Goal: Answer question/provide support: Share knowledge or assist other users

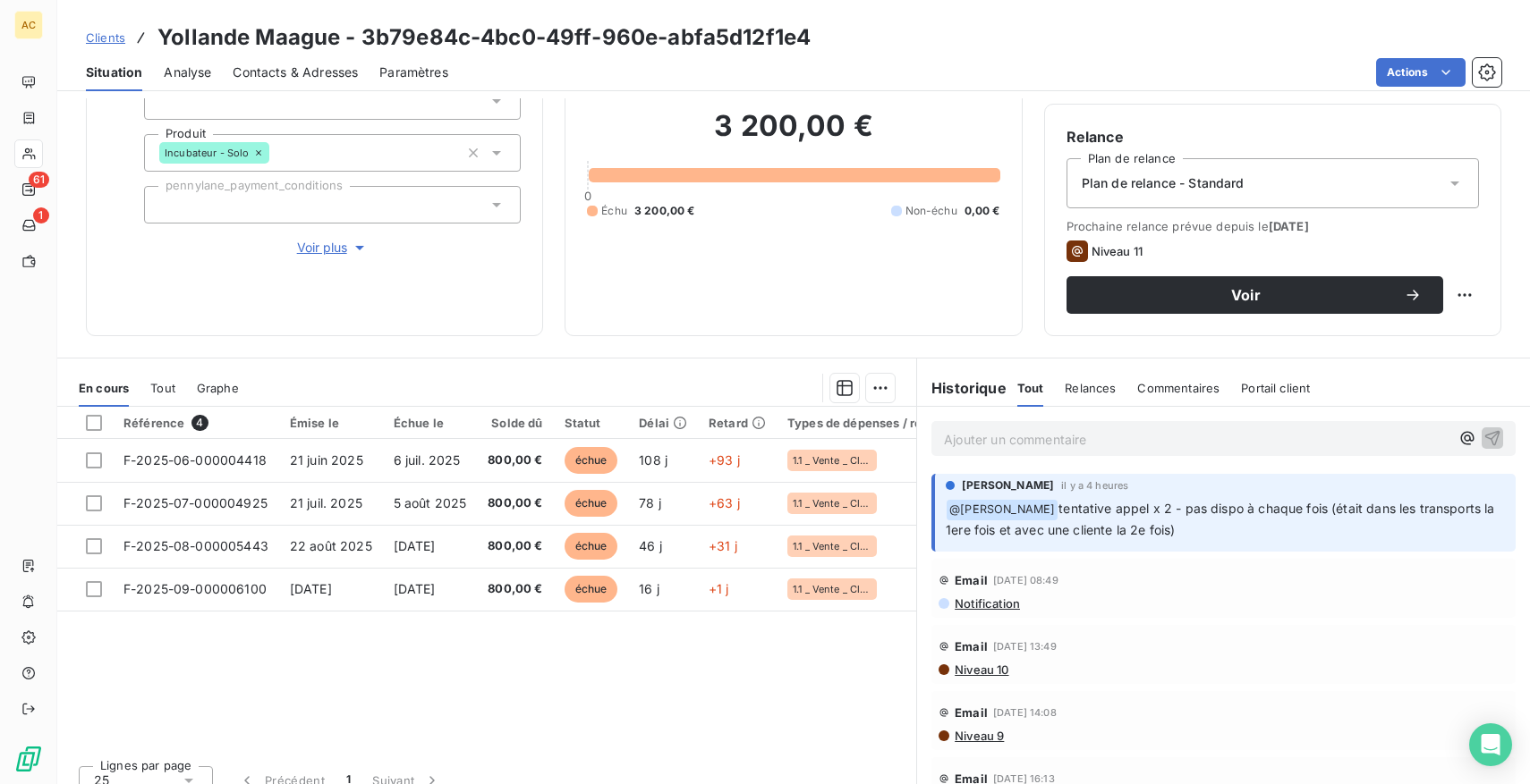
scroll to position [160, 0]
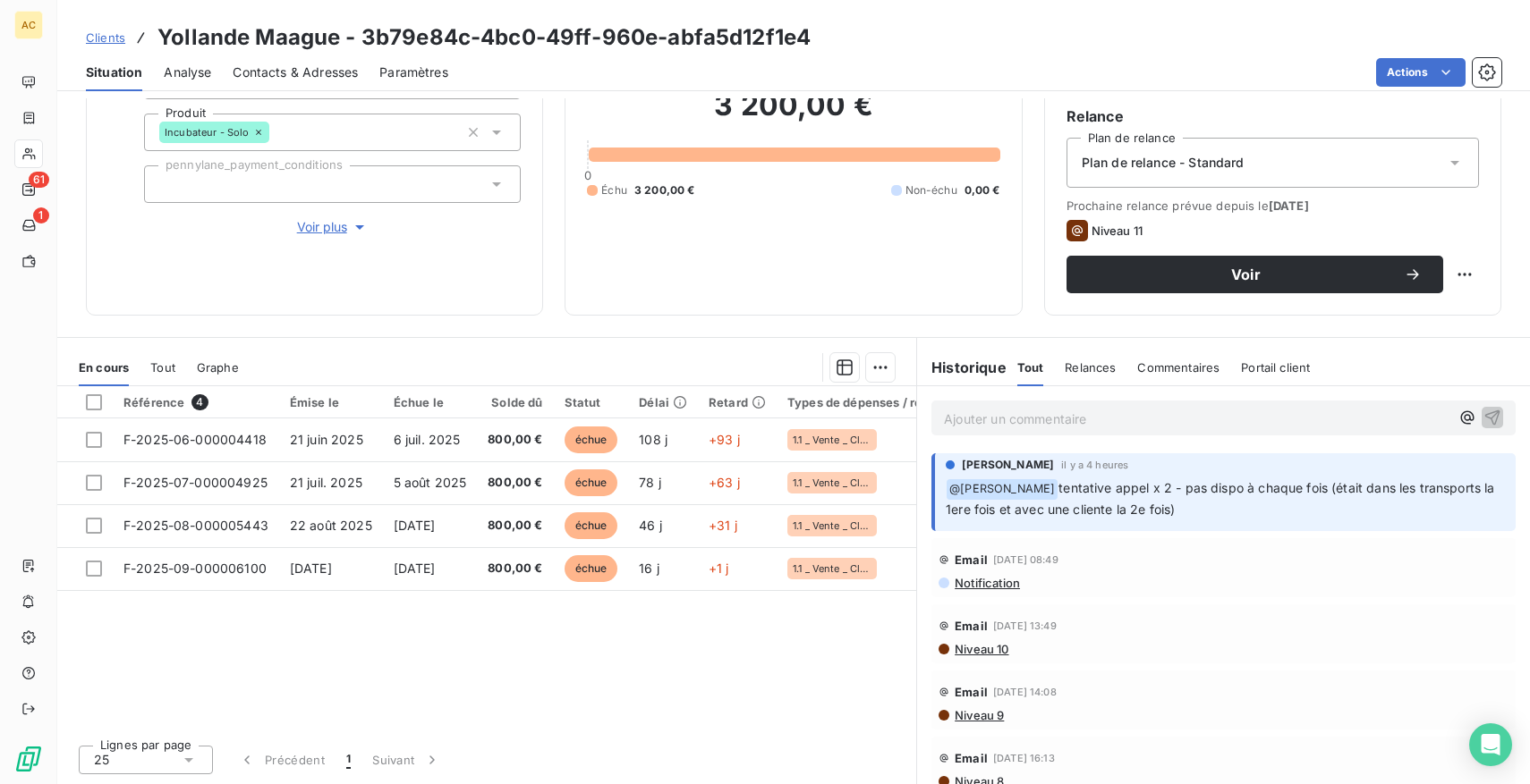
click at [164, 363] on span "Tout" at bounding box center [163, 368] width 25 height 15
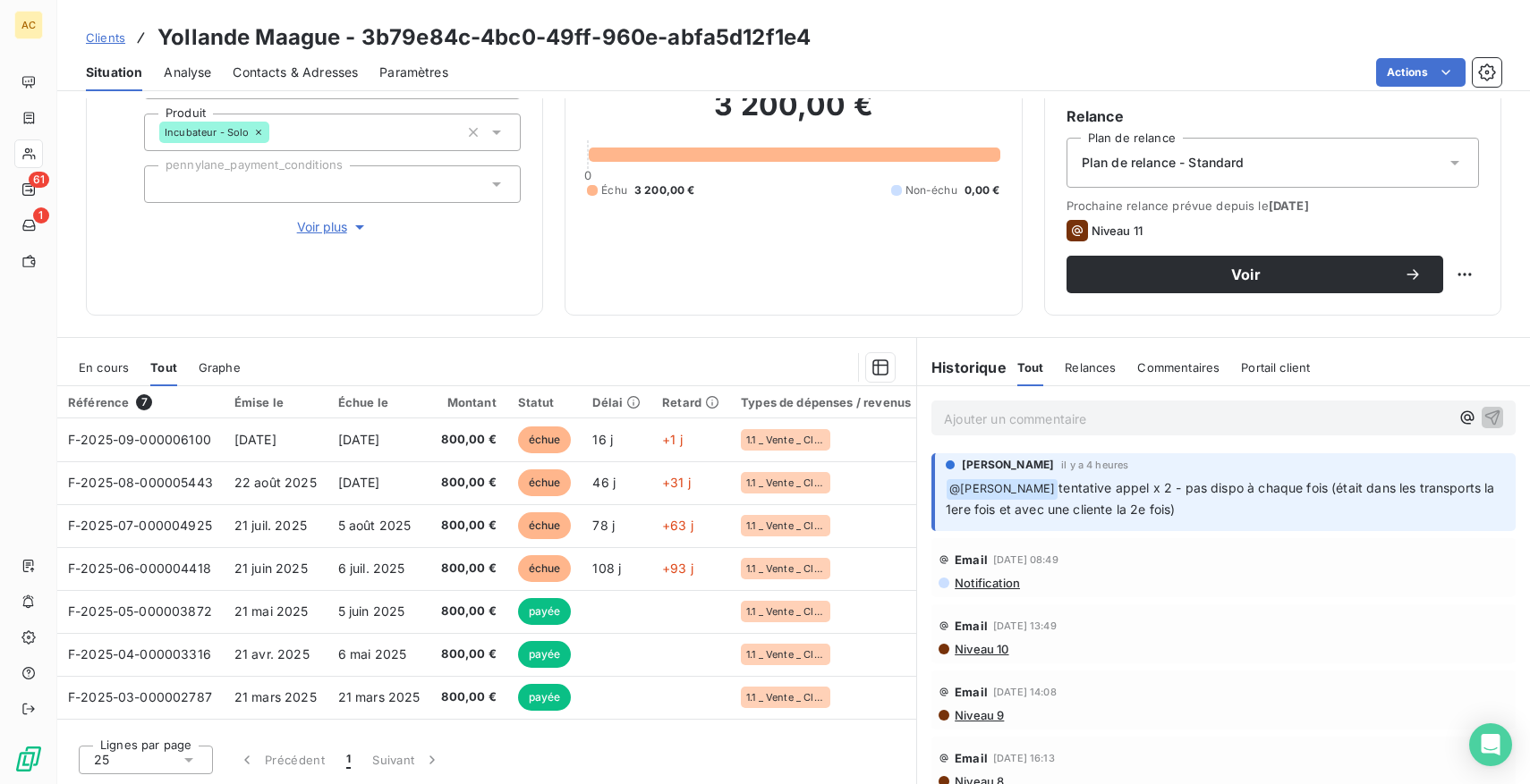
click at [321, 231] on span "Voir plus" at bounding box center [332, 227] width 72 height 17
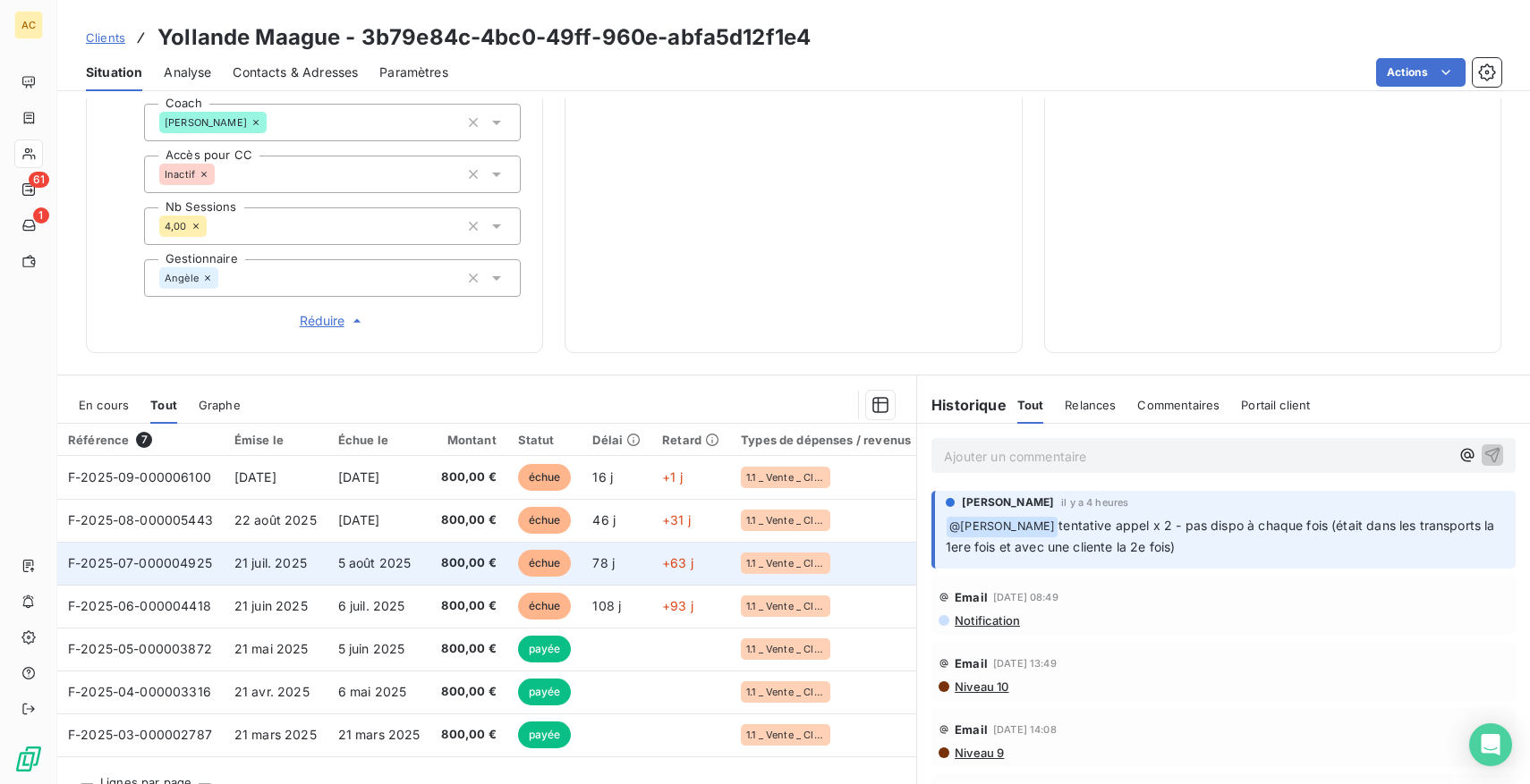
scroll to position [644, 0]
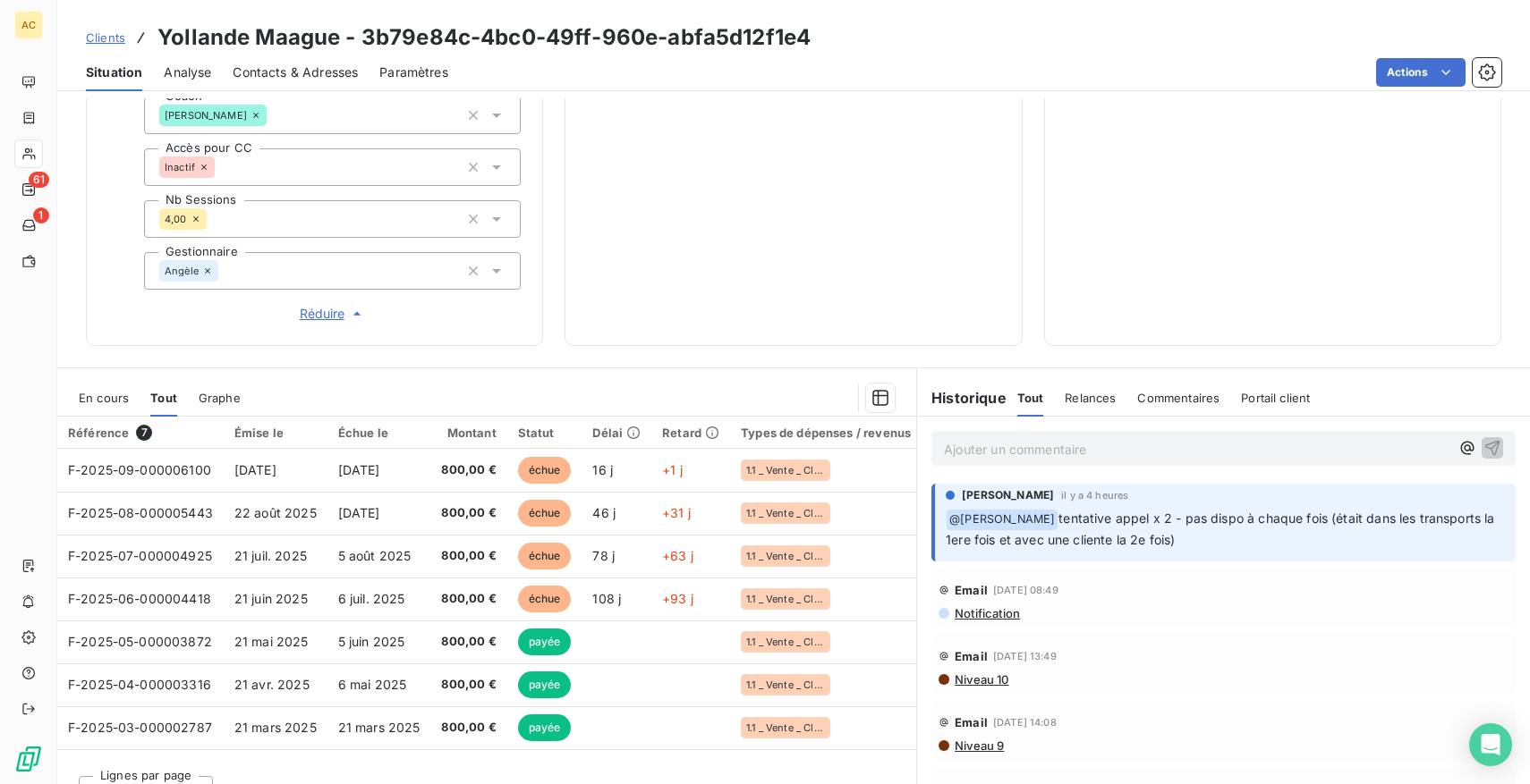
click at [1043, 433] on div "Ajouter un commentaire ﻿" at bounding box center [1223, 449] width 584 height 35
click at [1025, 433] on div "Ajouter un commentaire ﻿" at bounding box center [1223, 449] width 584 height 35
click at [994, 439] on p "Ajouter un commentaire ﻿" at bounding box center [1197, 449] width 505 height 22
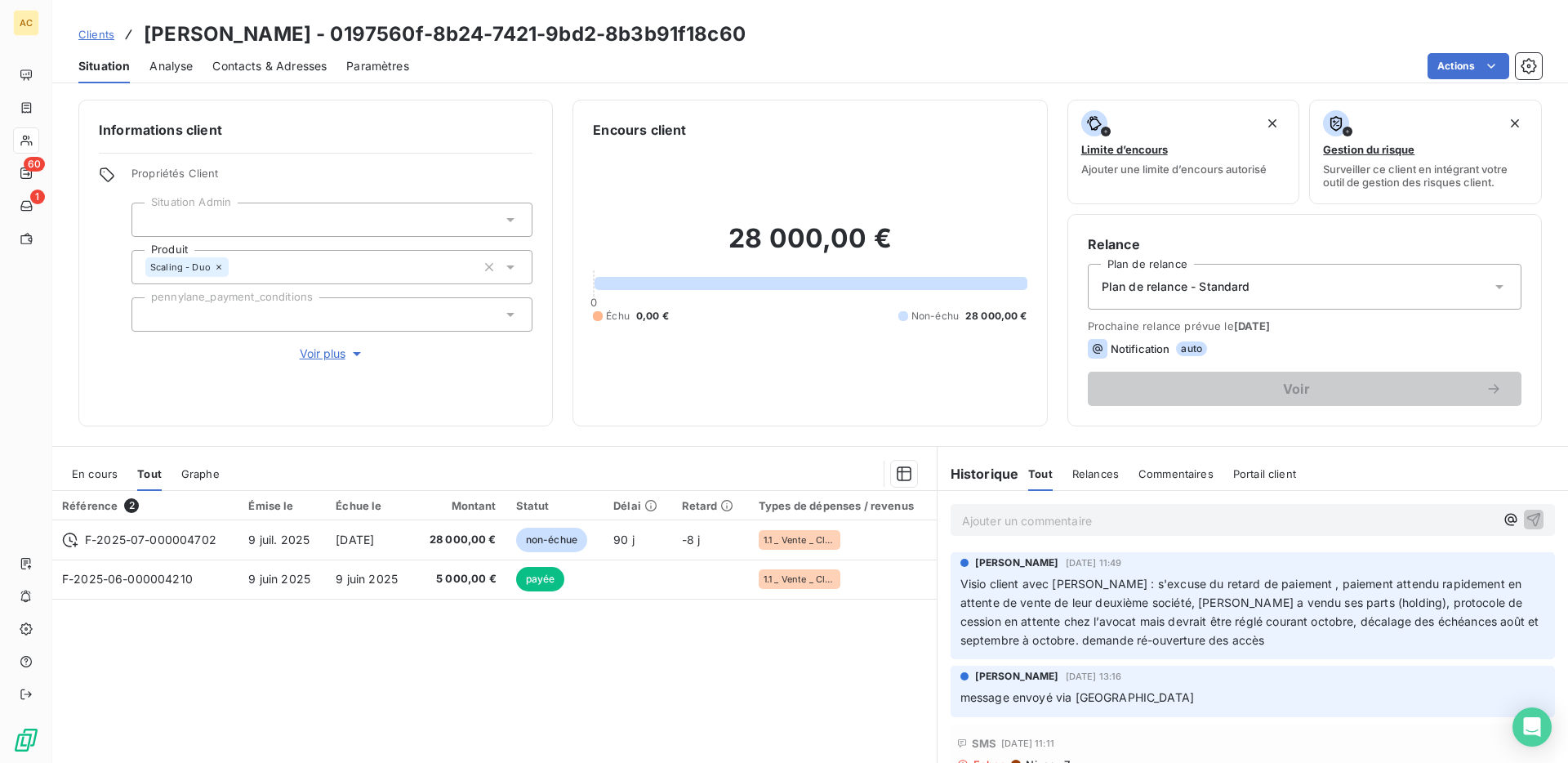
scroll to position [86, 0]
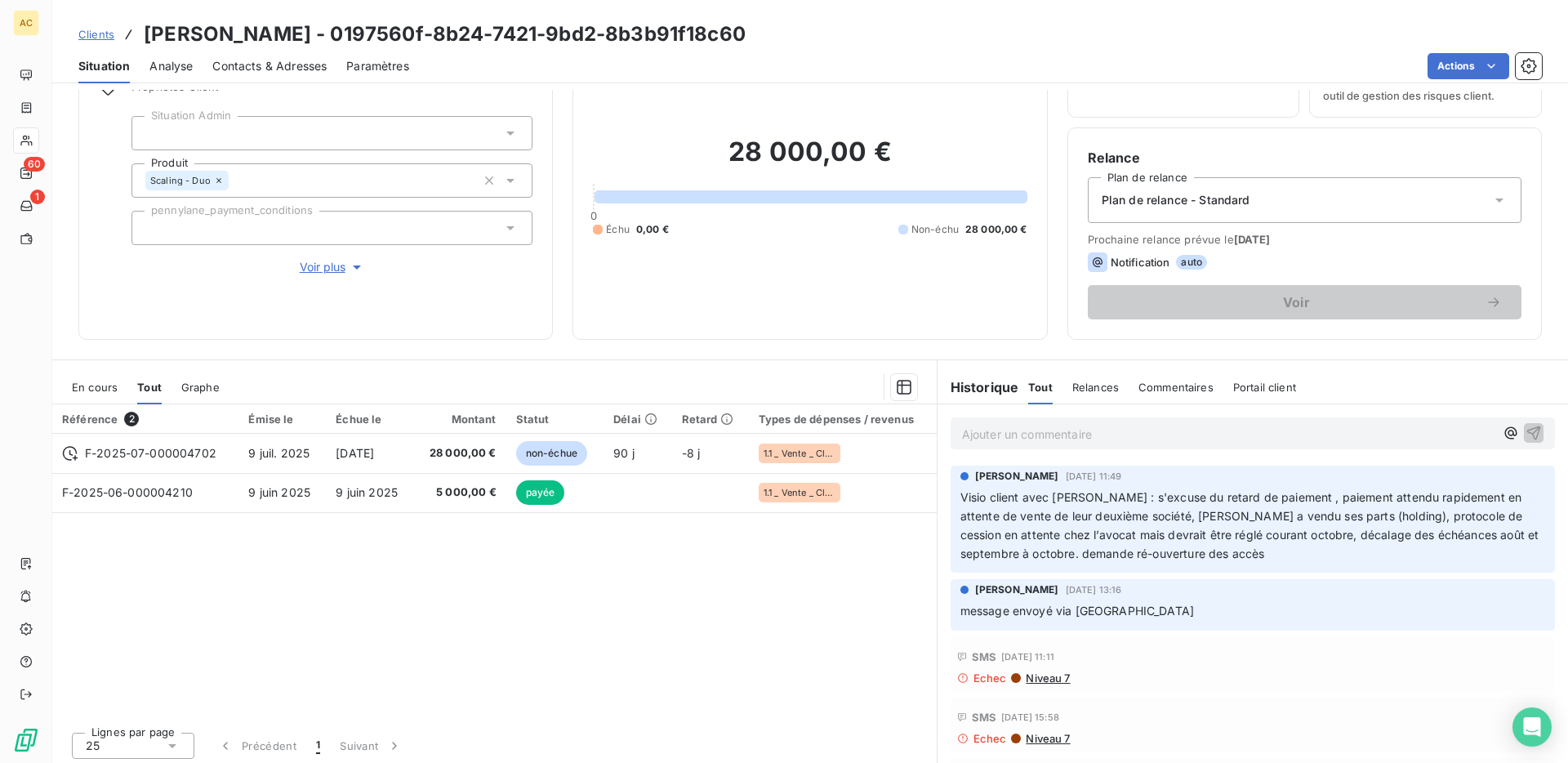
click at [106, 29] on span "Clients" at bounding box center [96, 34] width 36 height 13
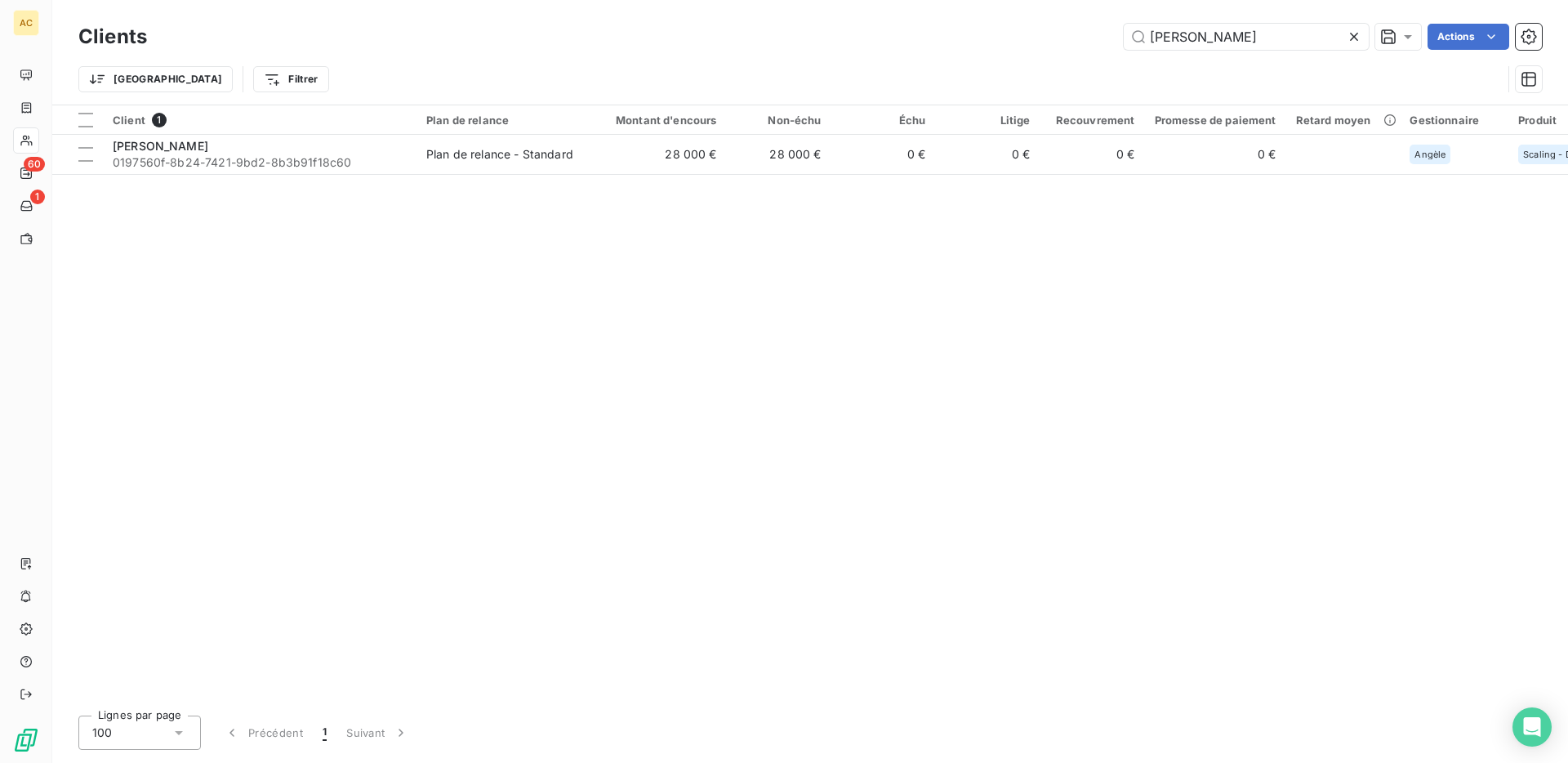
drag, startPoint x: 1224, startPoint y: 42, endPoint x: 1018, endPoint y: 28, distance: 206.5
click at [1018, 29] on div "adrien tei Actions" at bounding box center [854, 36] width 1376 height 26
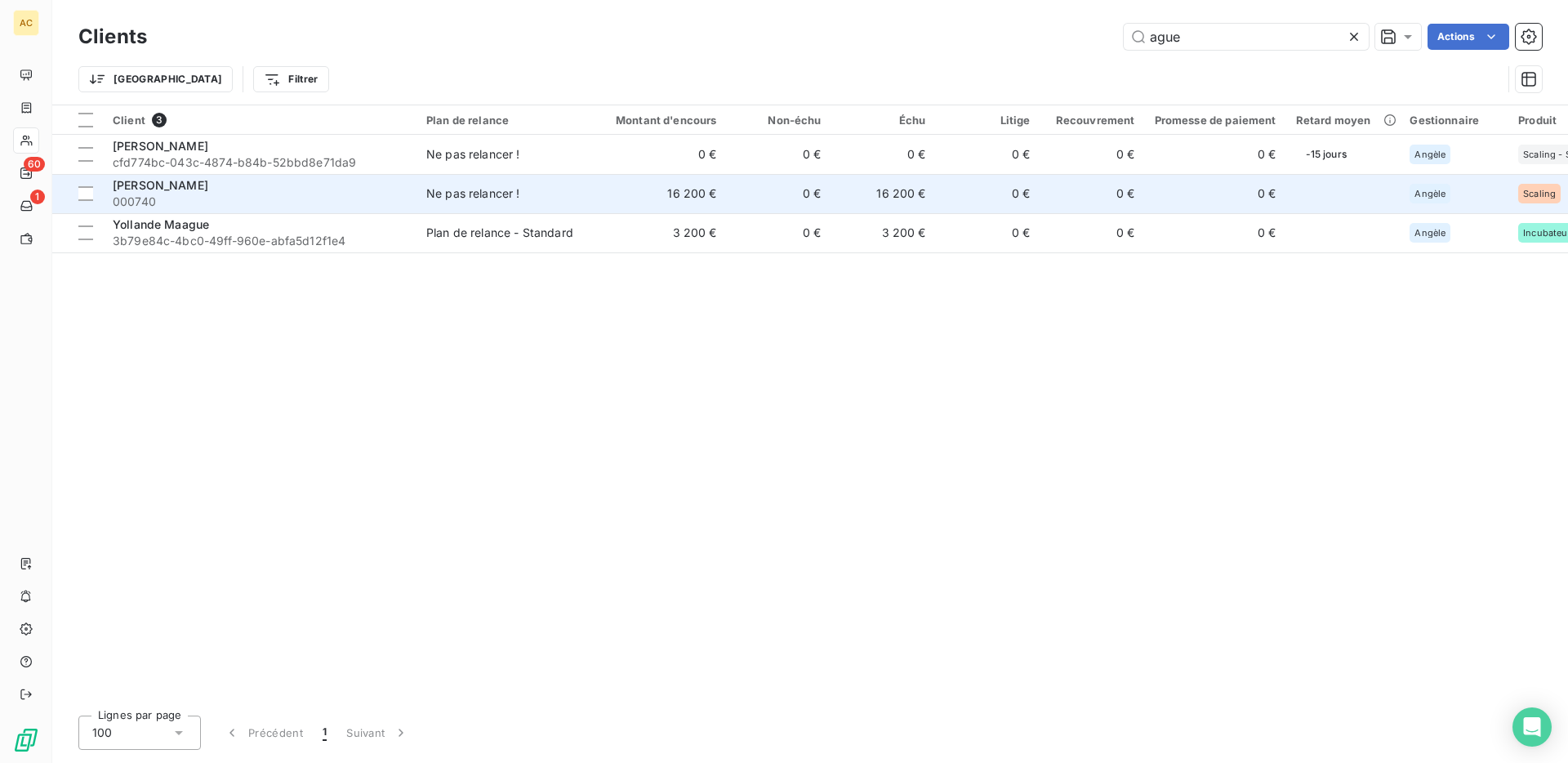
type input "ague"
click at [446, 203] on td "Ne pas relancer !" at bounding box center [501, 194] width 170 height 39
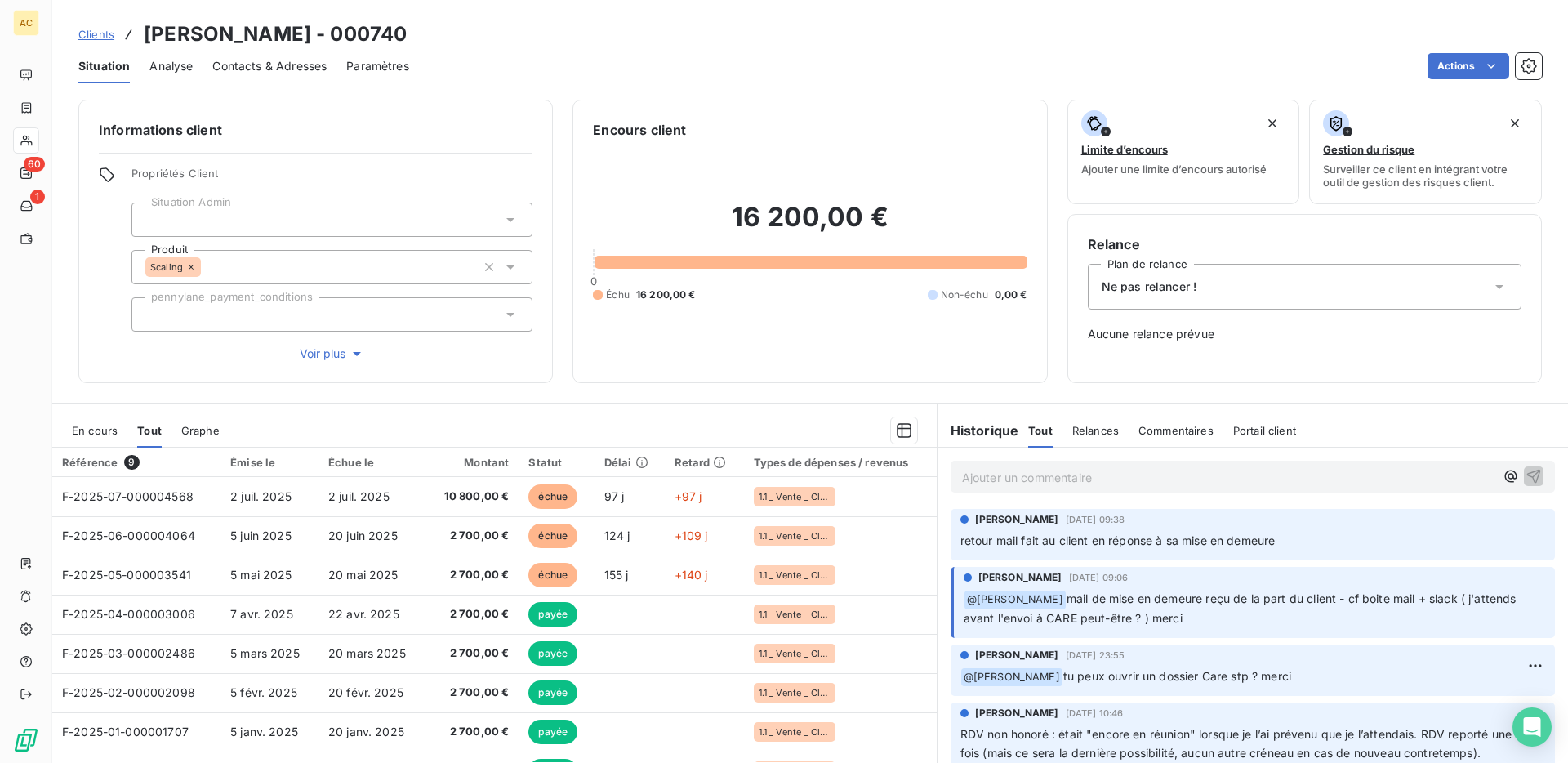
click at [1128, 471] on p "Ajouter un commentaire ﻿" at bounding box center [1228, 477] width 532 height 20
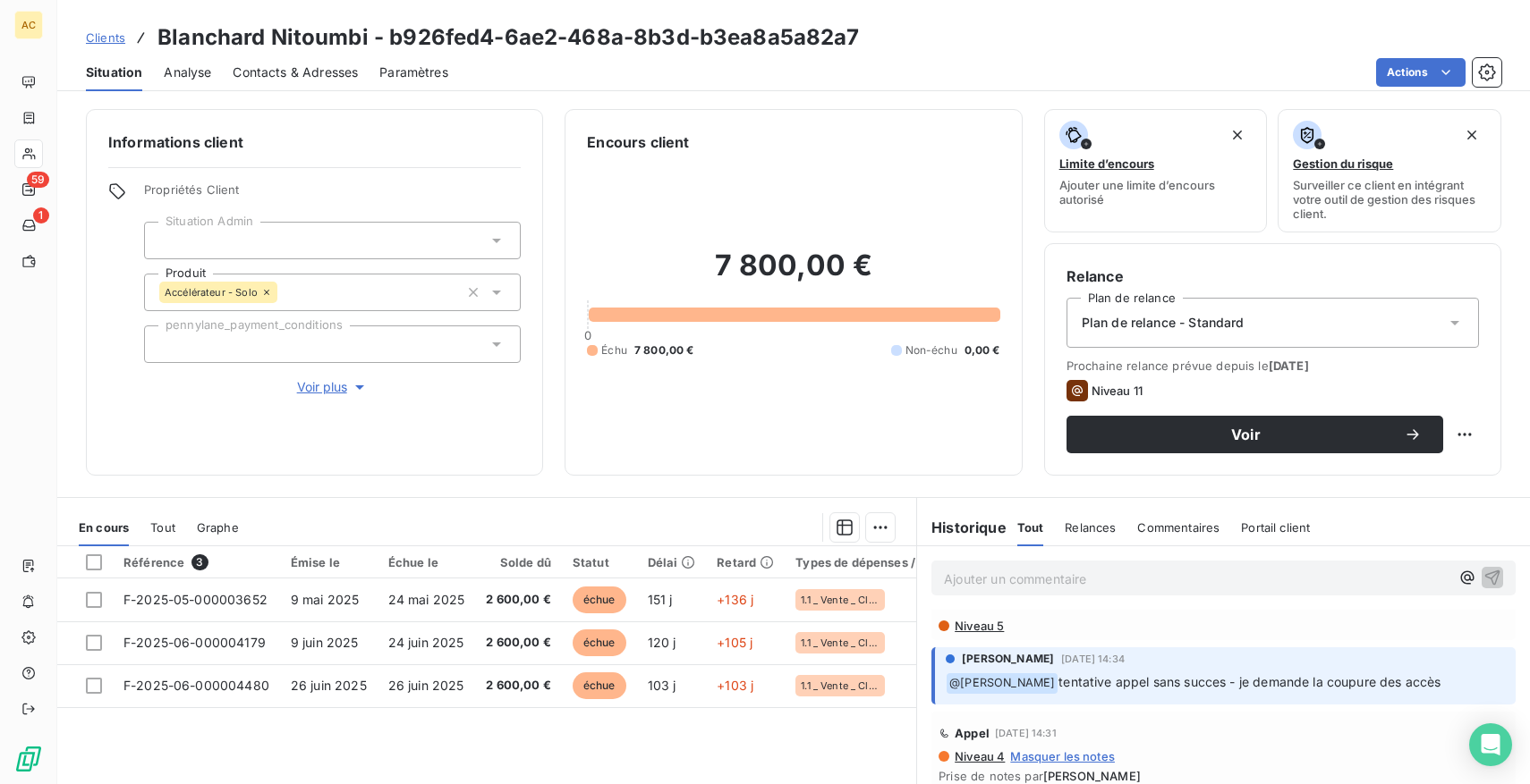
scroll to position [600, 0]
click at [154, 524] on span "Tout" at bounding box center [163, 528] width 25 height 15
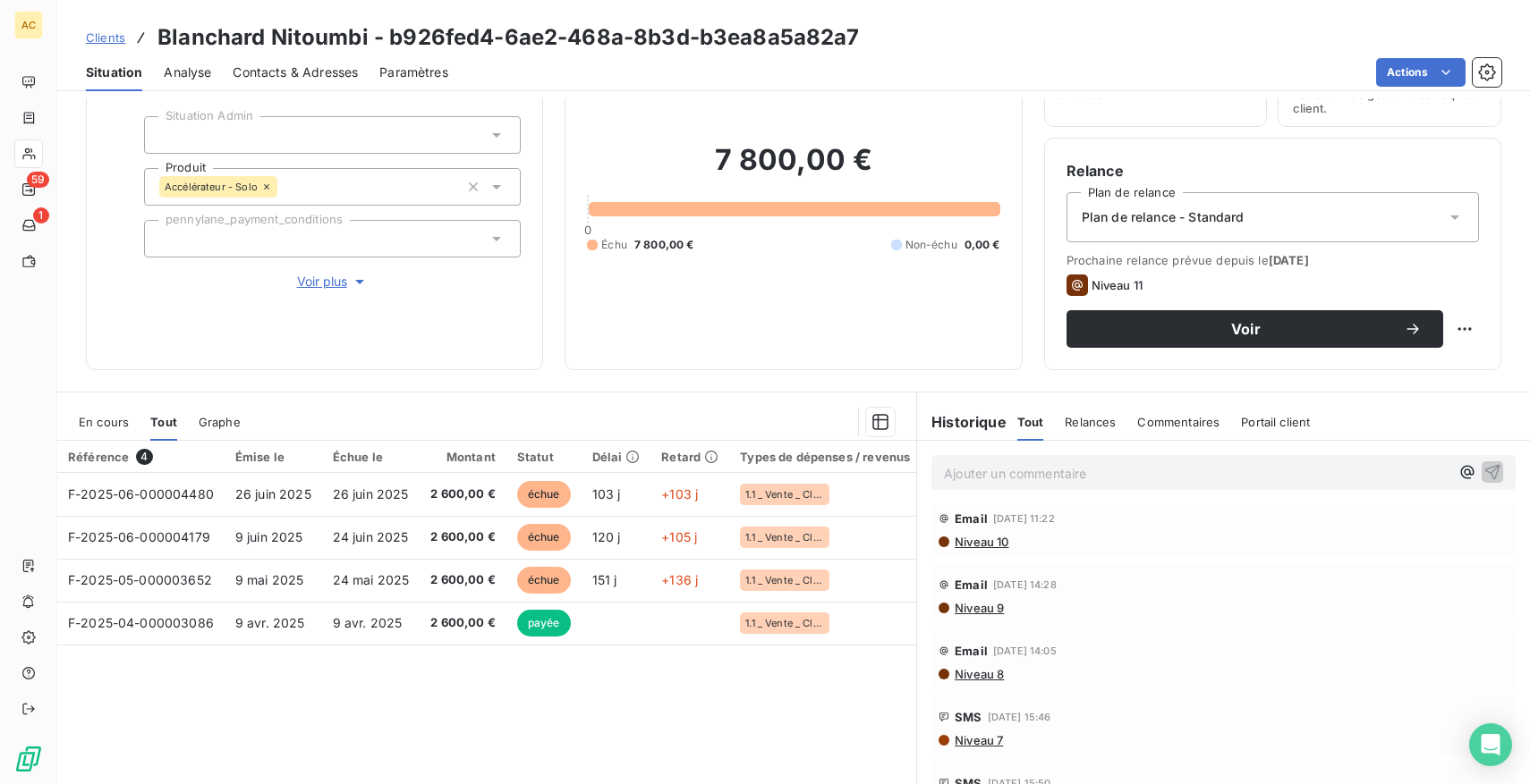
scroll to position [0, 0]
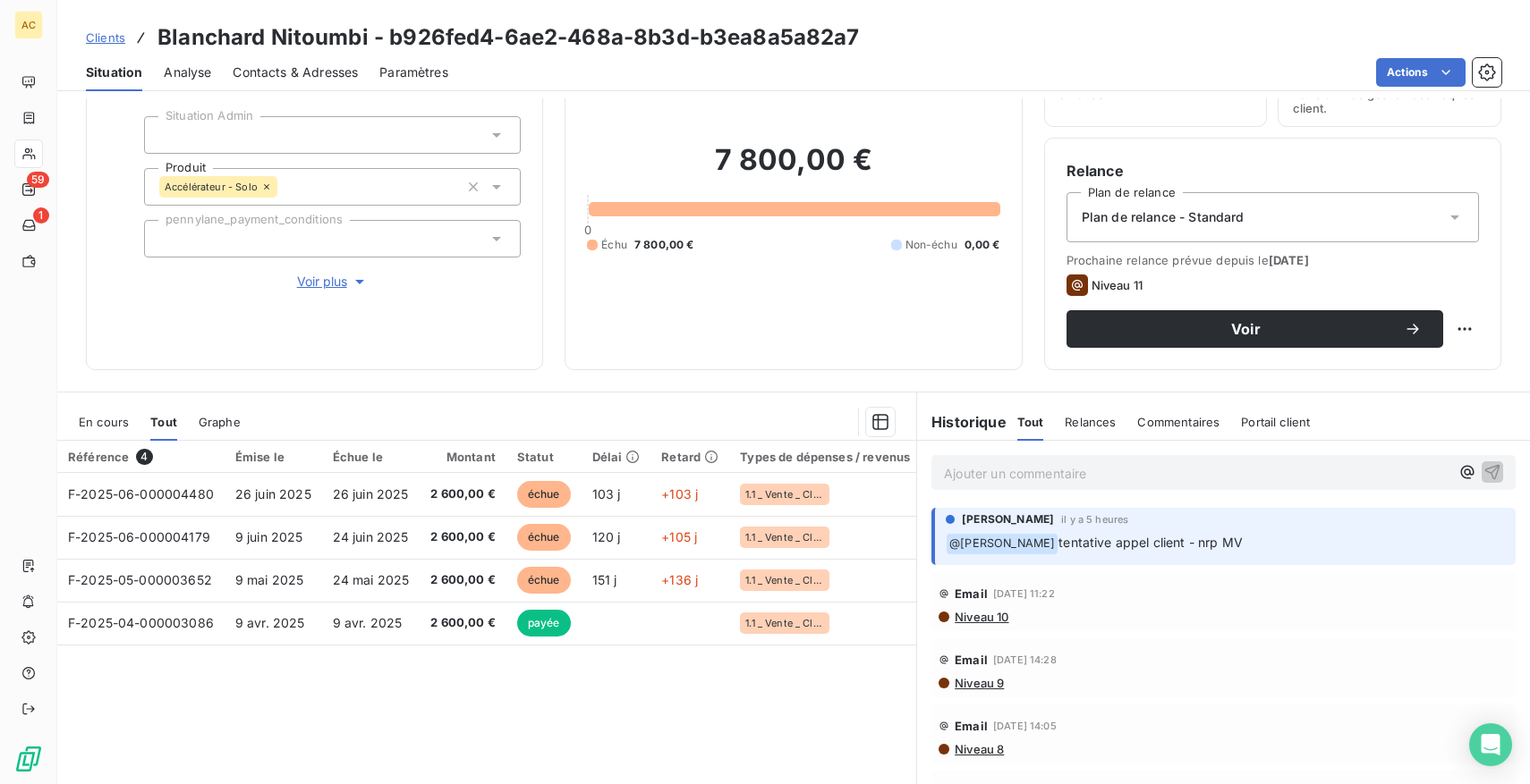
click at [1072, 468] on p "Ajouter un commentaire ﻿" at bounding box center [1197, 474] width 505 height 22
click at [316, 279] on span "Voir plus" at bounding box center [332, 281] width 72 height 17
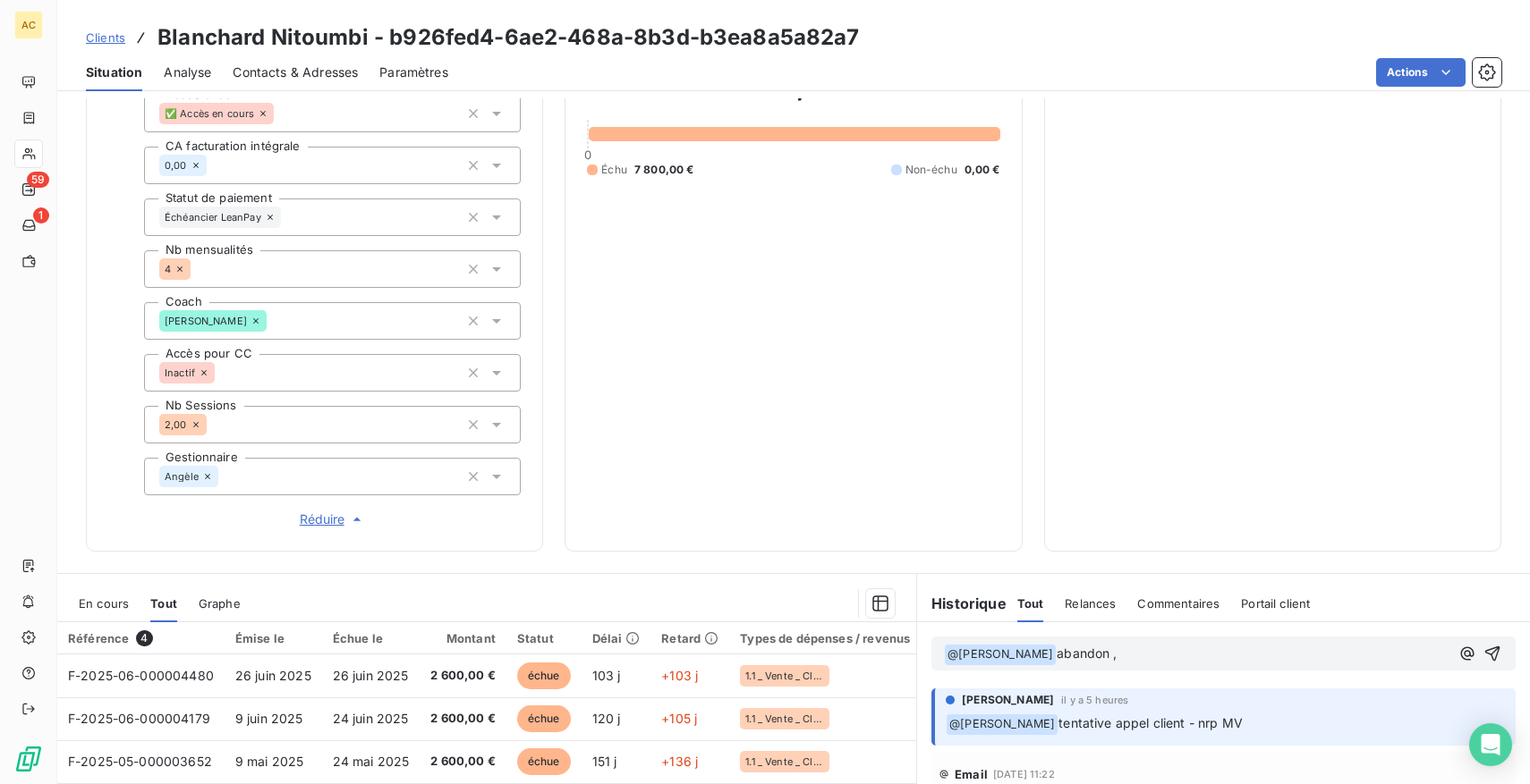
scroll to position [650, 0]
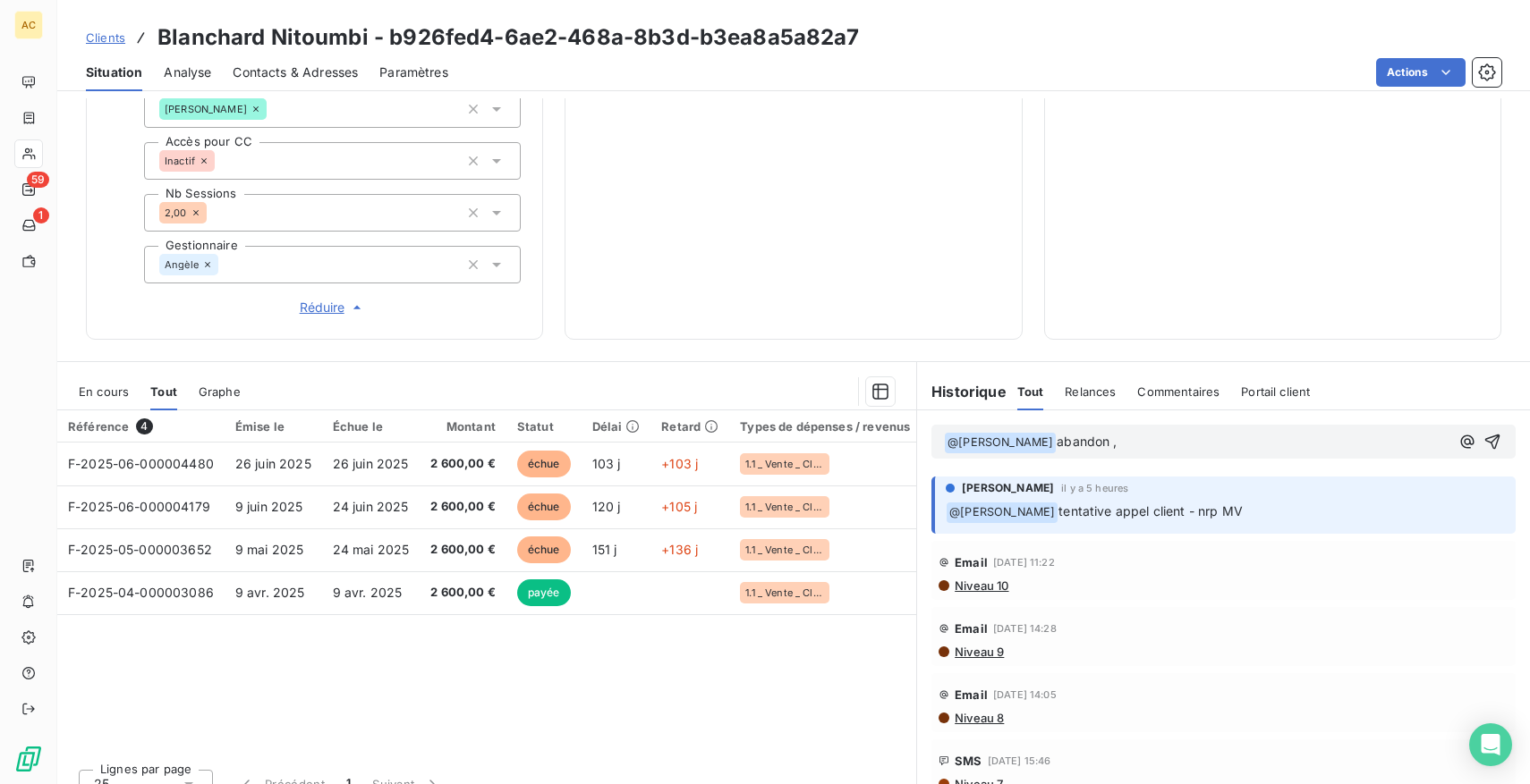
click at [1142, 433] on p "﻿ @ Angèle GAUDIN ﻿ abandon ," at bounding box center [1197, 442] width 505 height 21
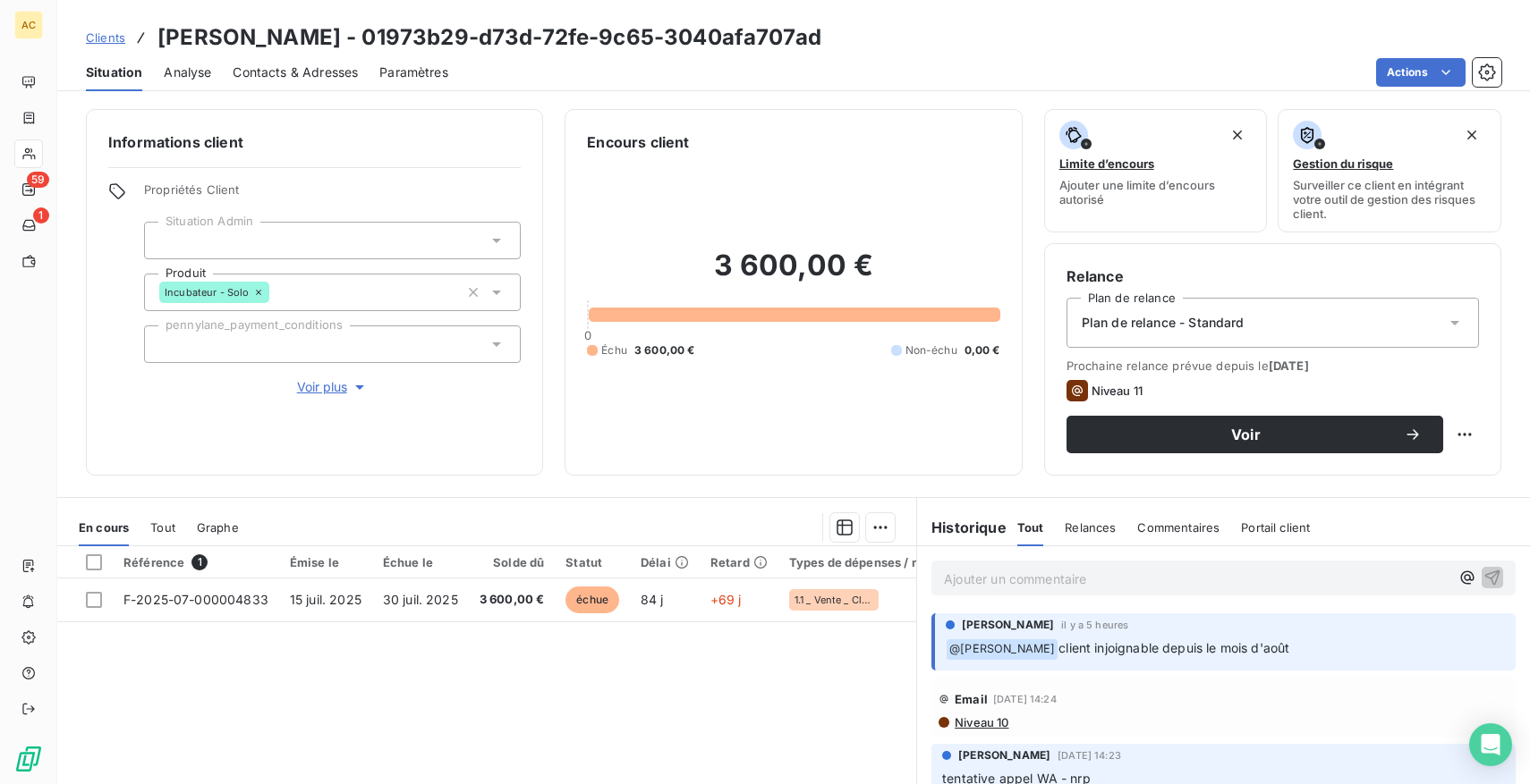
click at [163, 526] on span "Tout" at bounding box center [163, 528] width 25 height 15
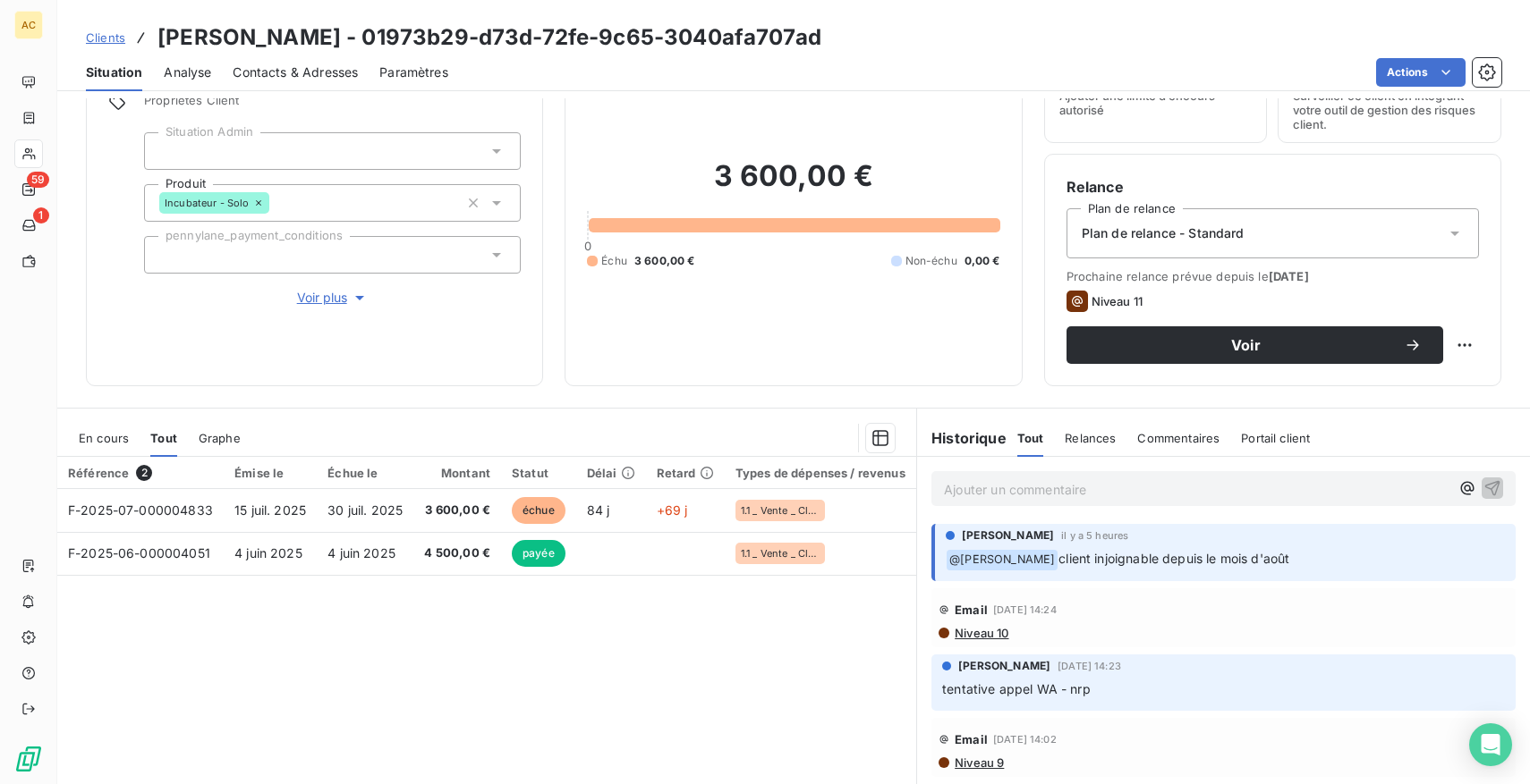
scroll to position [134, 0]
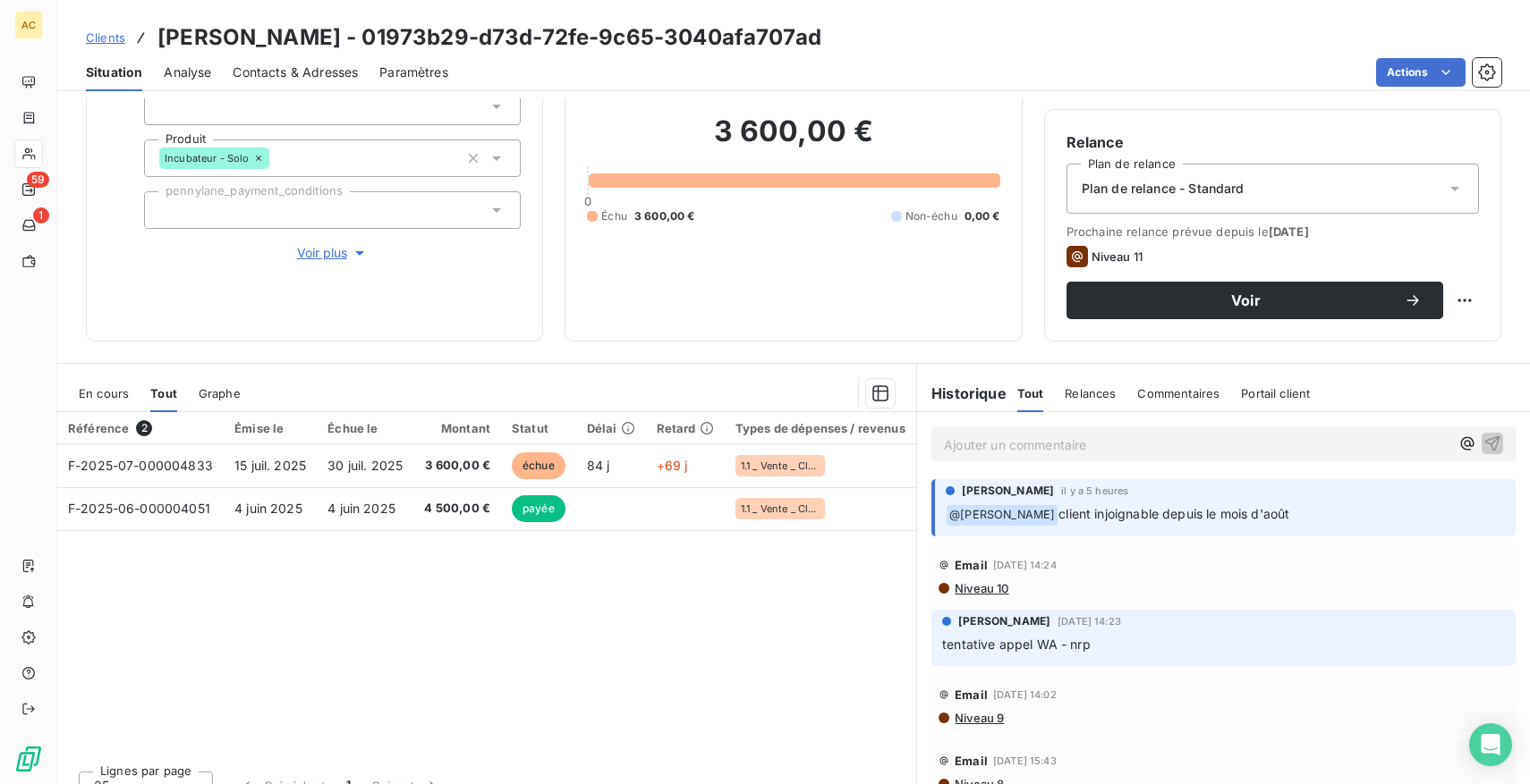
click at [319, 252] on span "Voir plus" at bounding box center [332, 252] width 72 height 17
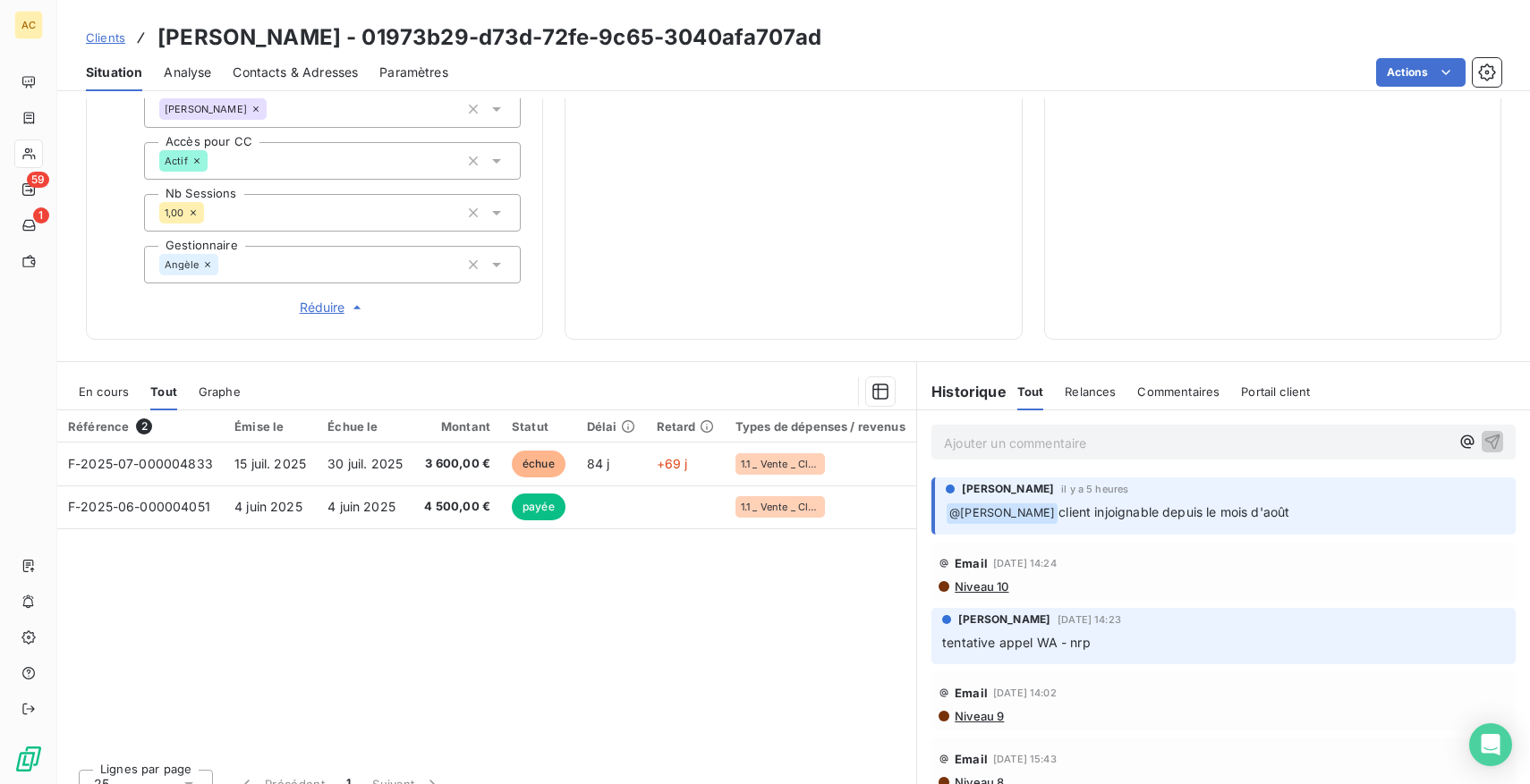
scroll to position [28, 0]
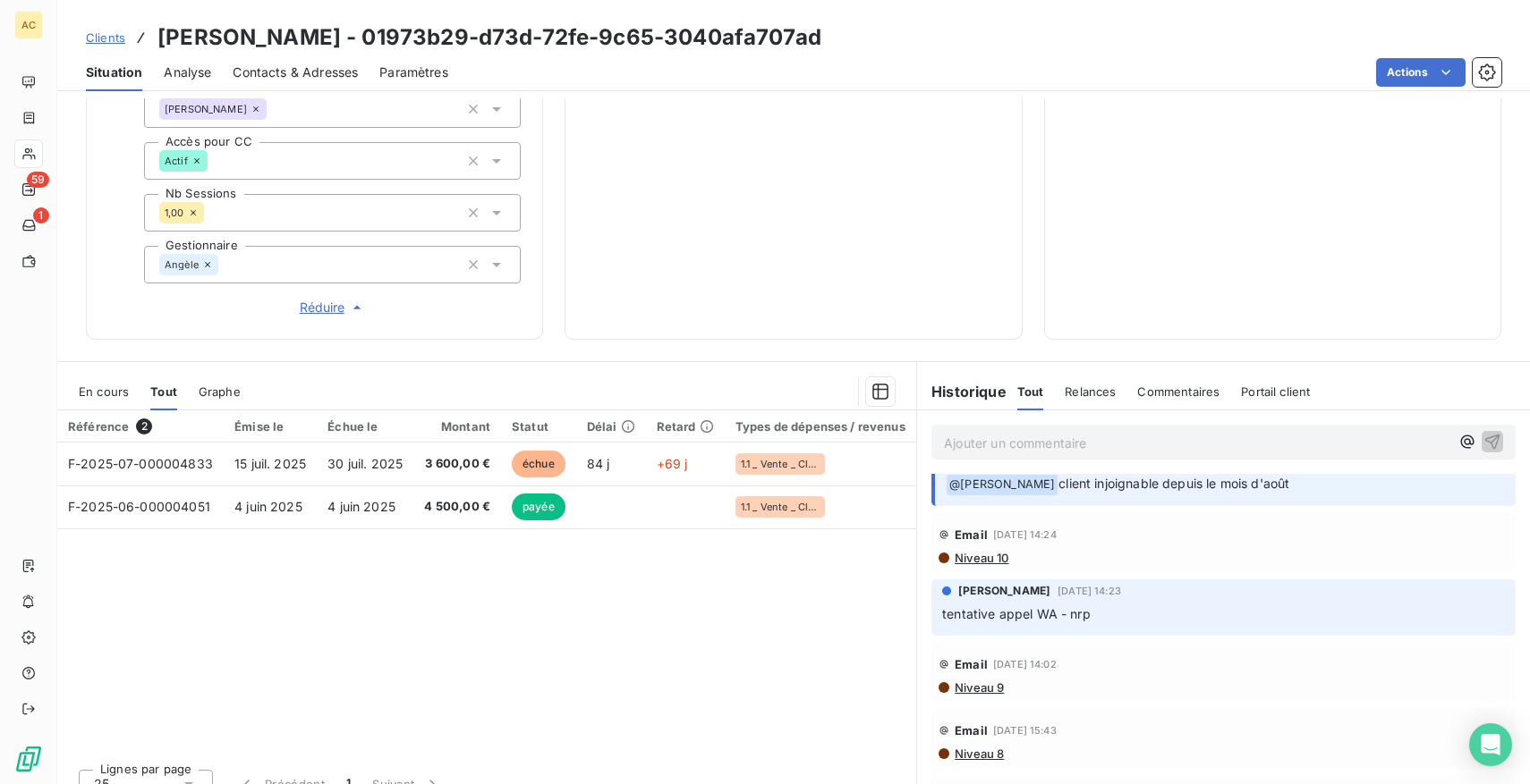
click at [1092, 440] on p "Ajouter un commentaire ﻿" at bounding box center [1197, 443] width 505 height 22
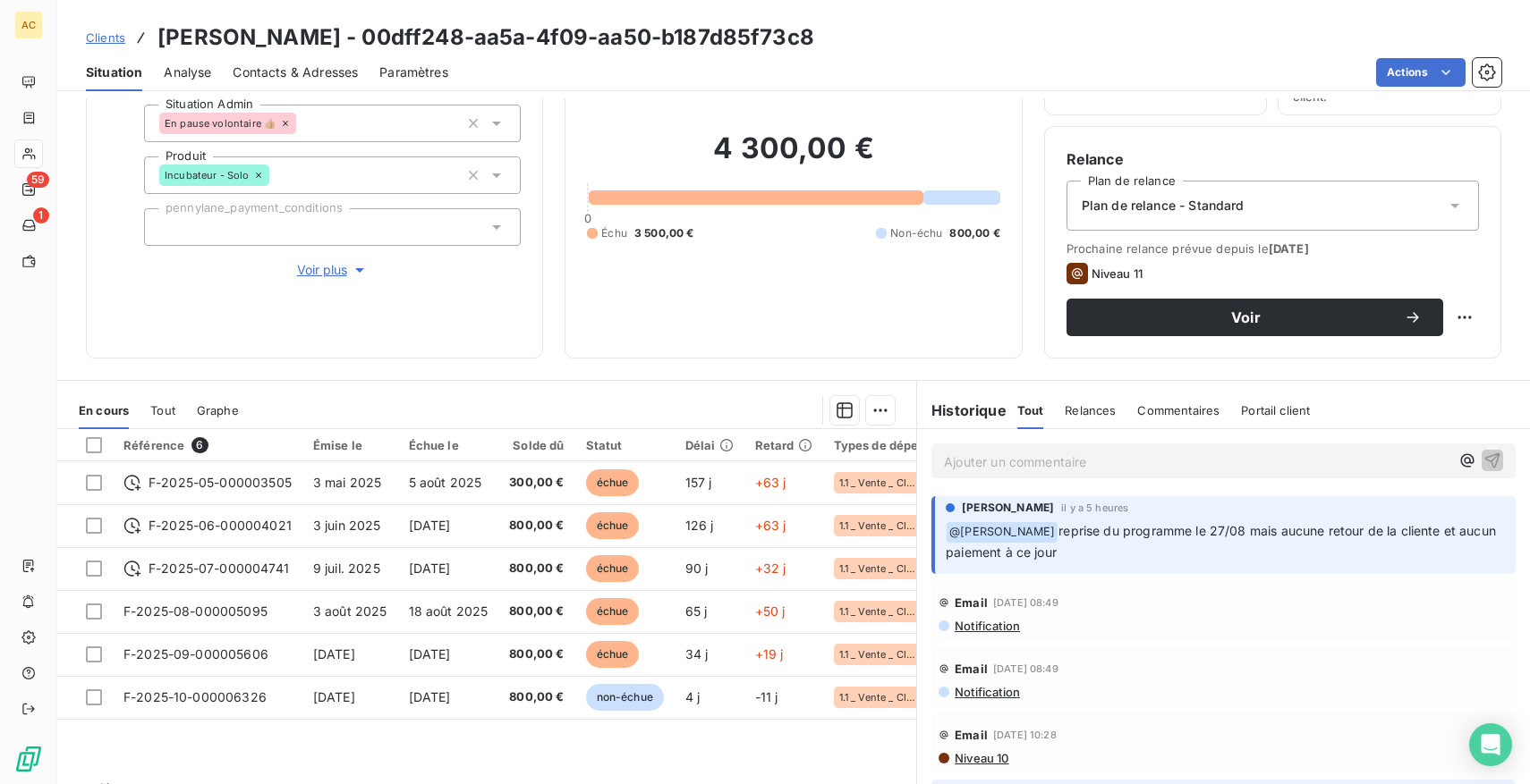
scroll to position [121, 0]
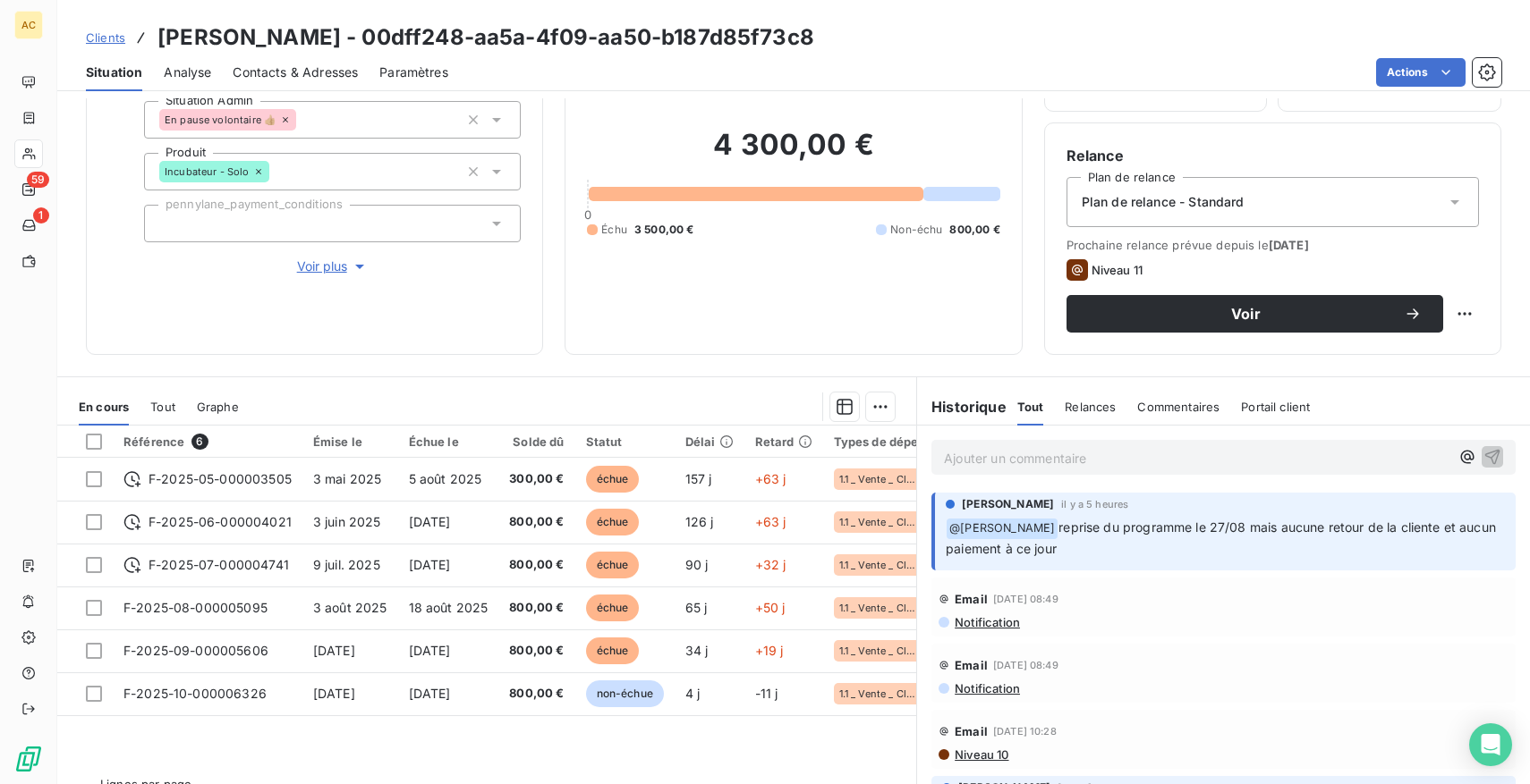
click at [152, 408] on span "Tout" at bounding box center [163, 407] width 25 height 15
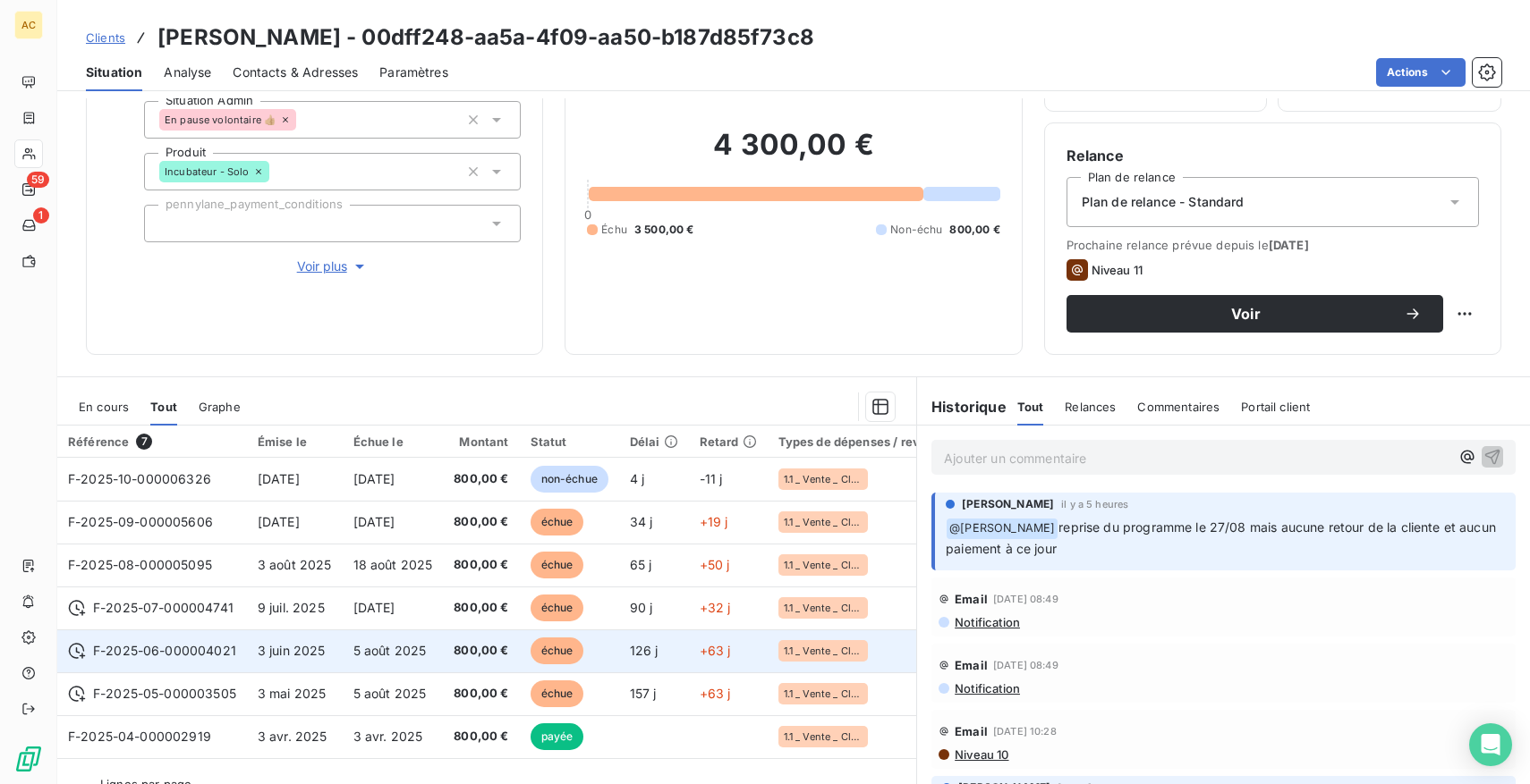
scroll to position [160, 0]
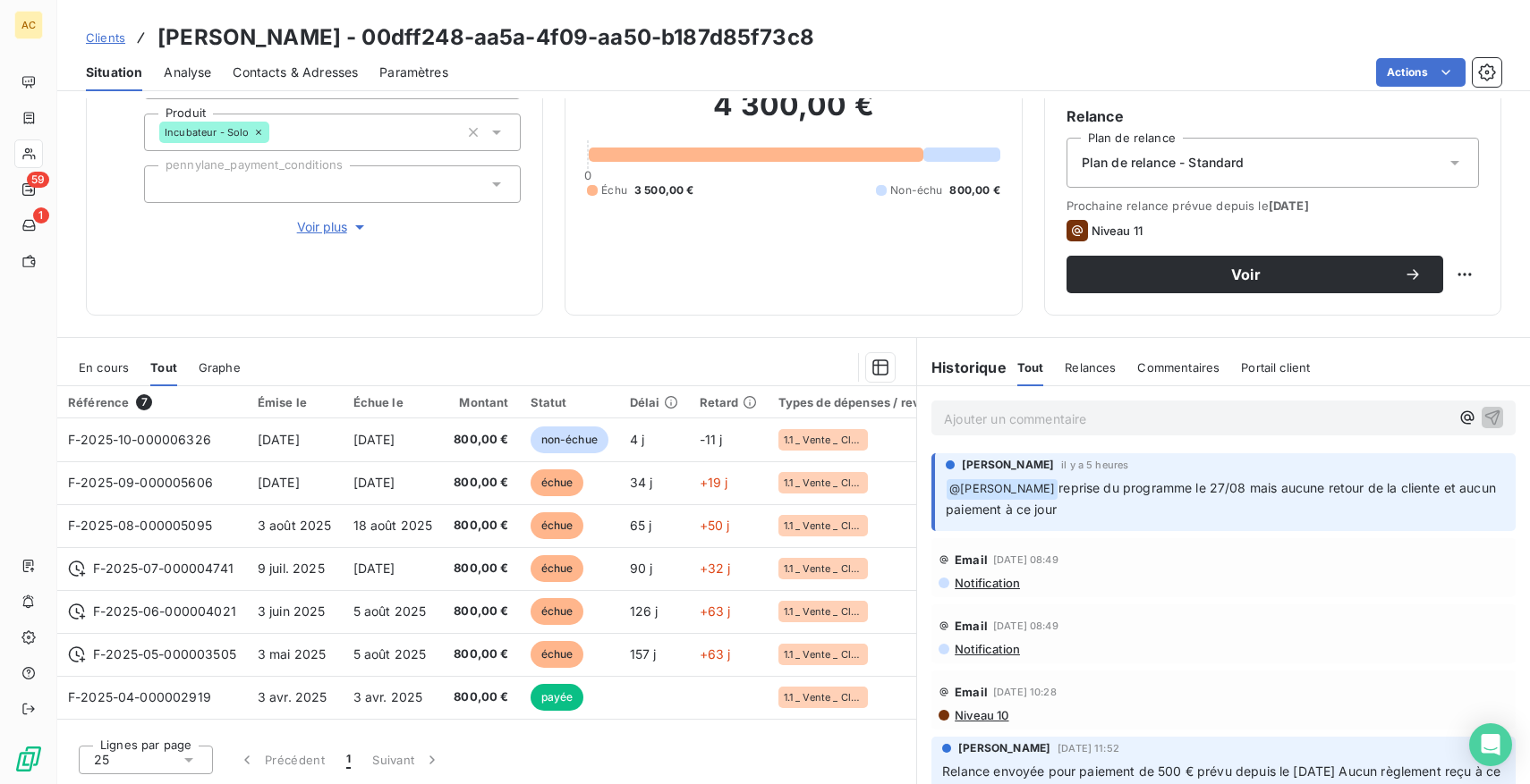
click at [1042, 413] on p "Ajouter un commentaire ﻿" at bounding box center [1197, 419] width 505 height 22
click at [328, 228] on span "Voir plus" at bounding box center [332, 227] width 72 height 17
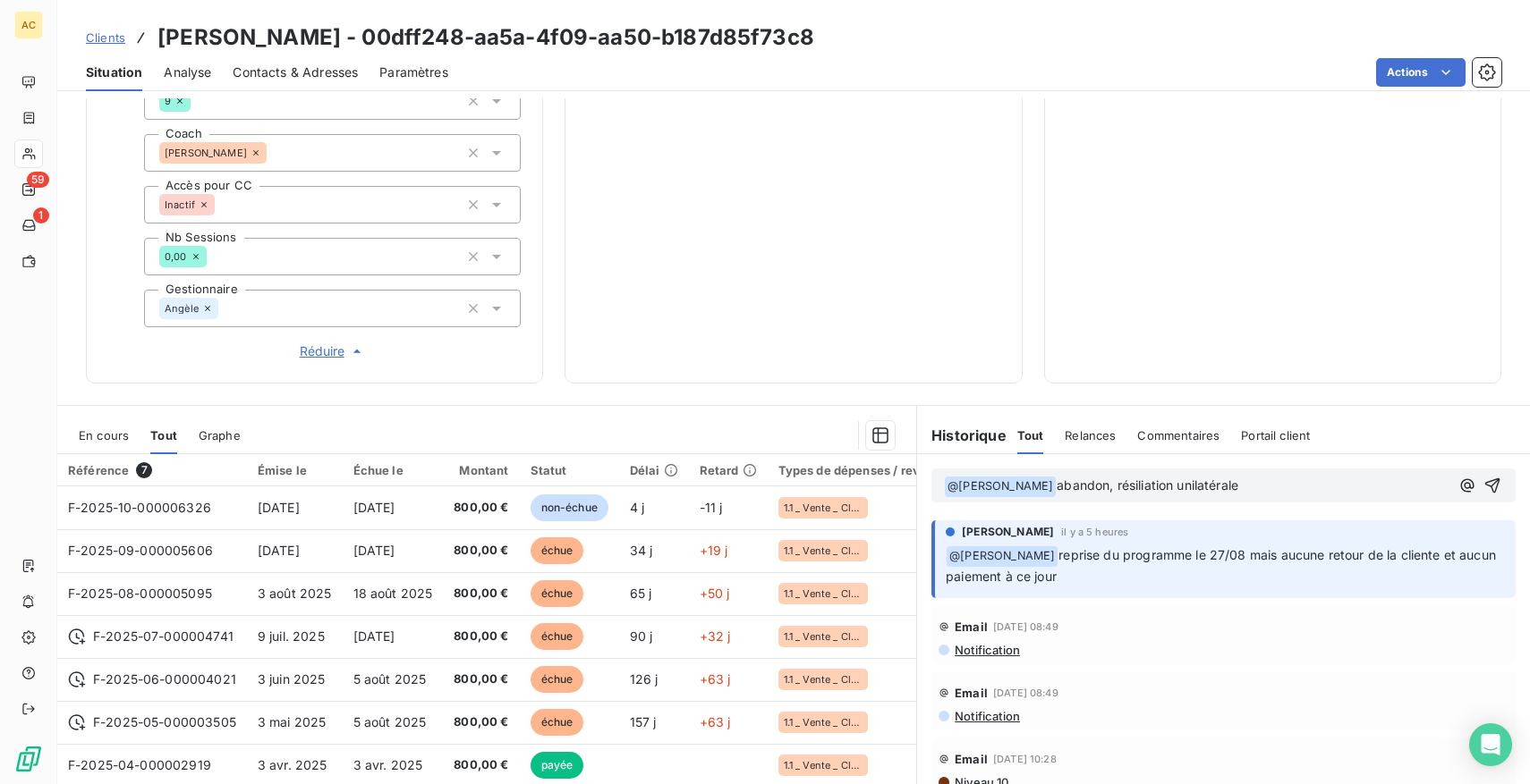
scroll to position [675, 0]
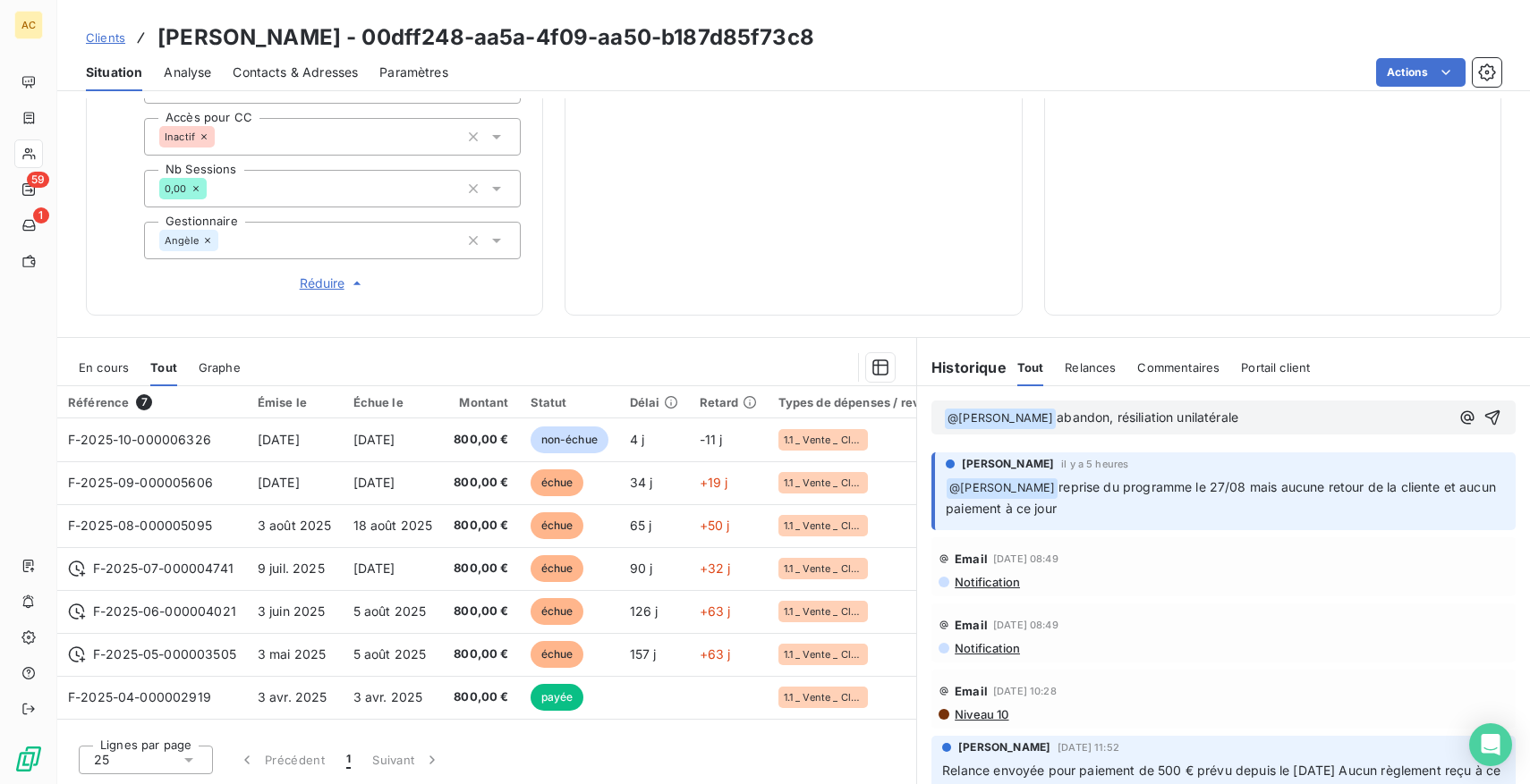
click at [1344, 416] on p "﻿ @ Angèle GAUDIN ﻿ abandon, résiliation unilatérale" at bounding box center [1197, 418] width 505 height 21
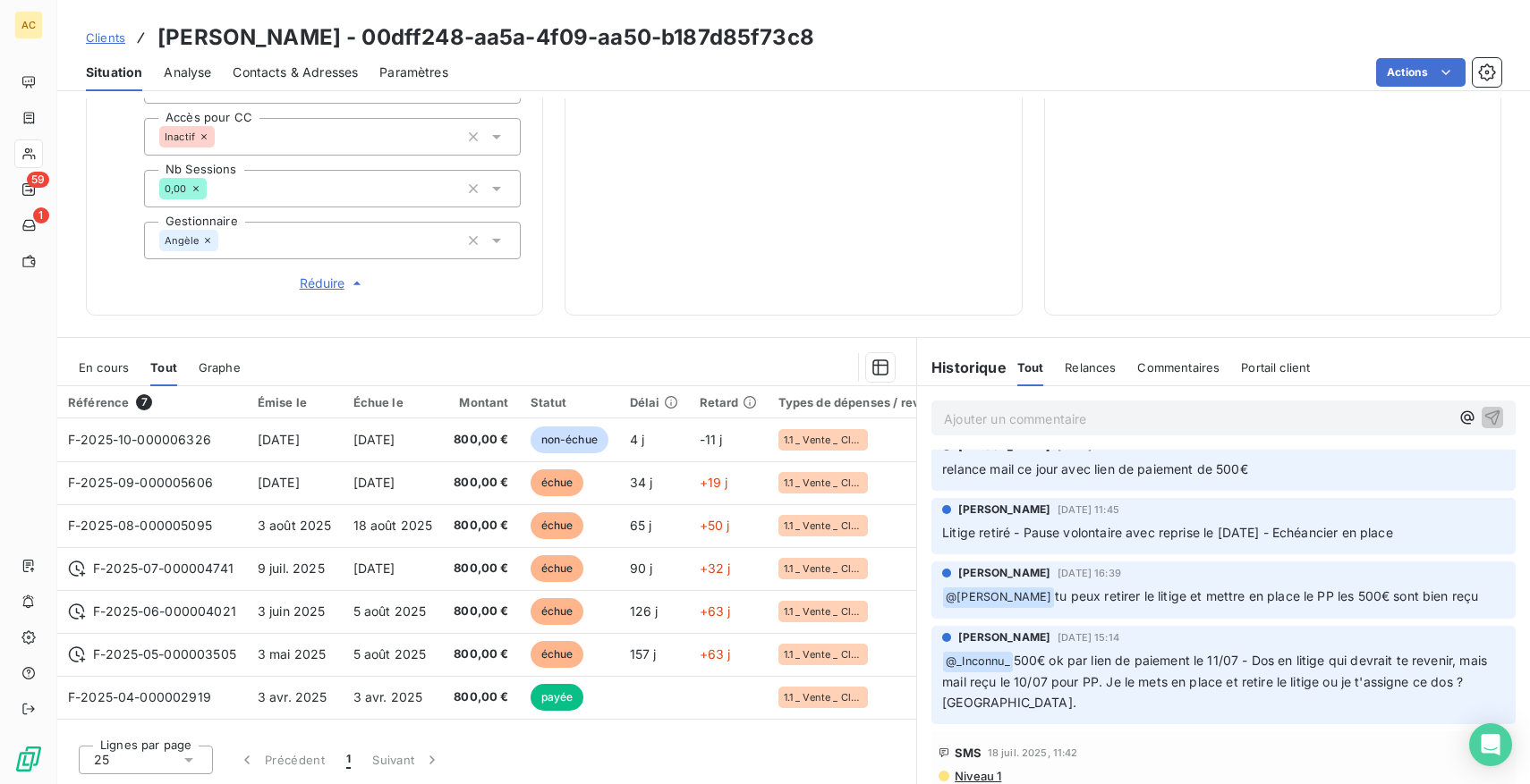
scroll to position [578, 0]
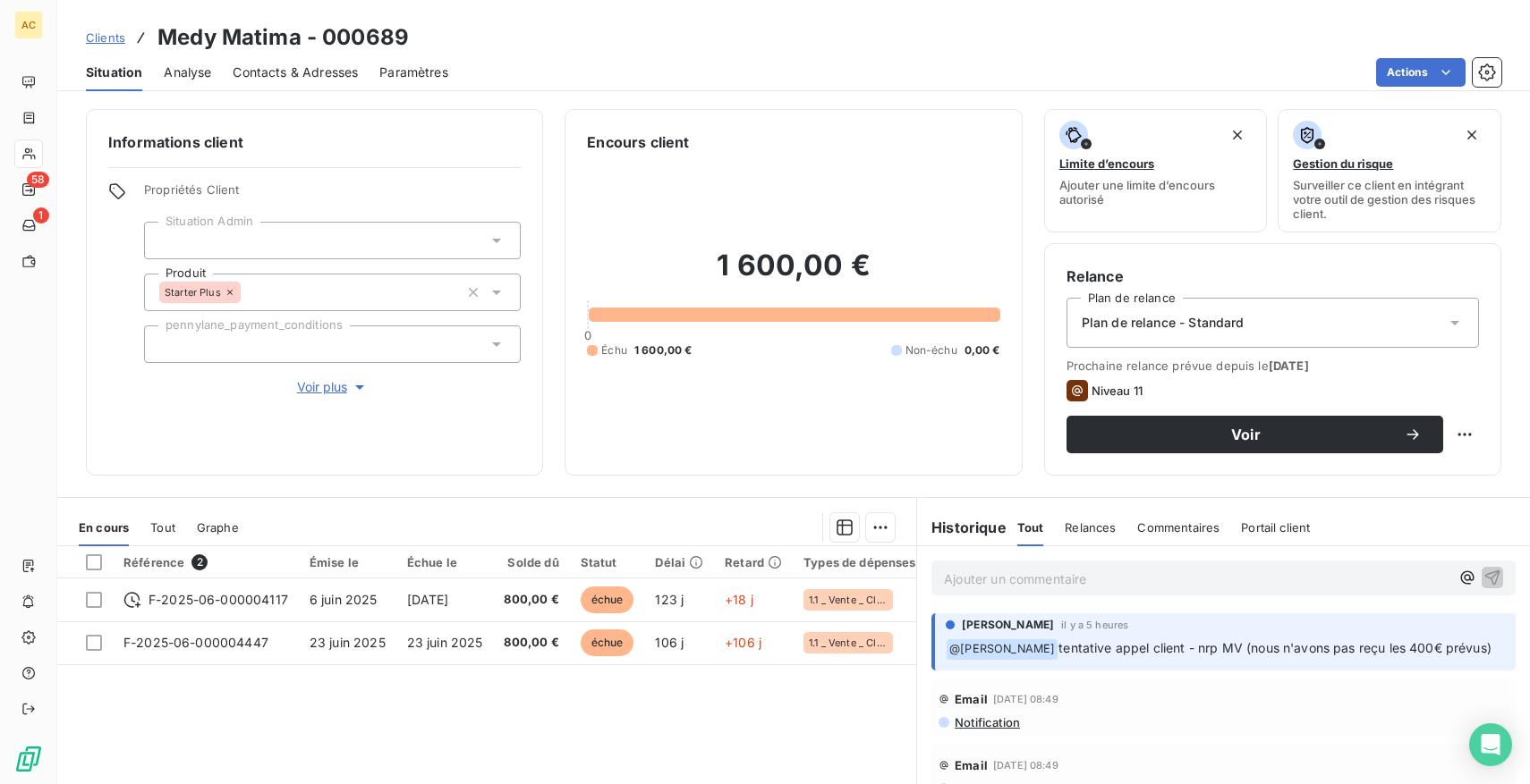
click at [162, 525] on span "Tout" at bounding box center [163, 528] width 25 height 15
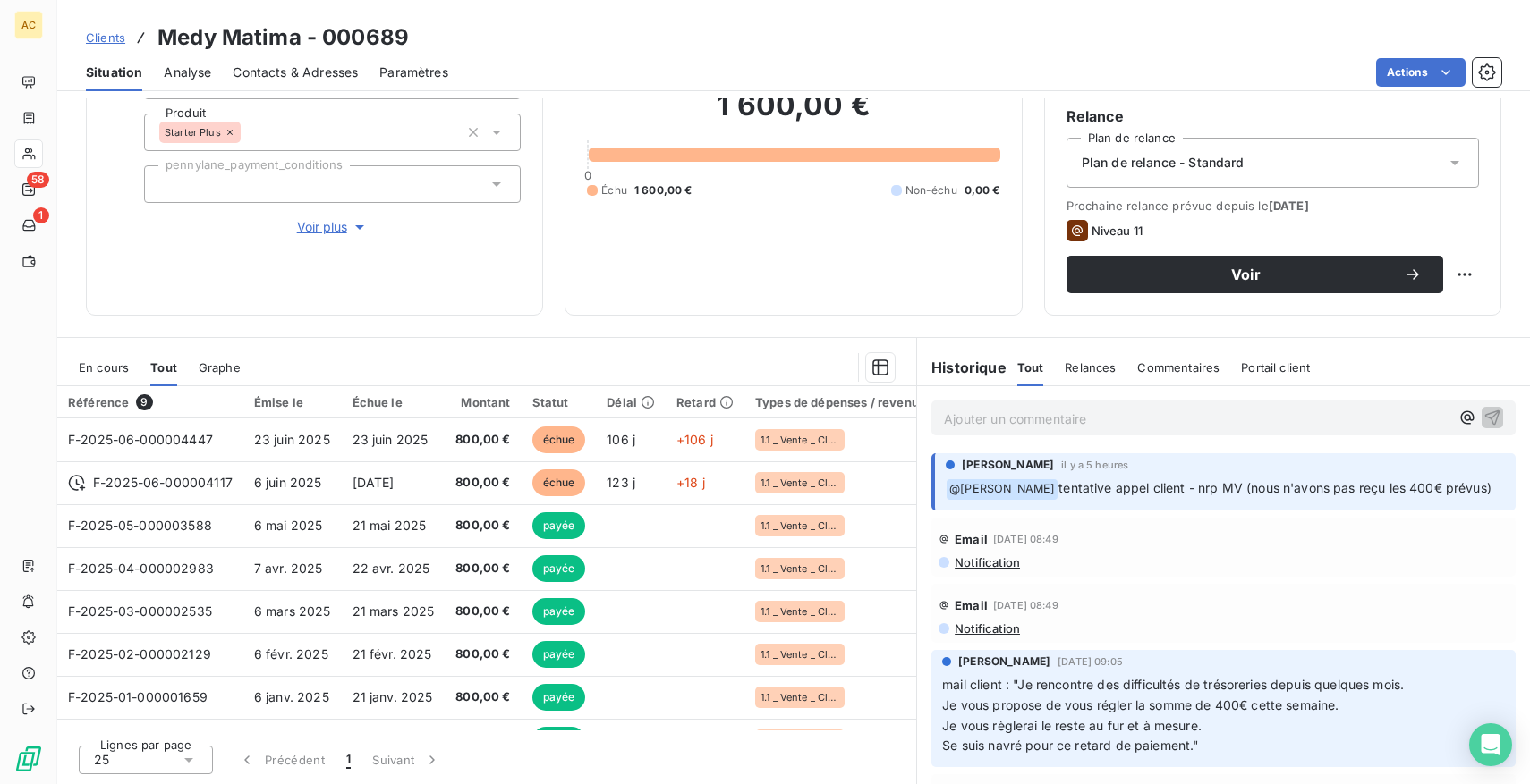
click at [302, 224] on span "Voir plus" at bounding box center [332, 227] width 72 height 17
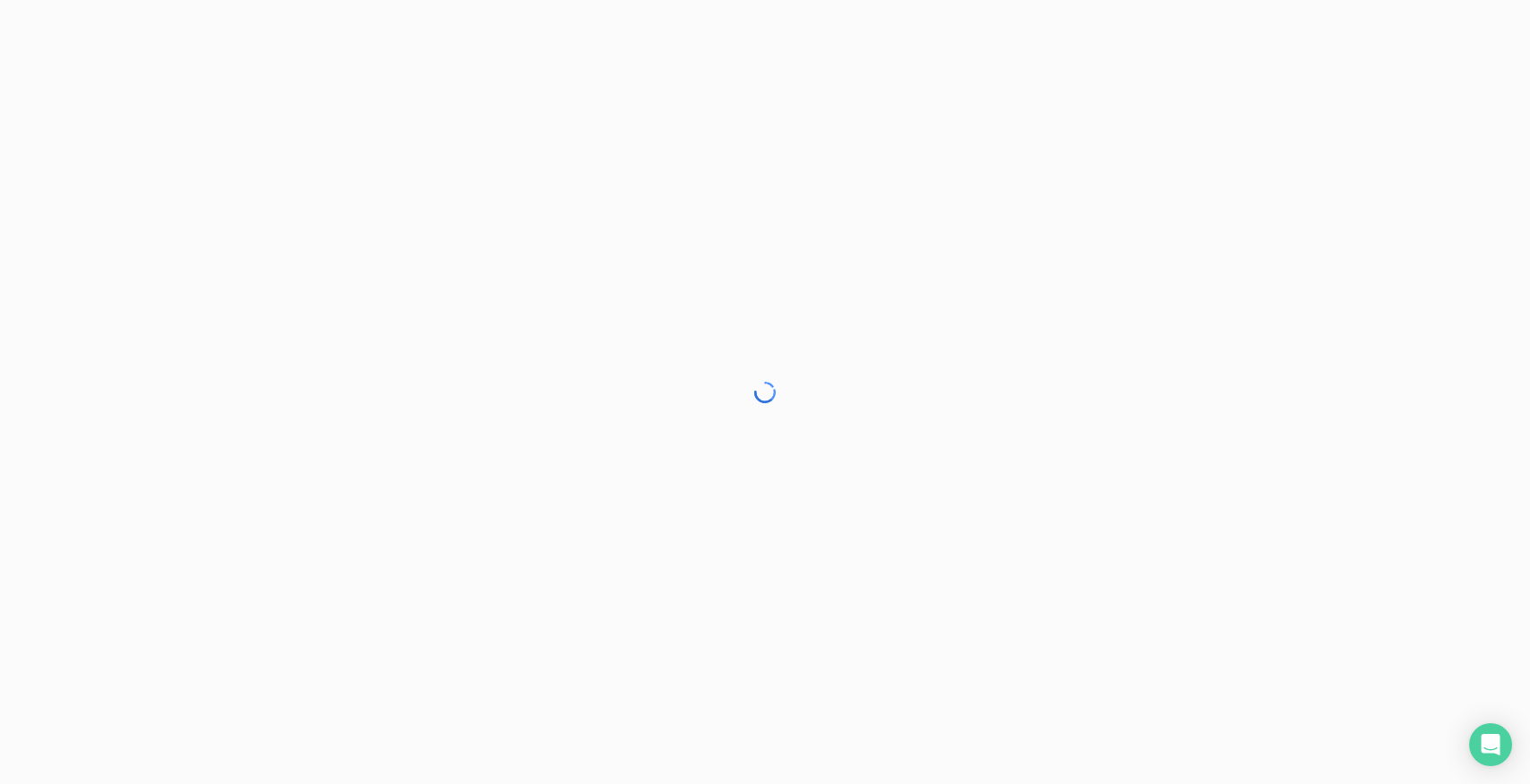
click at [291, 465] on div at bounding box center [765, 392] width 1530 height 784
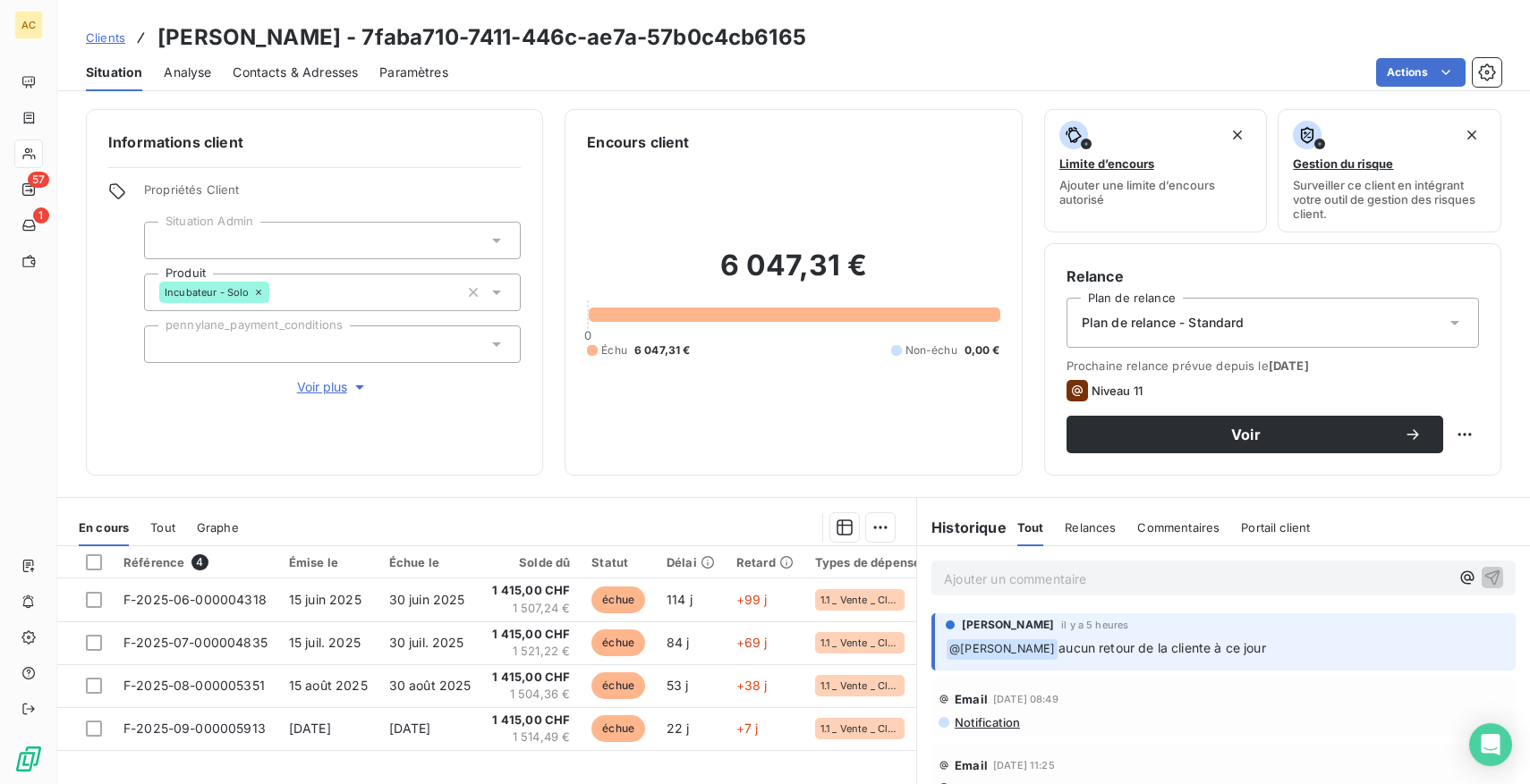
click at [160, 531] on span "Tout" at bounding box center [163, 528] width 25 height 15
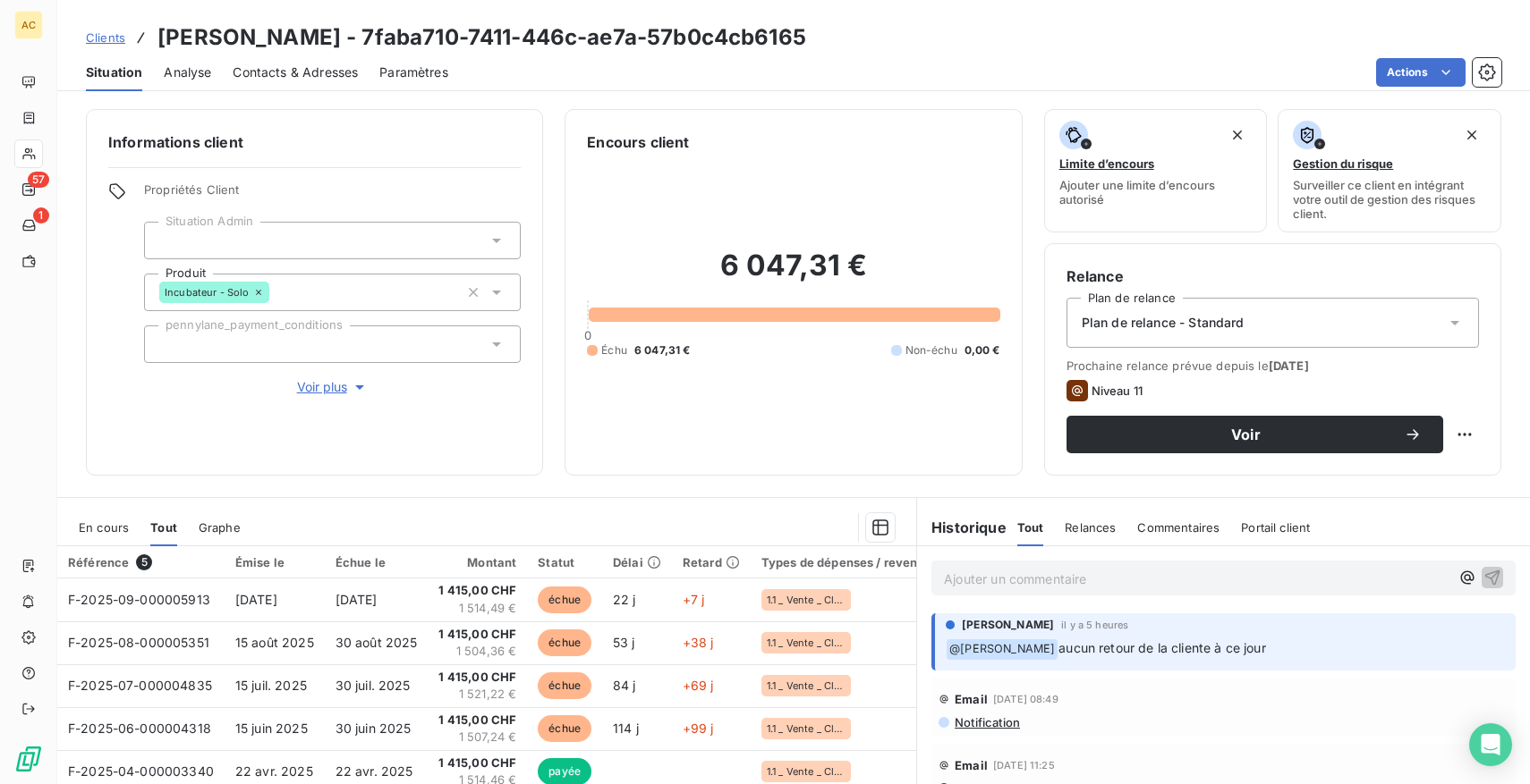
scroll to position [160, 0]
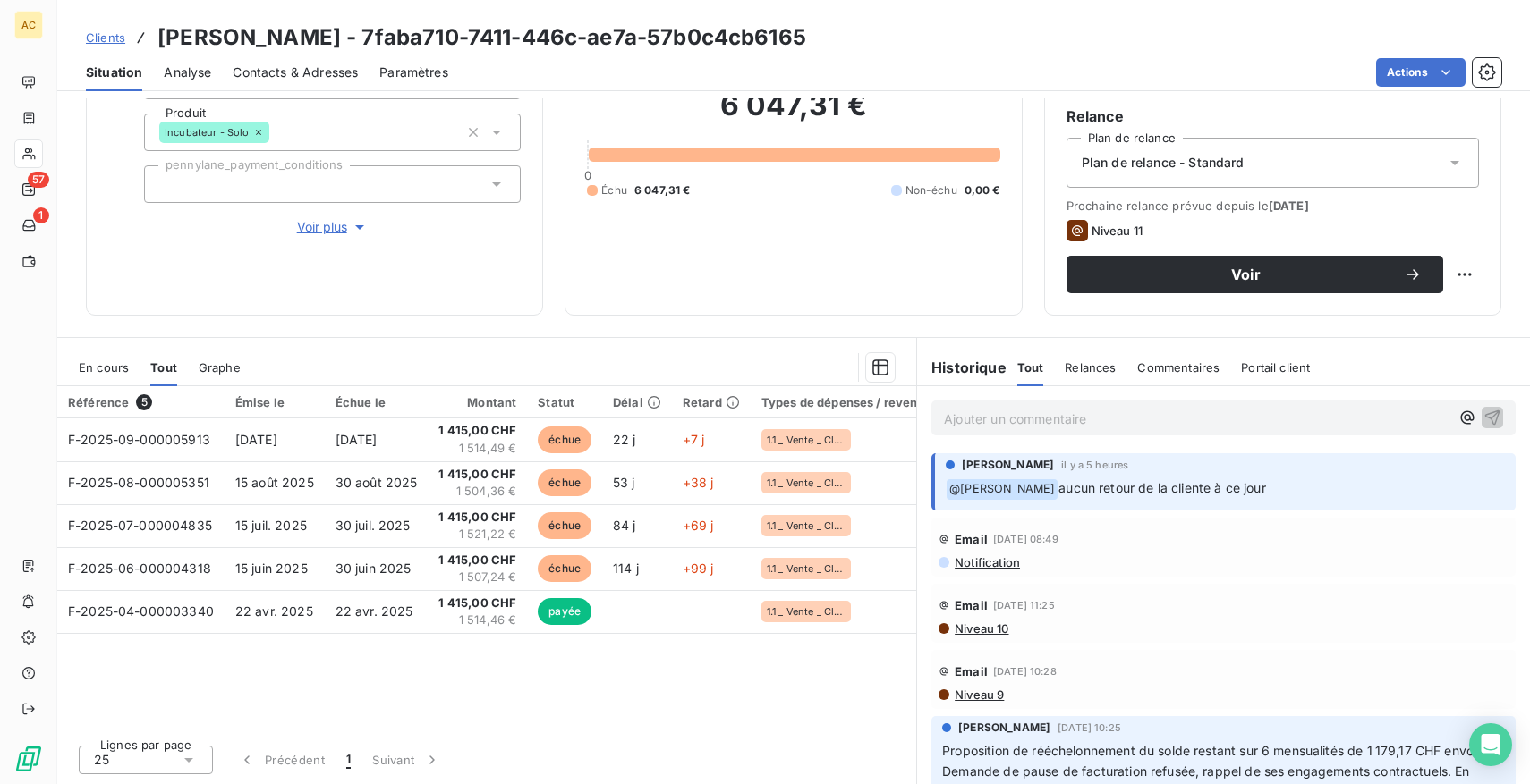
click at [1061, 420] on p "Ajouter un commentaire ﻿" at bounding box center [1197, 419] width 505 height 22
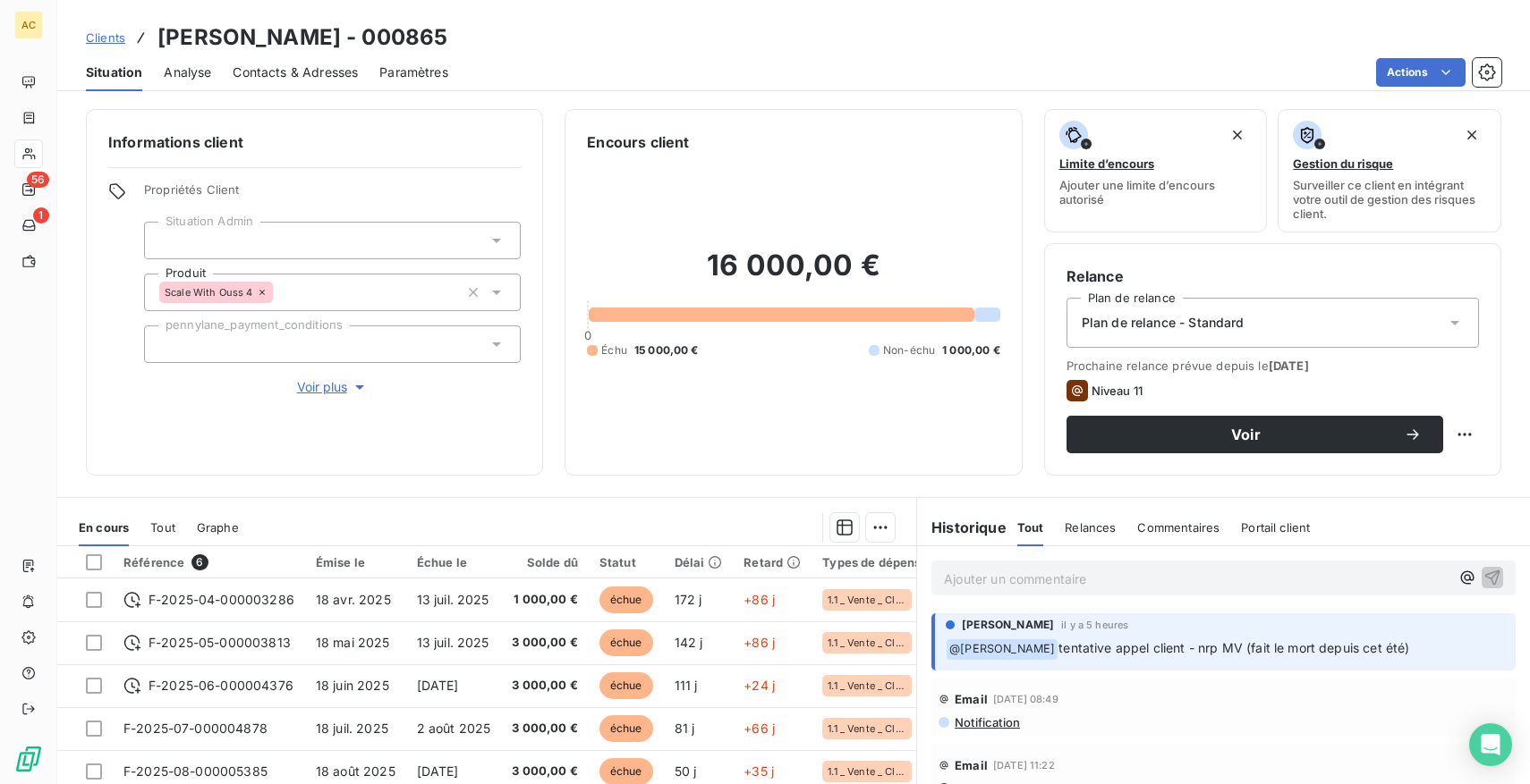
click at [156, 521] on span "Tout" at bounding box center [163, 528] width 25 height 15
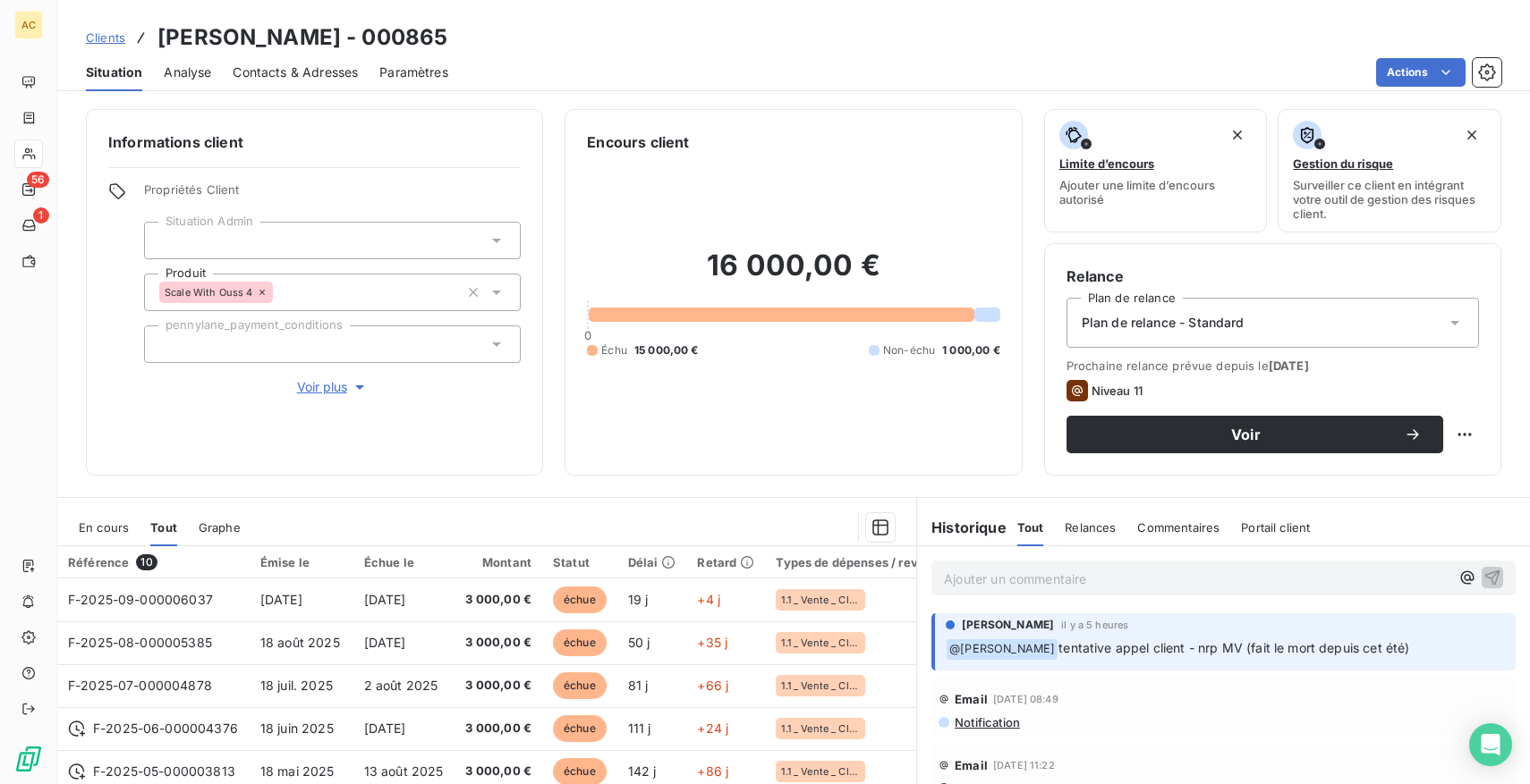
click at [314, 378] on span "Voir plus" at bounding box center [332, 386] width 72 height 17
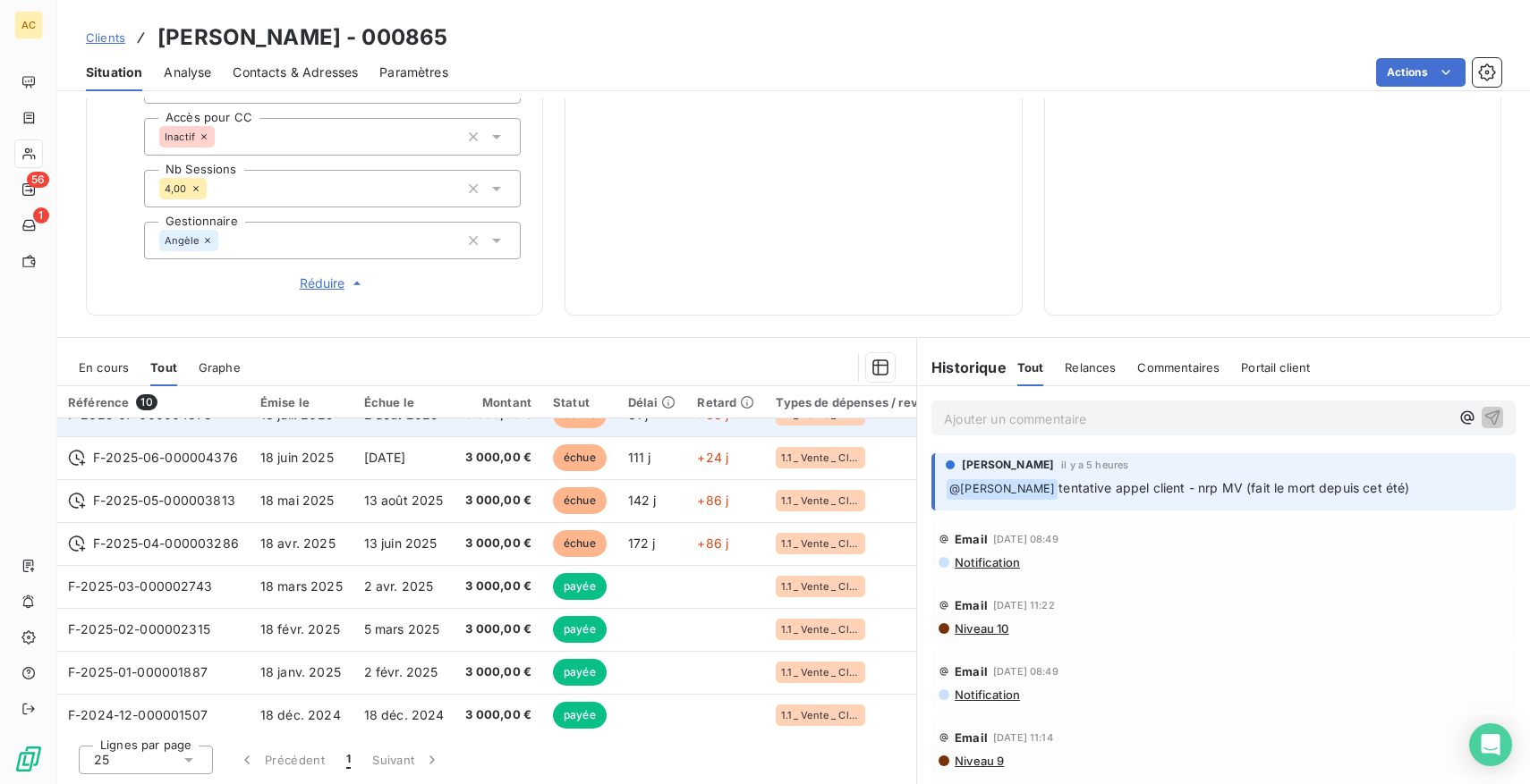
scroll to position [124, 0]
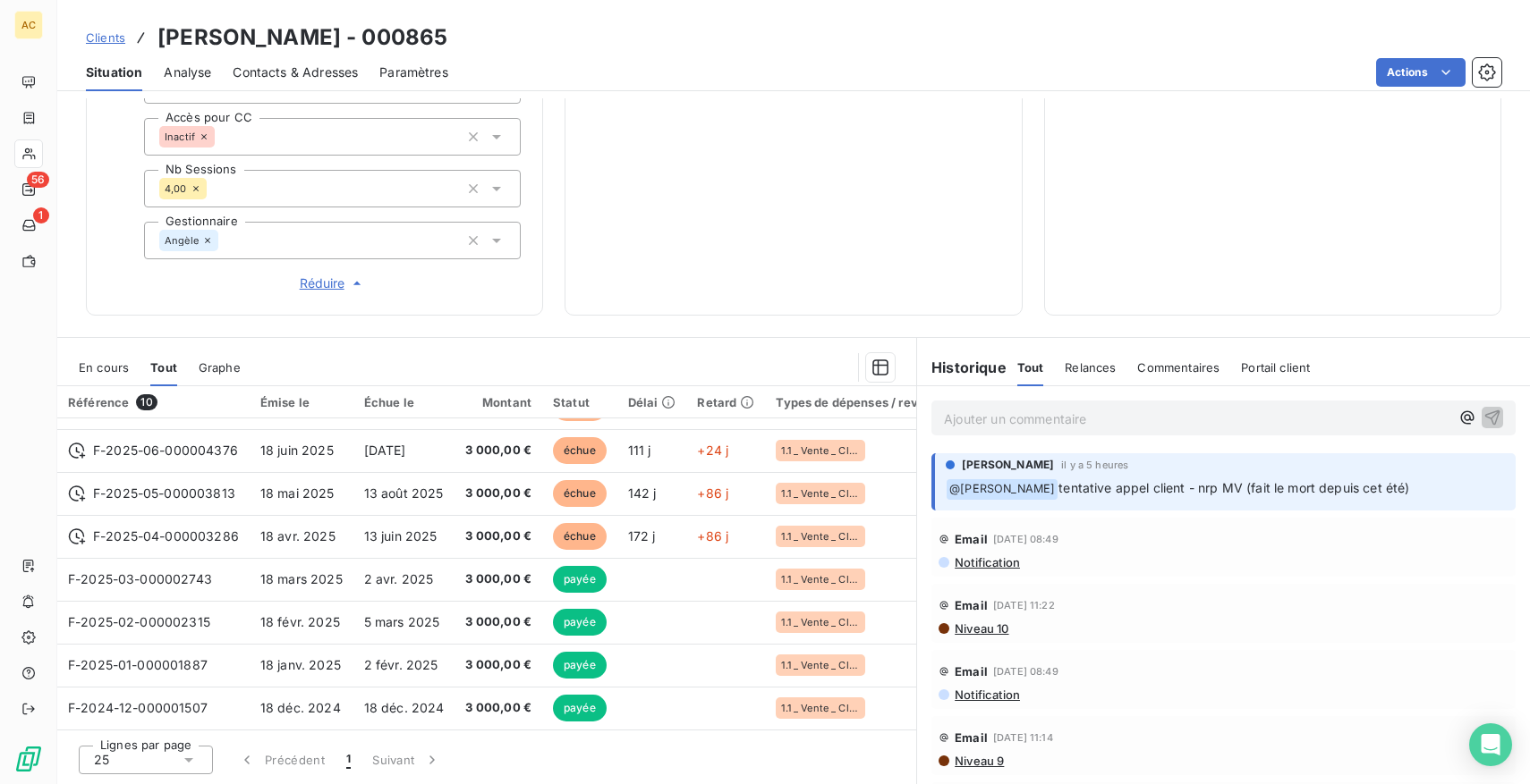
click at [1066, 414] on p "Ajouter un commentaire ﻿" at bounding box center [1197, 419] width 505 height 22
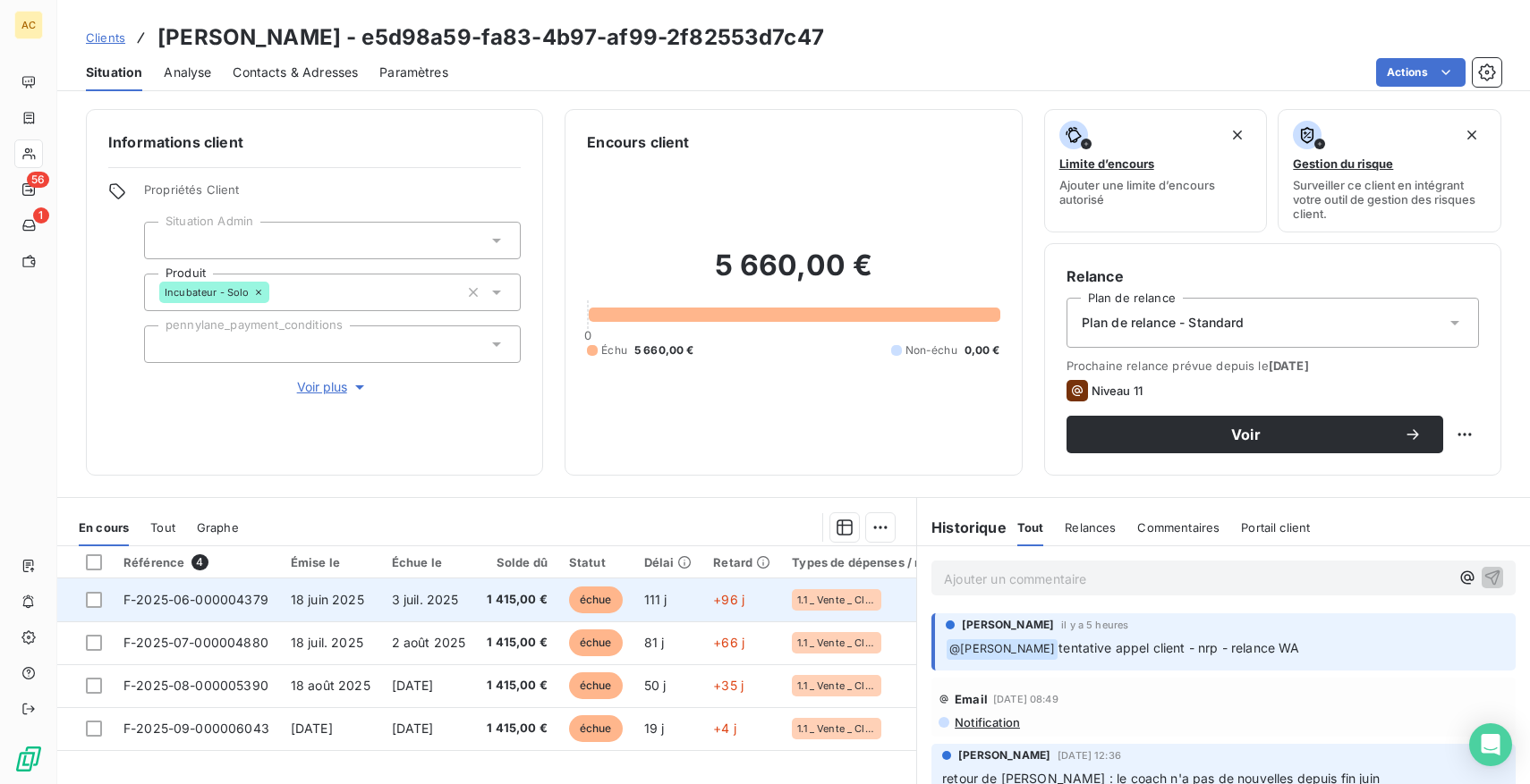
scroll to position [160, 0]
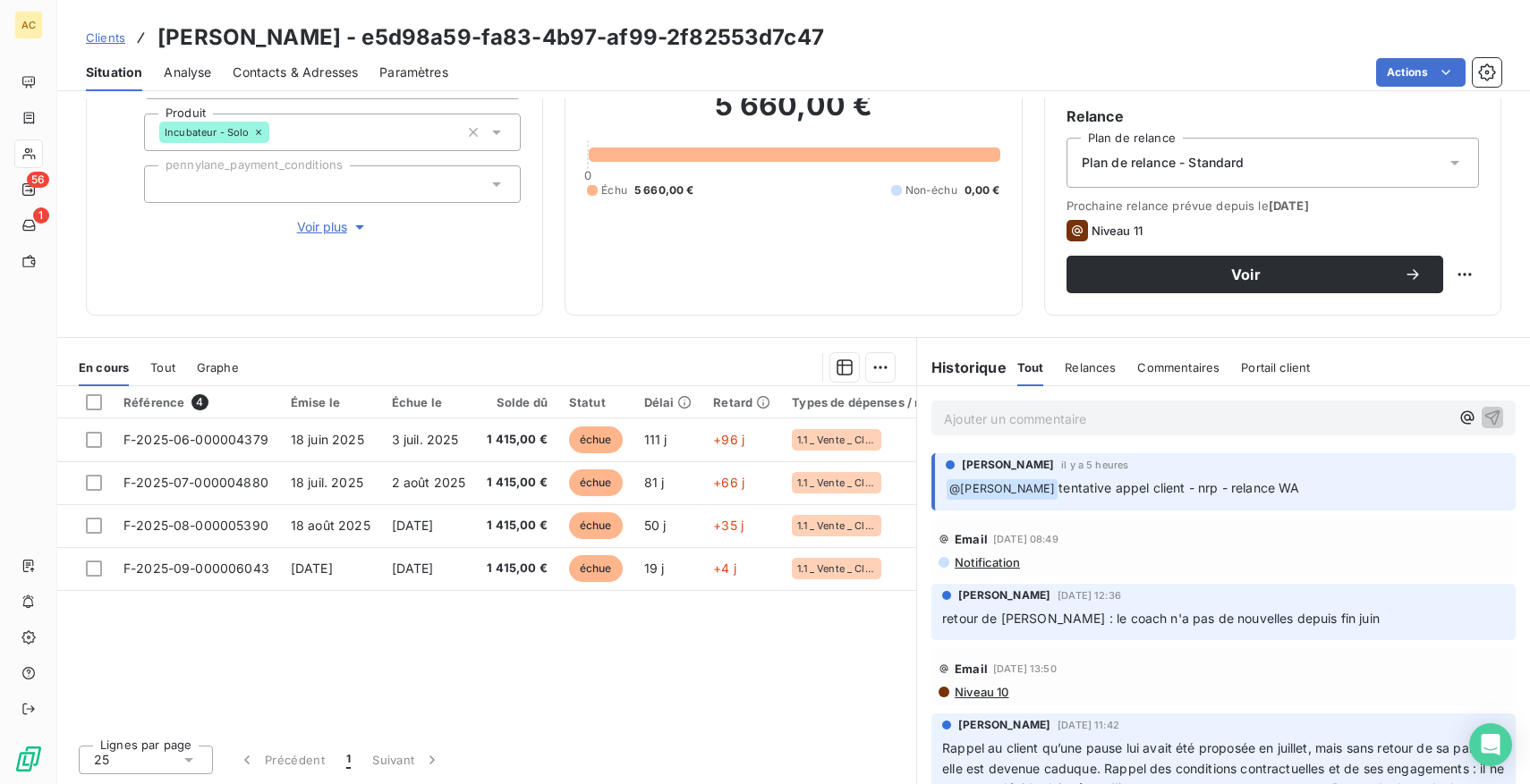
click at [163, 361] on span "Tout" at bounding box center [163, 368] width 25 height 15
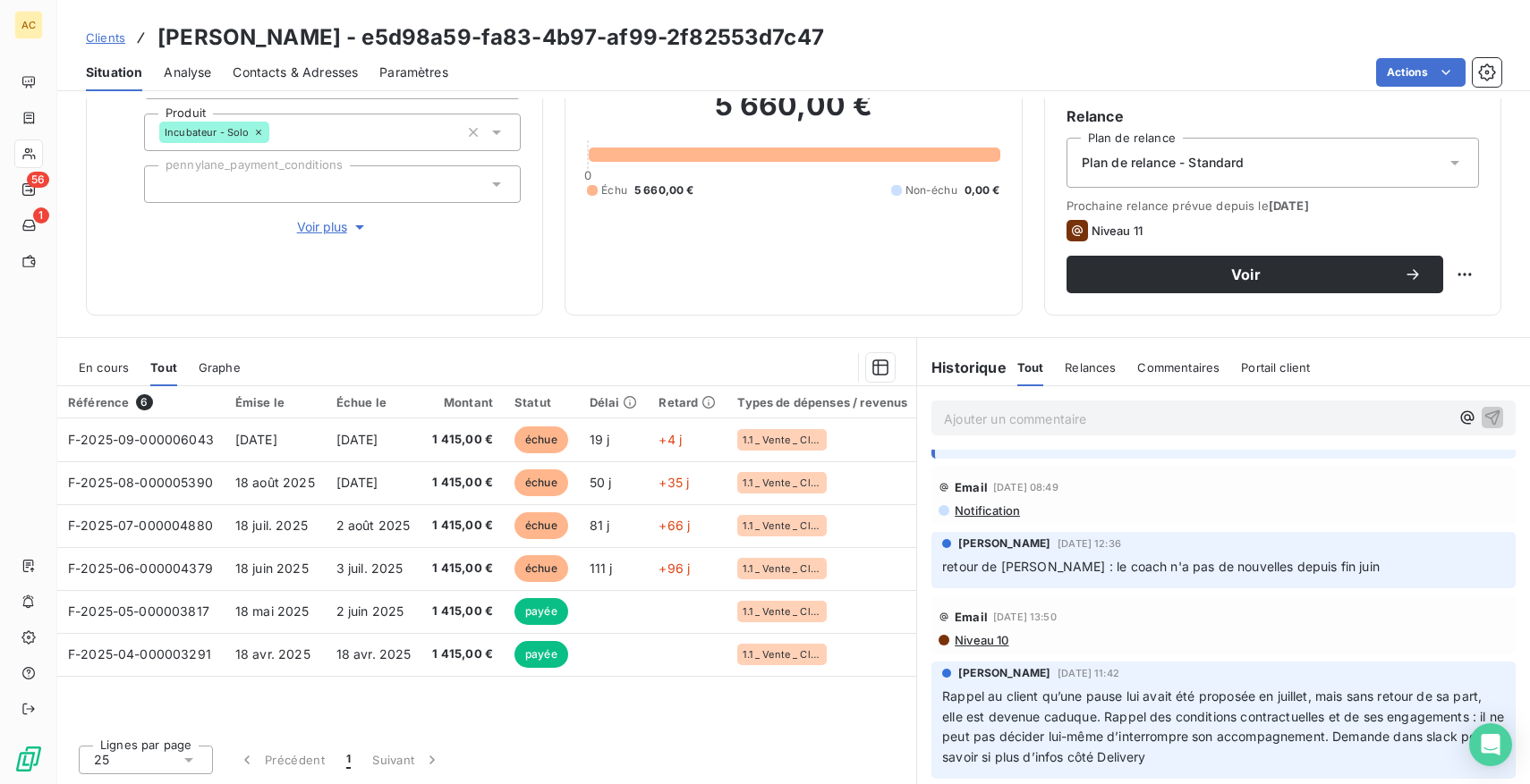
scroll to position [64, 0]
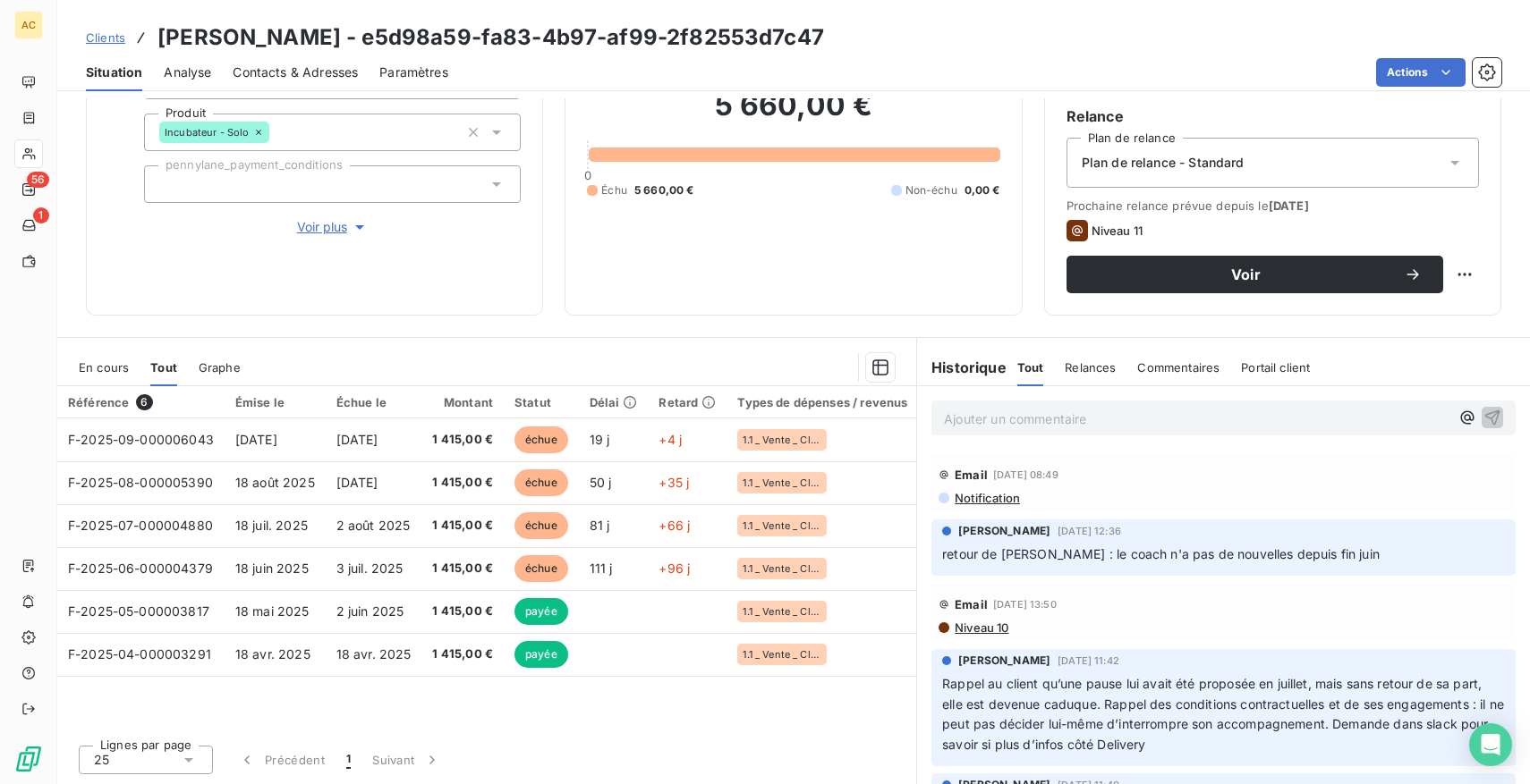
click at [311, 225] on span "Voir plus" at bounding box center [332, 227] width 72 height 17
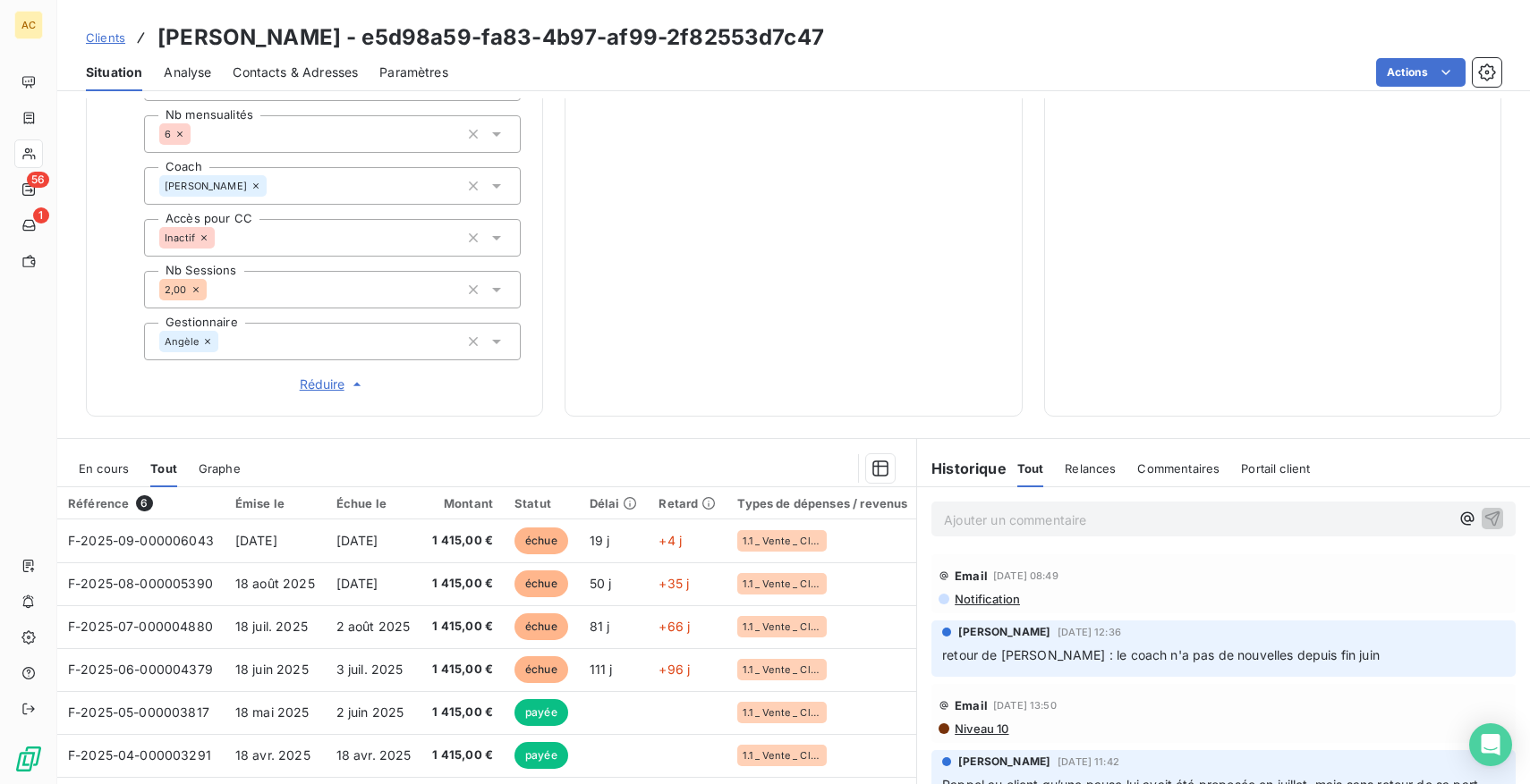
scroll to position [675, 0]
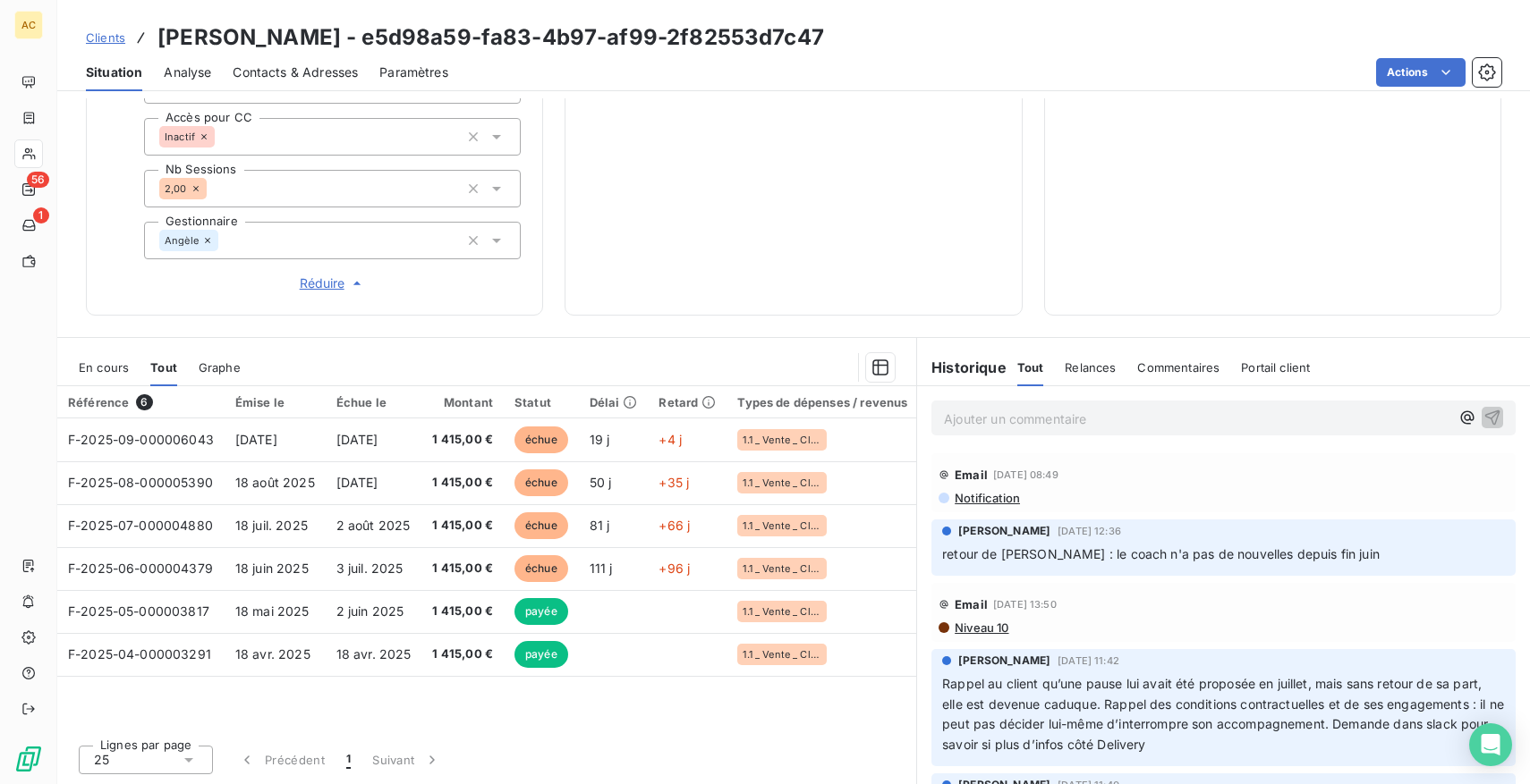
click at [1063, 416] on p "Ajouter un commentaire ﻿" at bounding box center [1197, 419] width 505 height 22
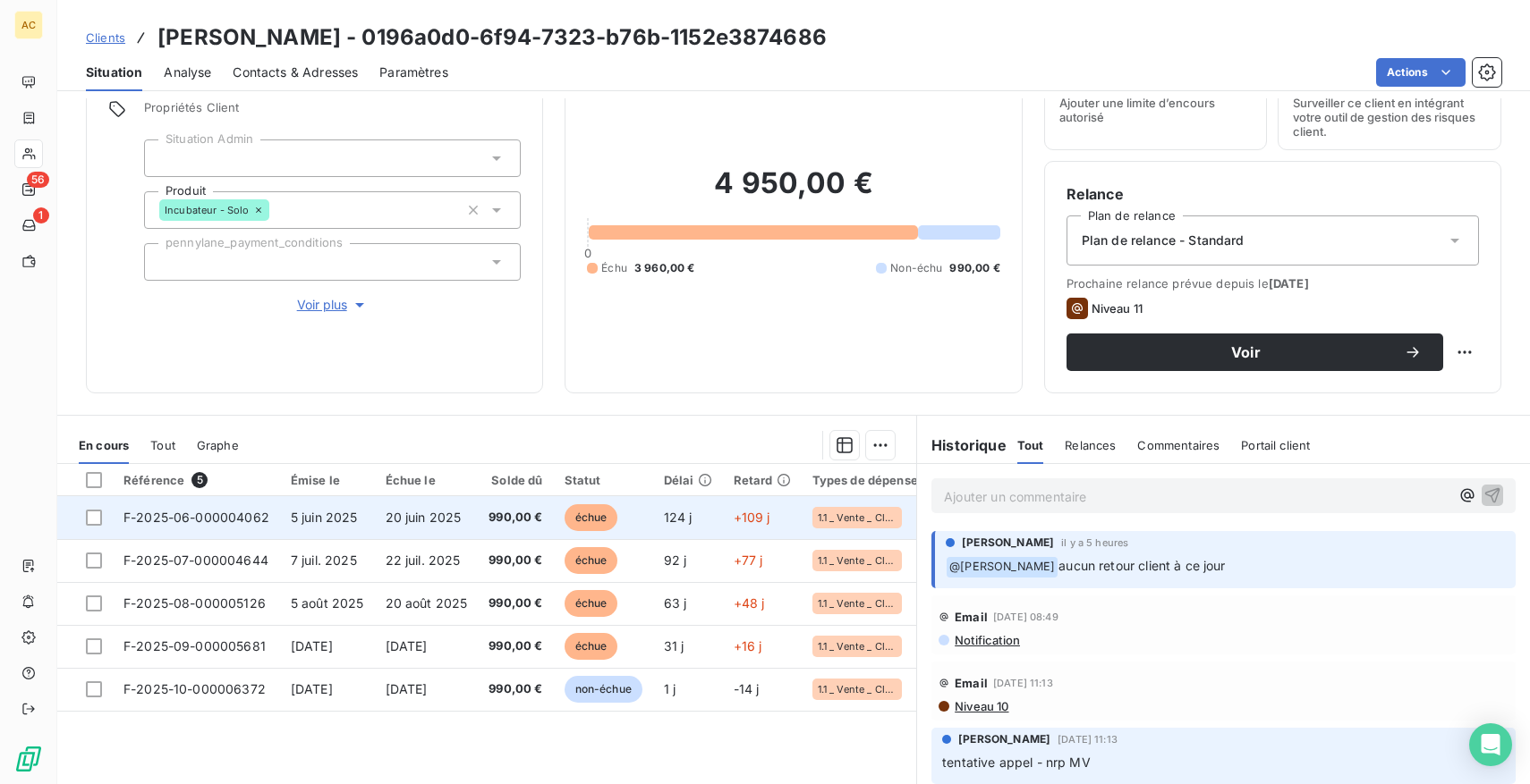
scroll to position [160, 0]
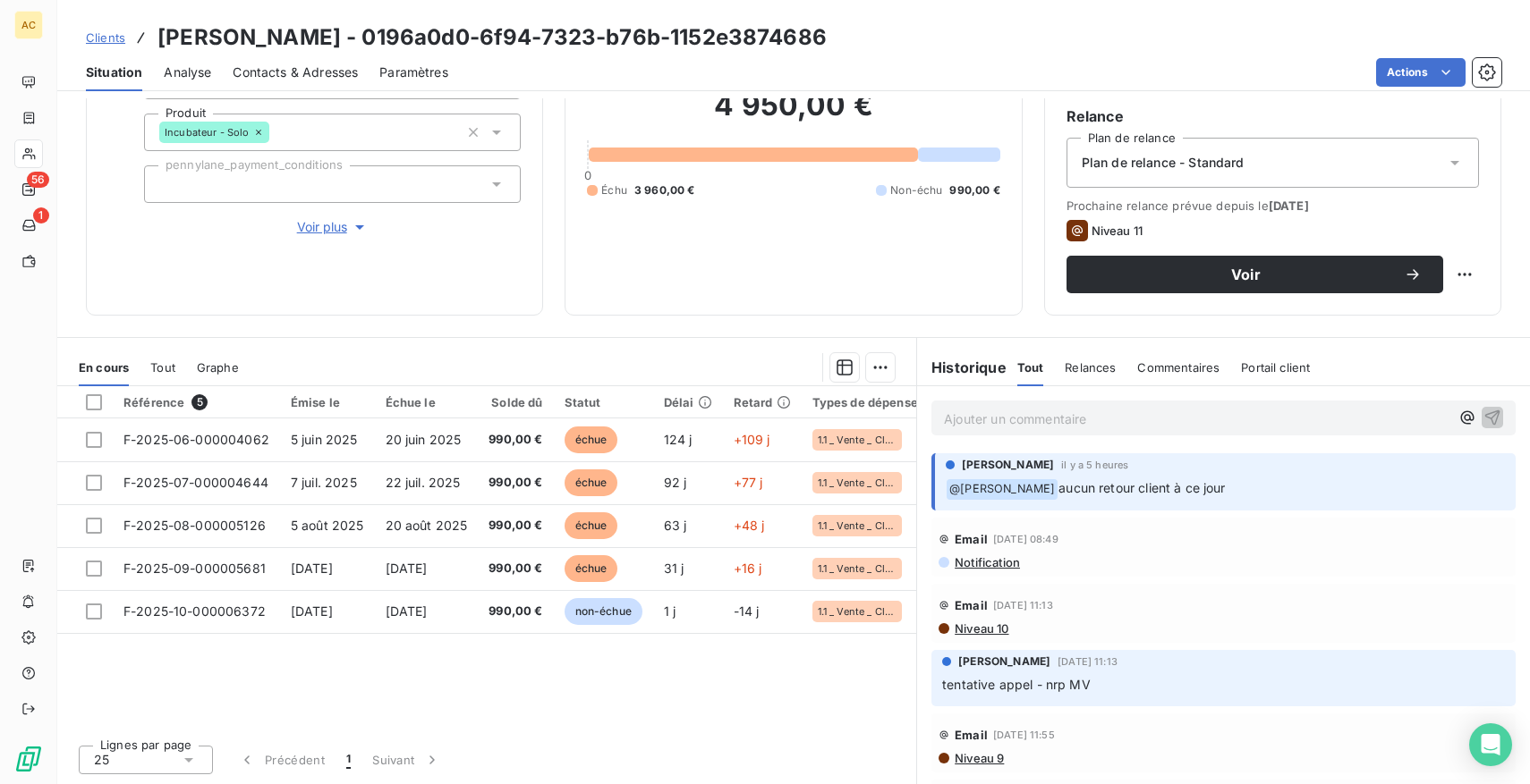
click at [159, 366] on span "Tout" at bounding box center [163, 368] width 25 height 15
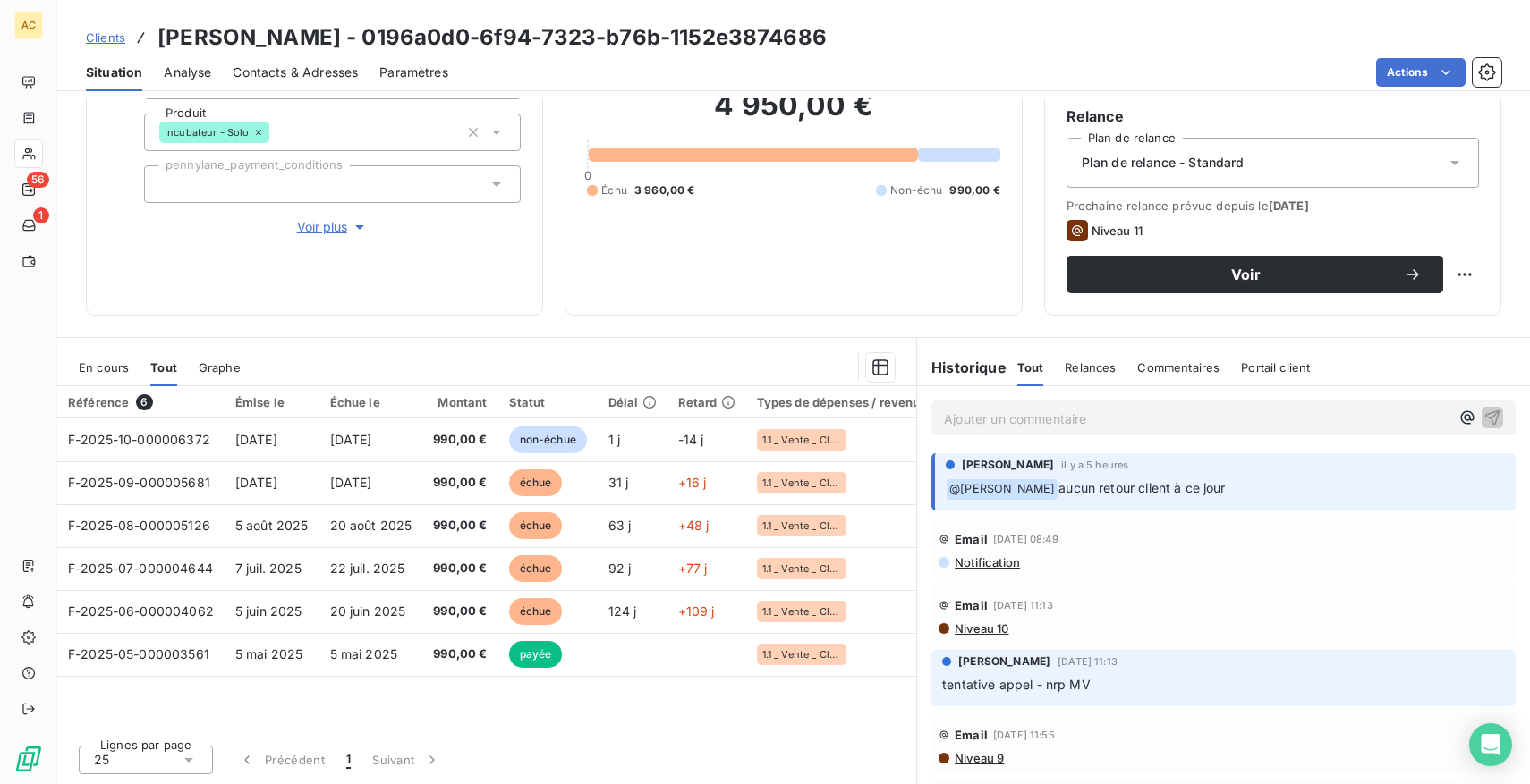
scroll to position [130, 0]
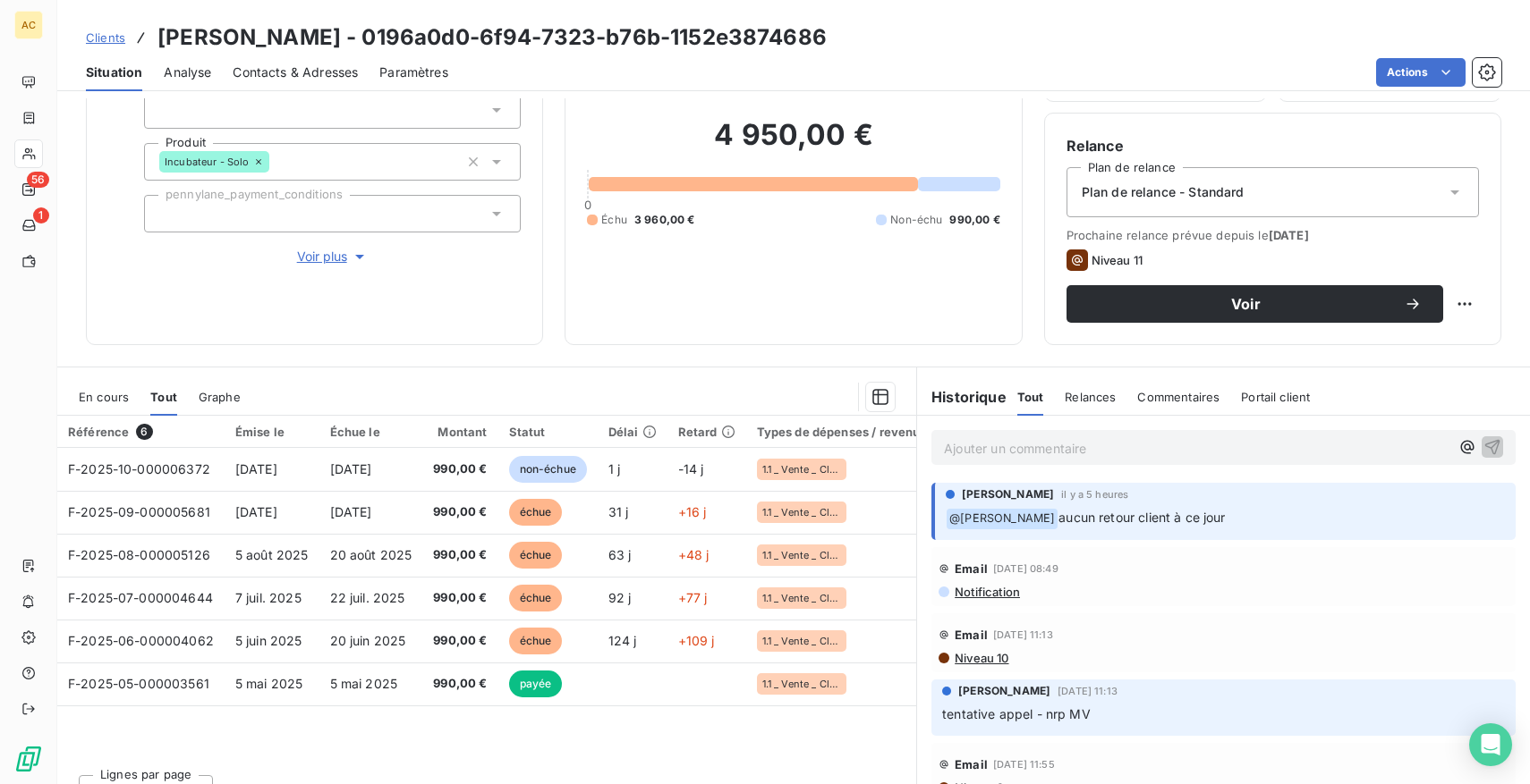
click at [1136, 456] on p "Ajouter un commentaire ﻿" at bounding box center [1197, 448] width 505 height 22
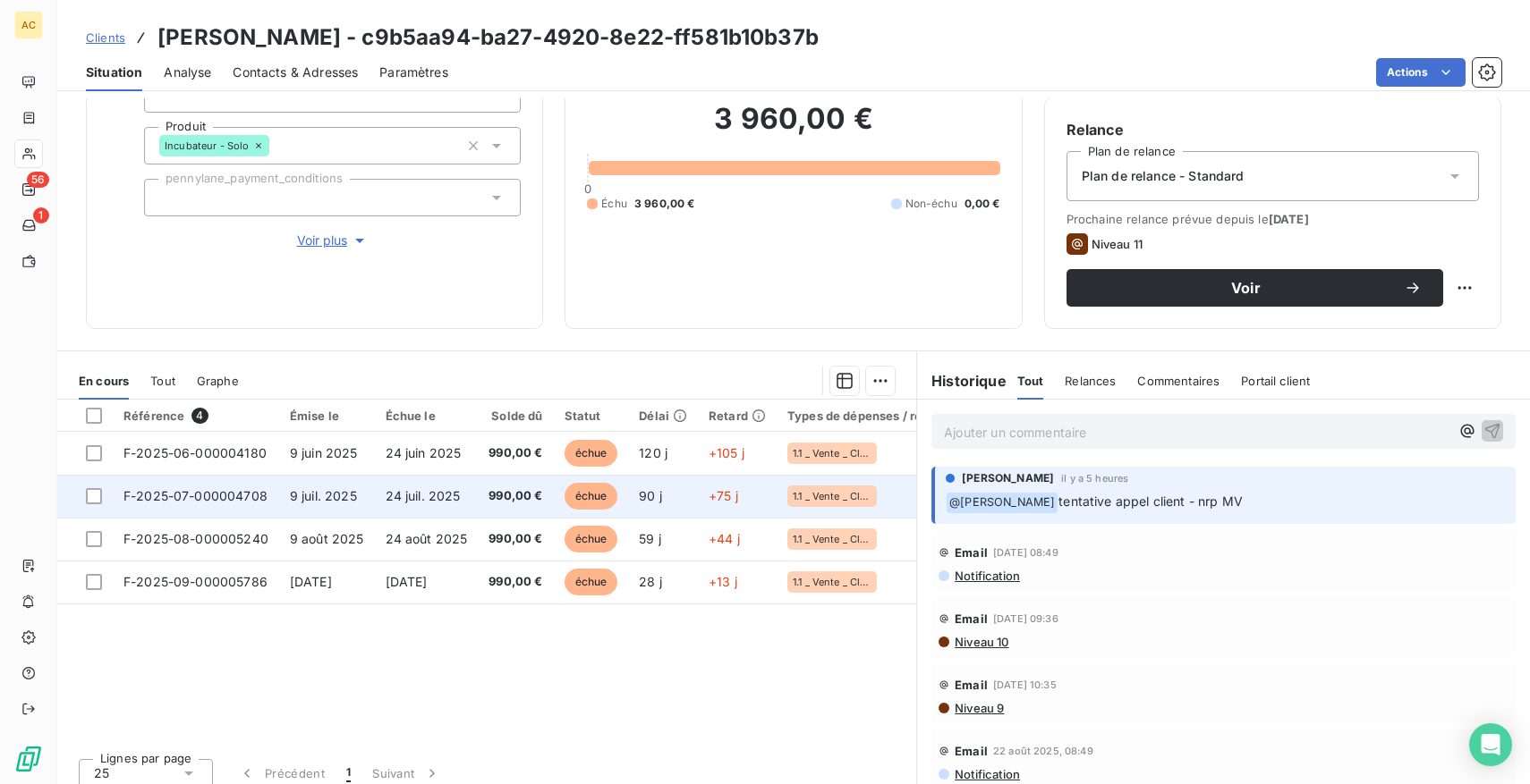
scroll to position [156, 0]
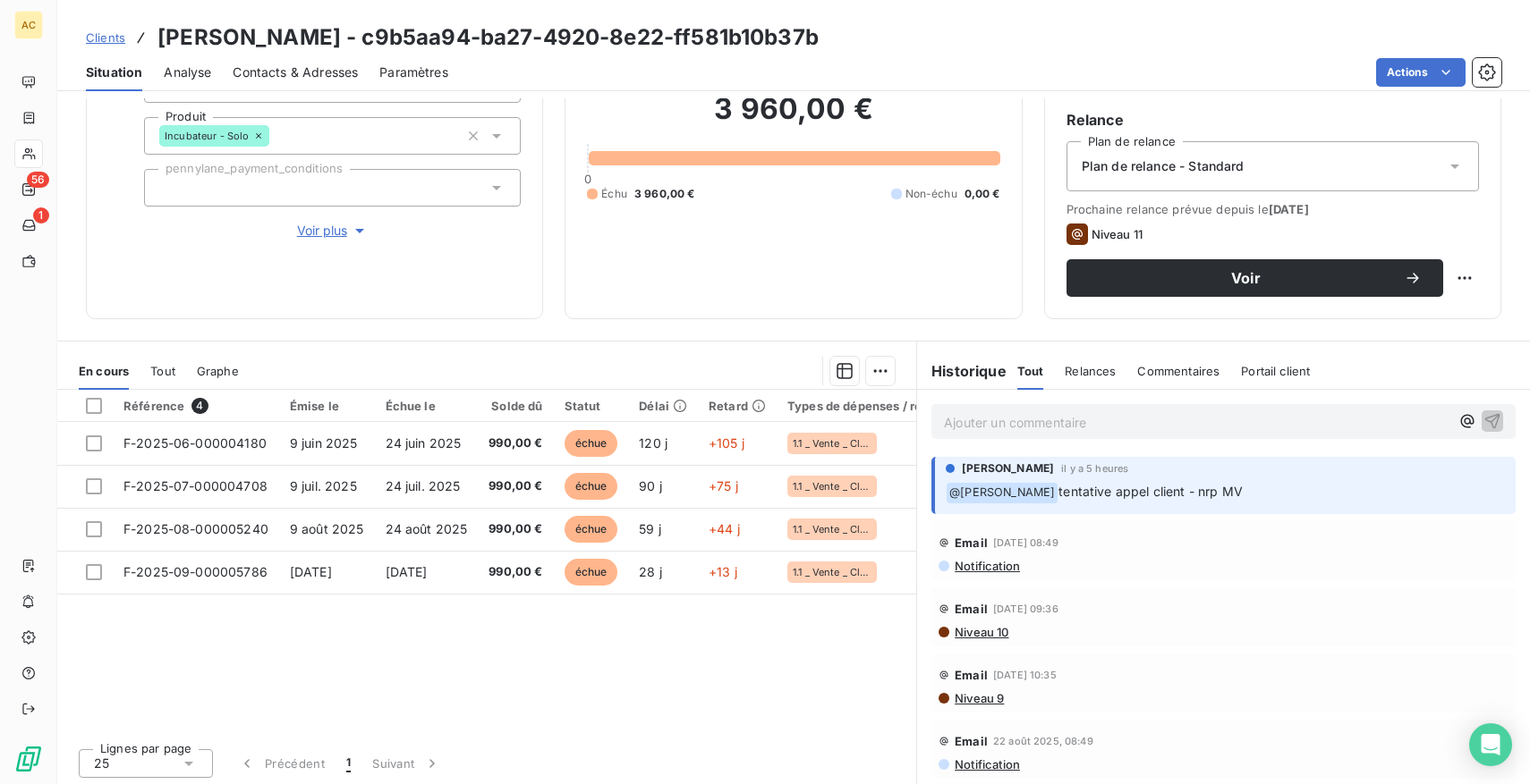
click at [160, 372] on span "Tout" at bounding box center [163, 371] width 25 height 15
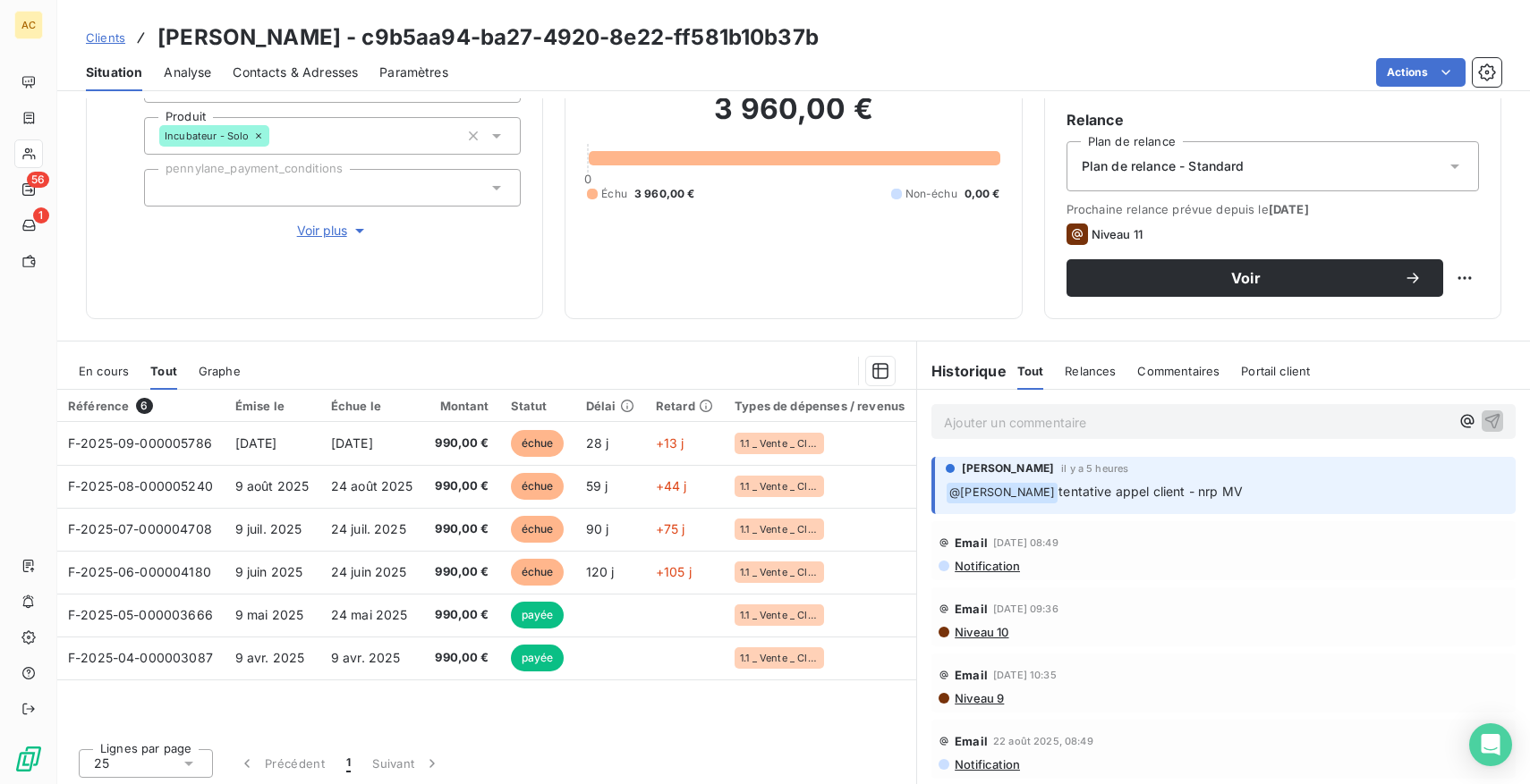
click at [331, 233] on span "Voir plus" at bounding box center [332, 230] width 72 height 17
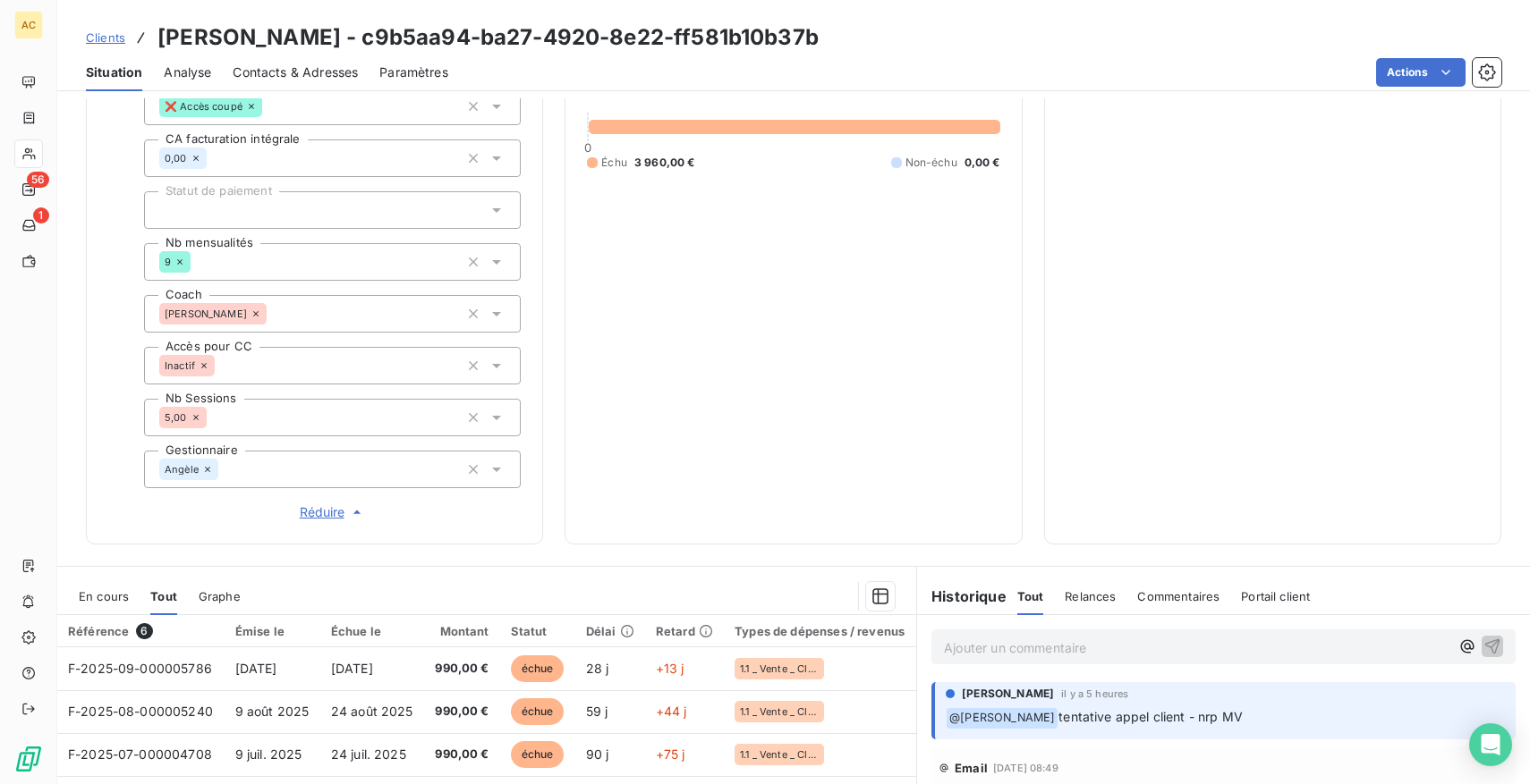
scroll to position [362, 0]
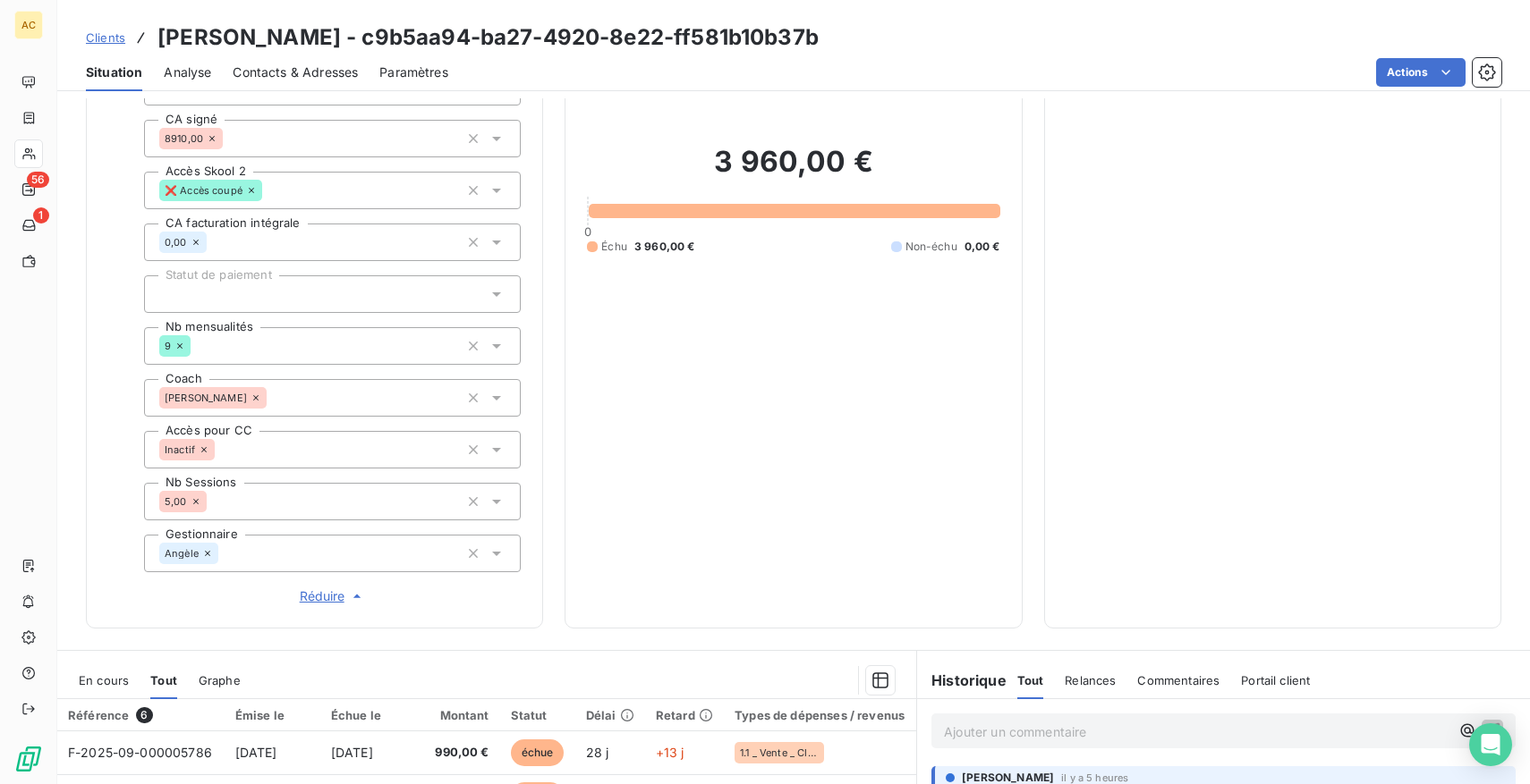
click at [991, 734] on p "Ajouter un commentaire ﻿" at bounding box center [1197, 732] width 505 height 22
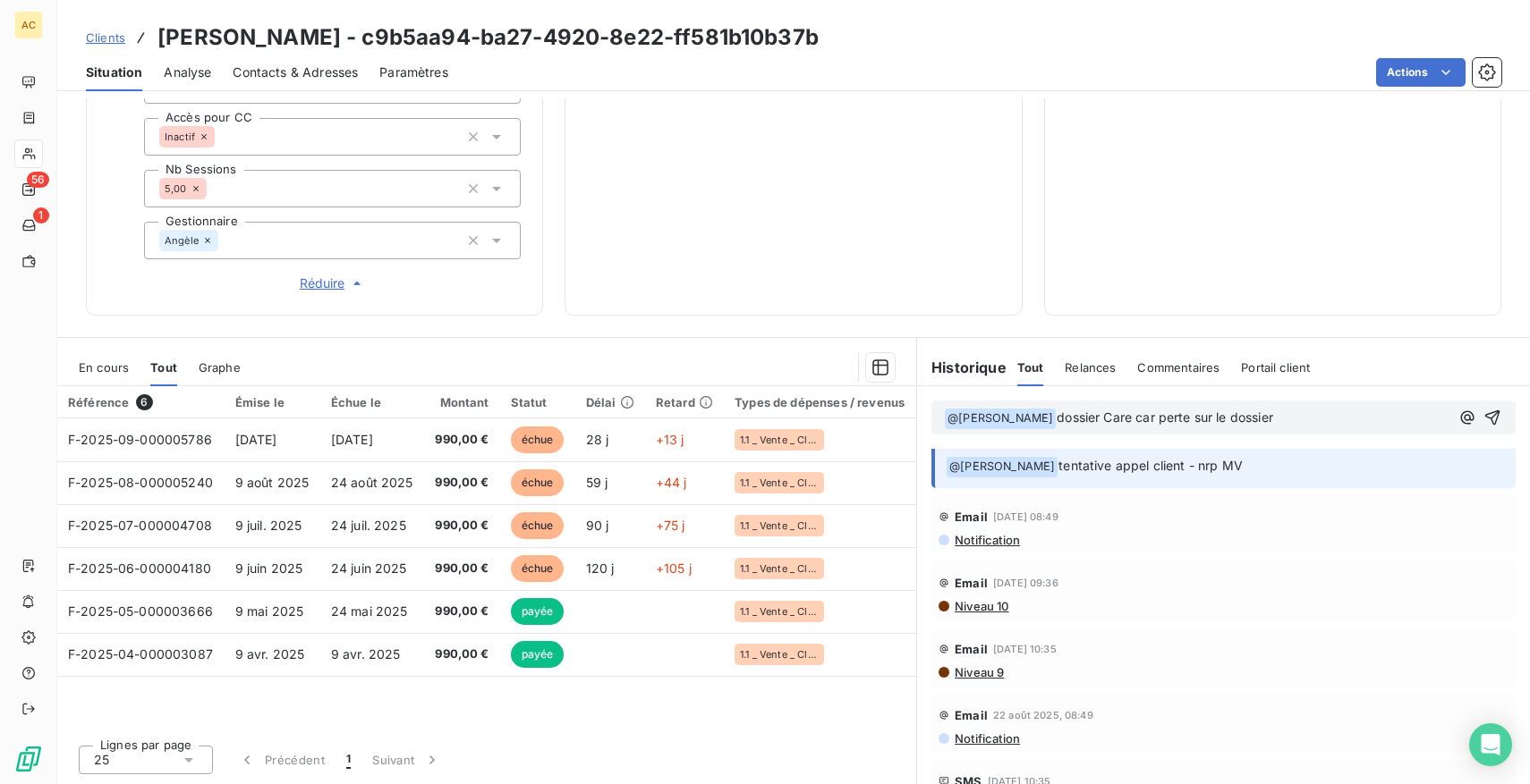
scroll to position [0, 0]
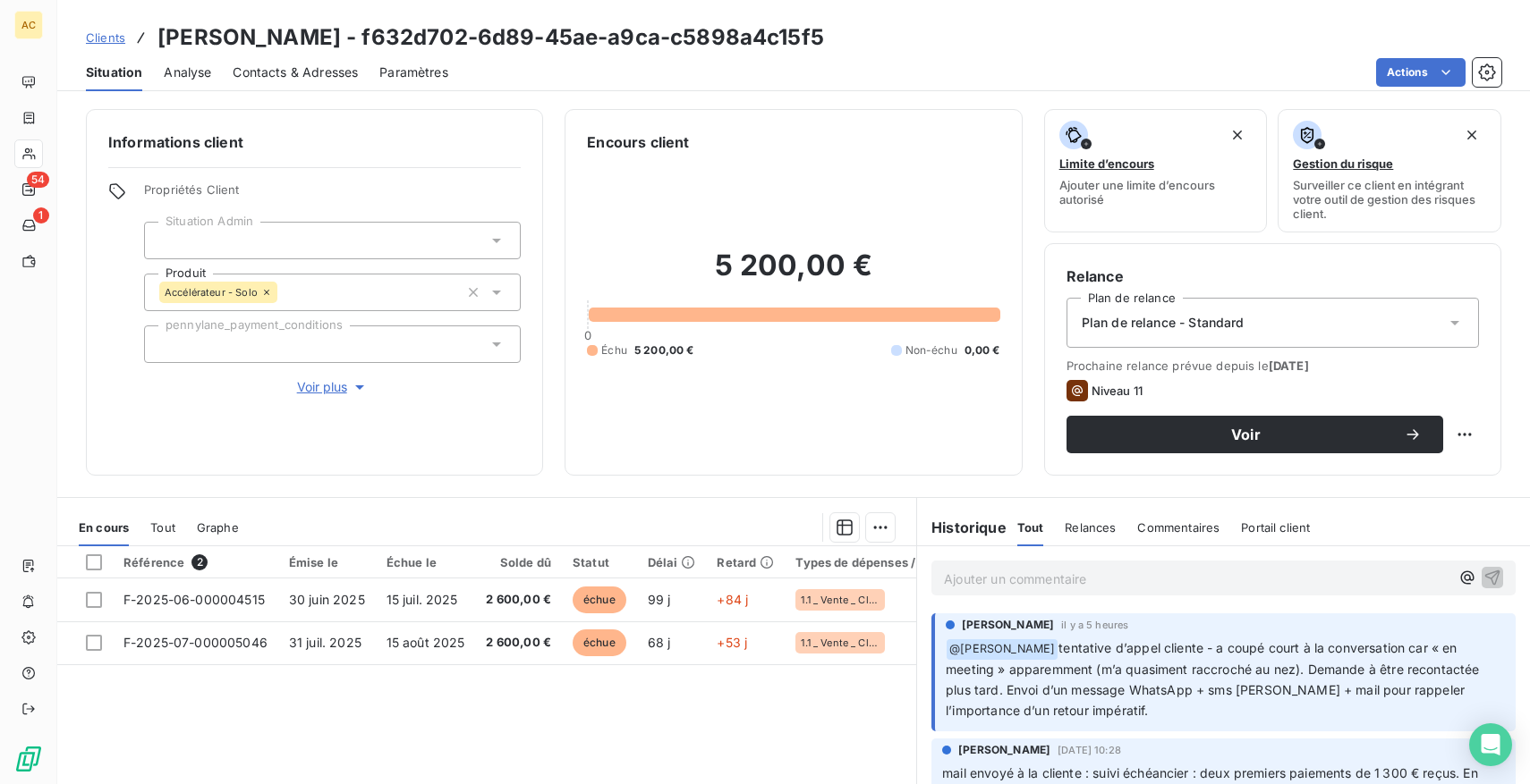
click at [168, 522] on span "Tout" at bounding box center [163, 528] width 25 height 15
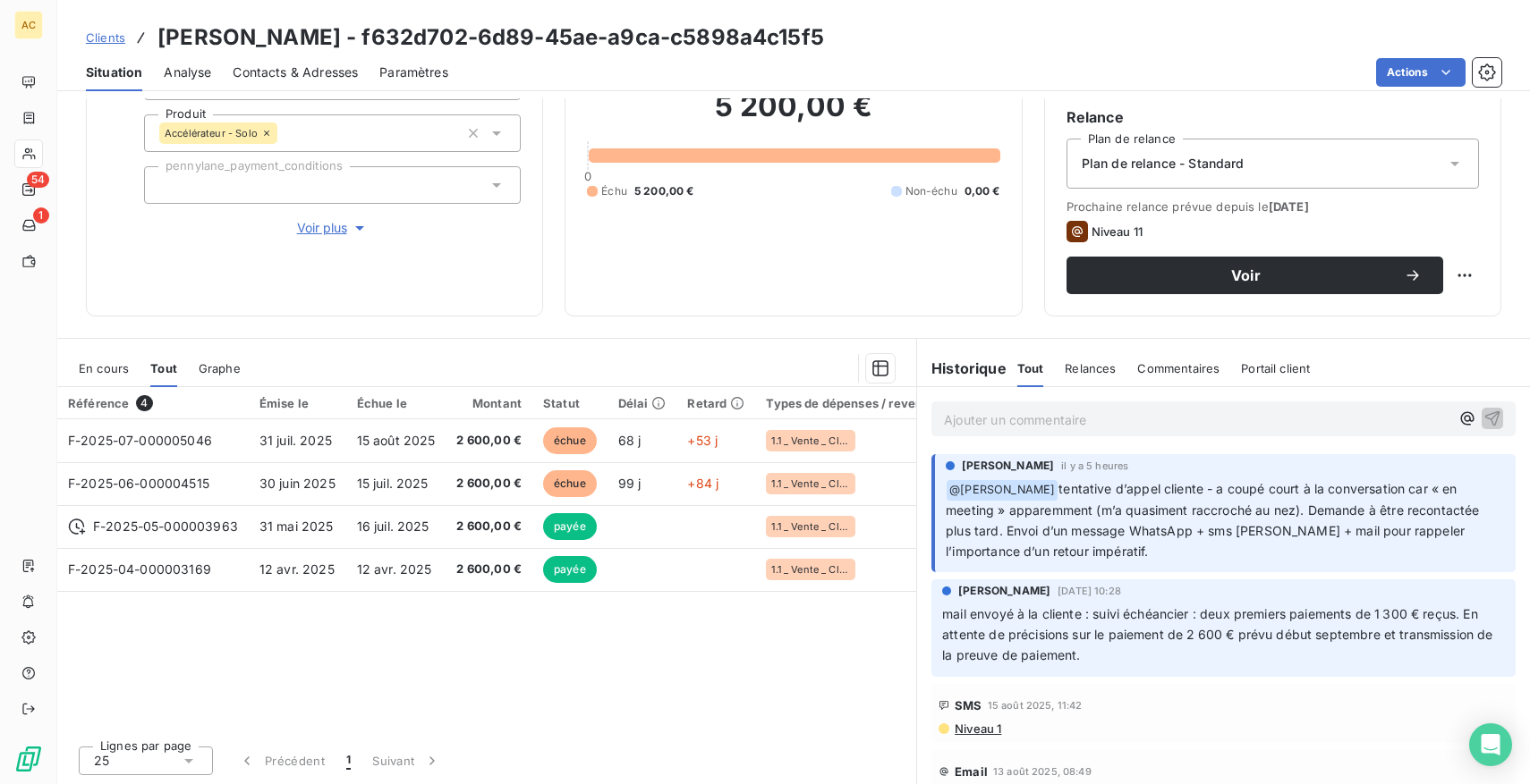
scroll to position [21, 0]
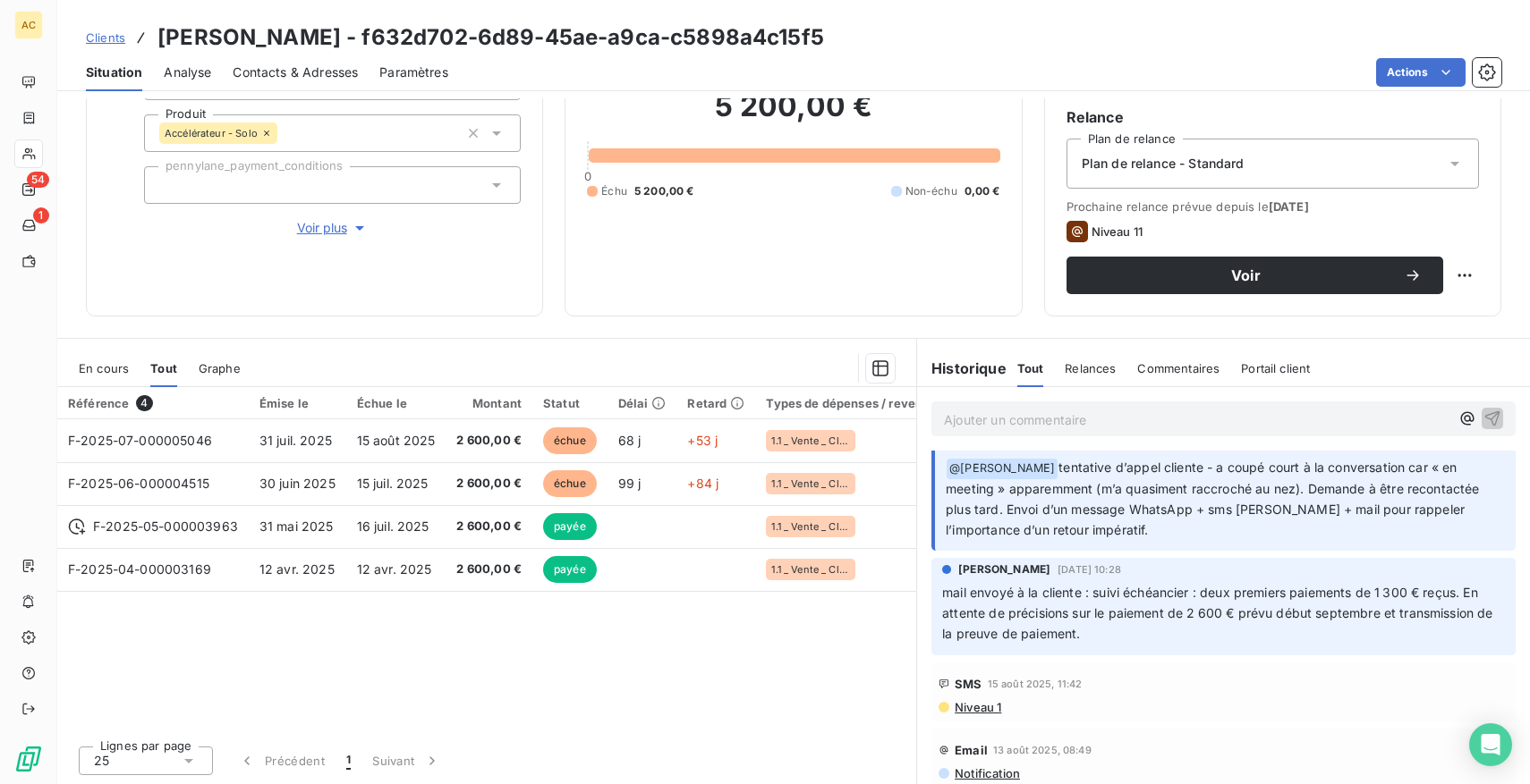
click at [333, 226] on span "Voir plus" at bounding box center [332, 228] width 72 height 17
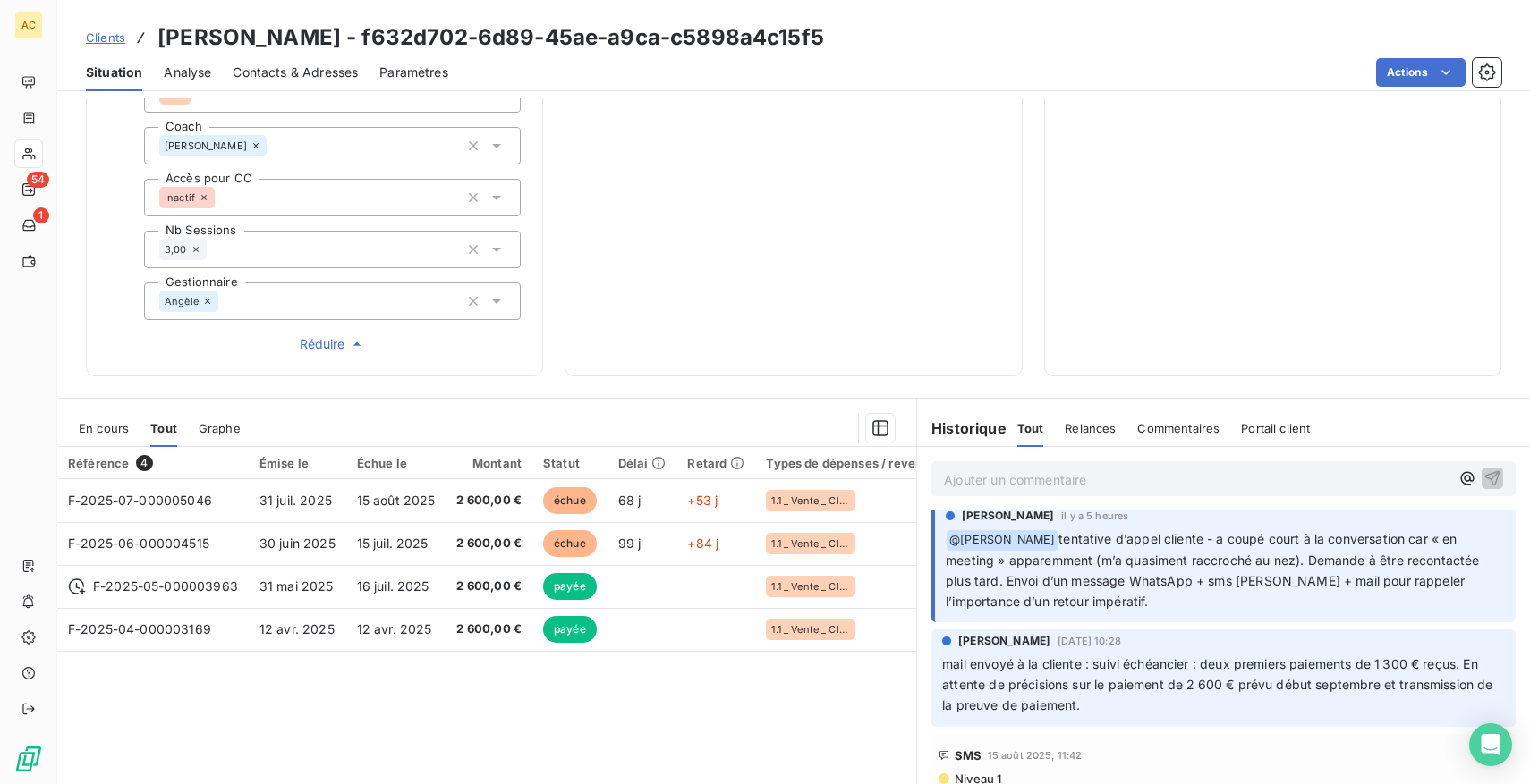
scroll to position [0, 0]
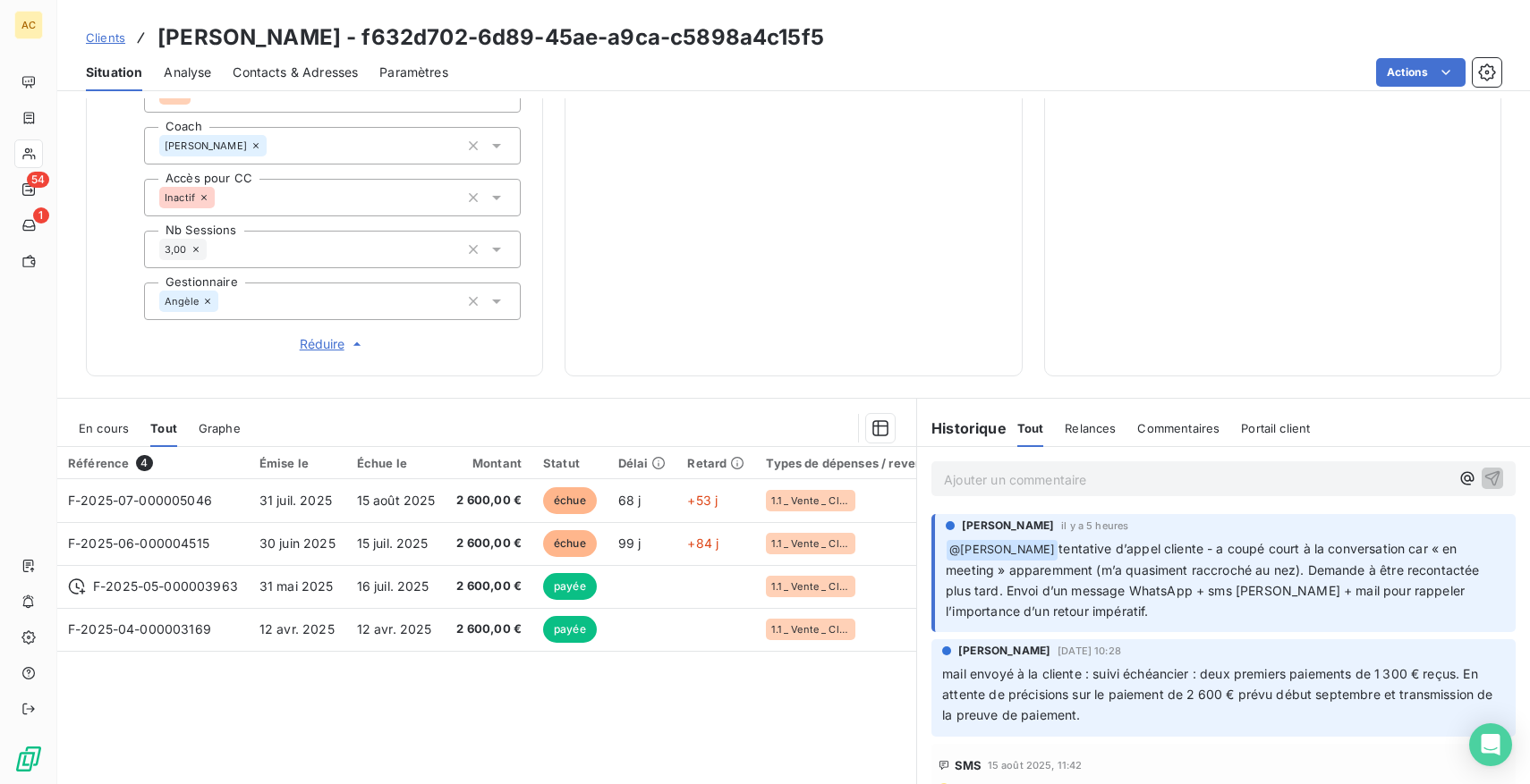
click at [1059, 478] on p "Ajouter un commentaire ﻿" at bounding box center [1197, 479] width 505 height 22
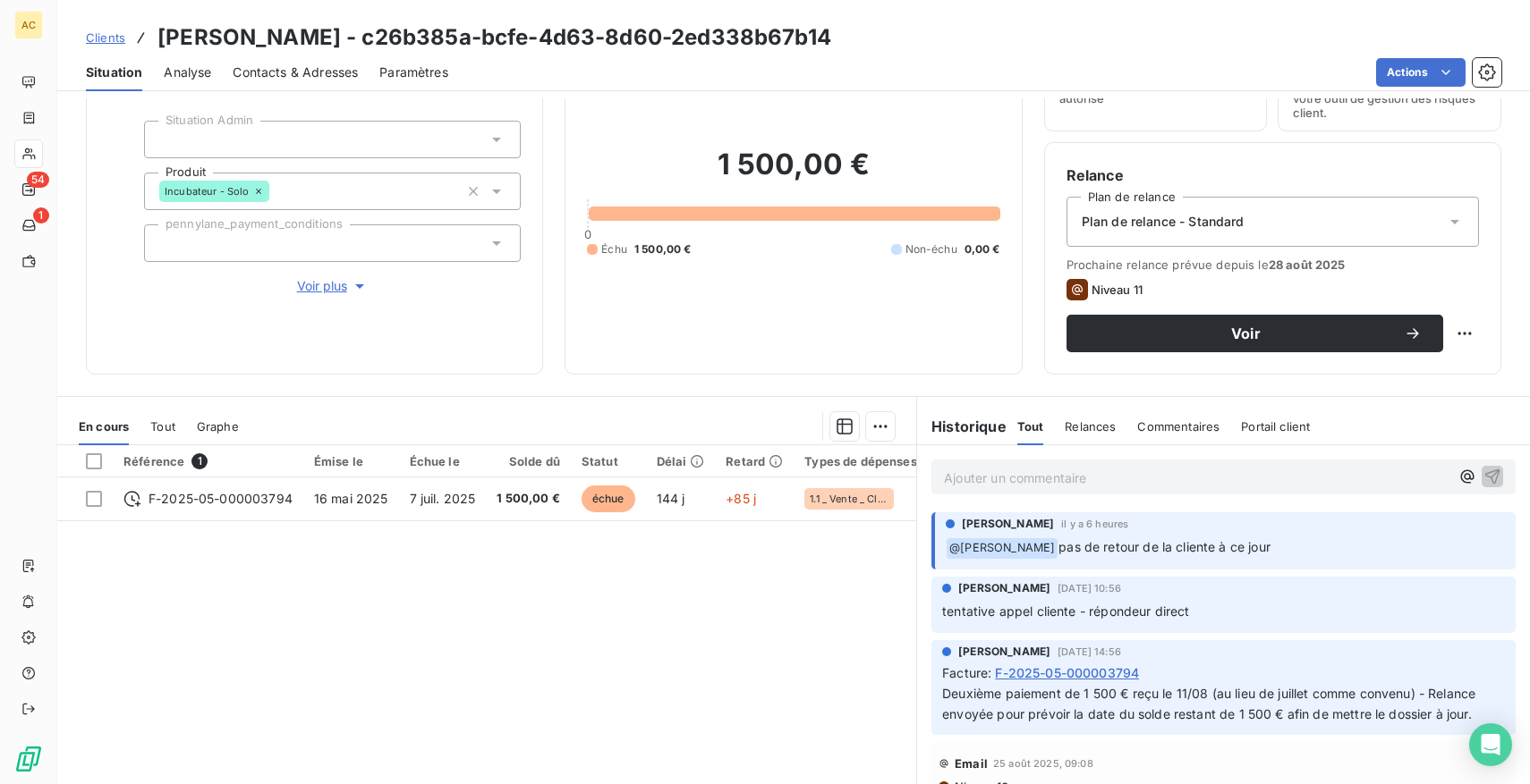
scroll to position [118, 0]
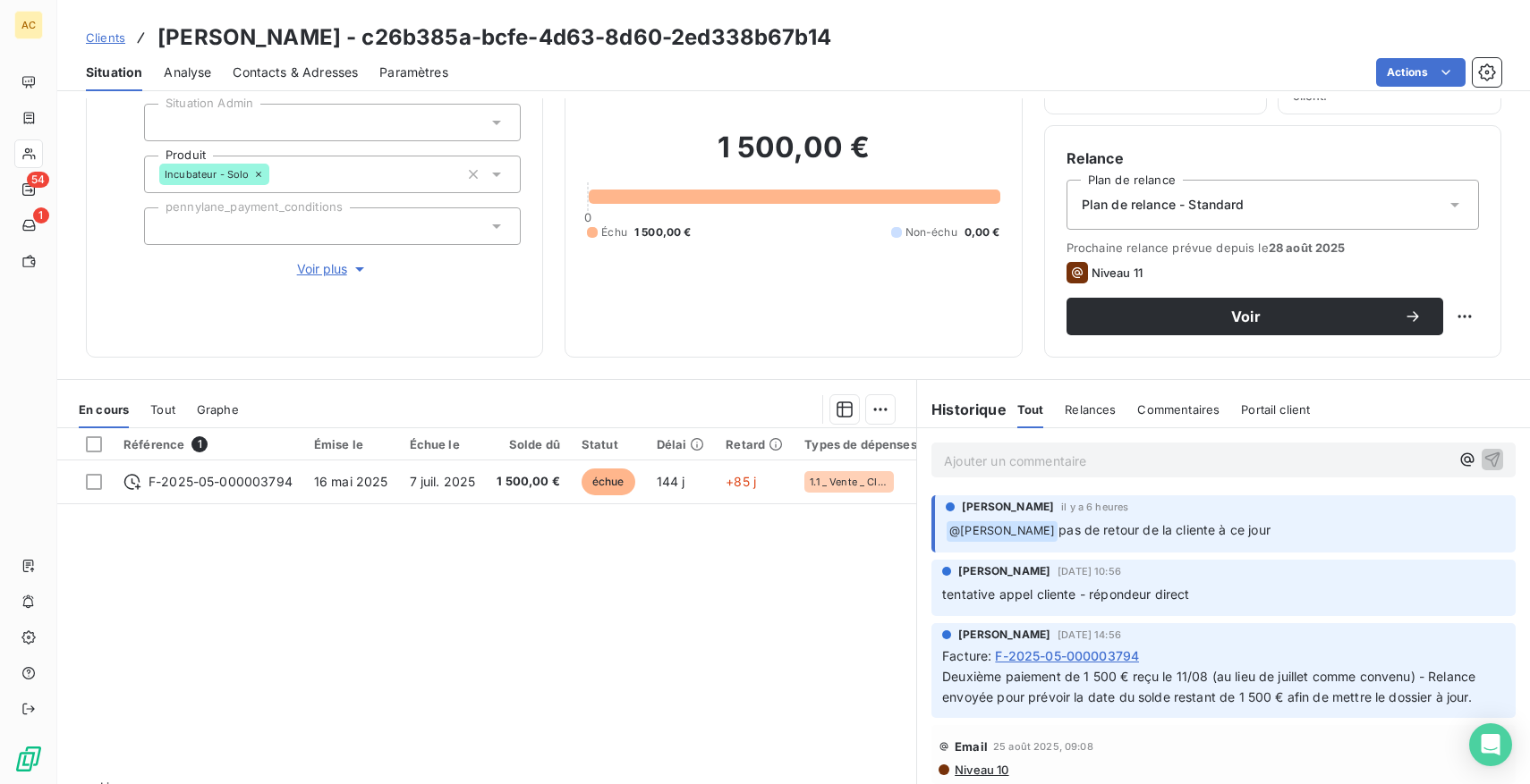
click at [171, 404] on span "Tout" at bounding box center [163, 409] width 25 height 15
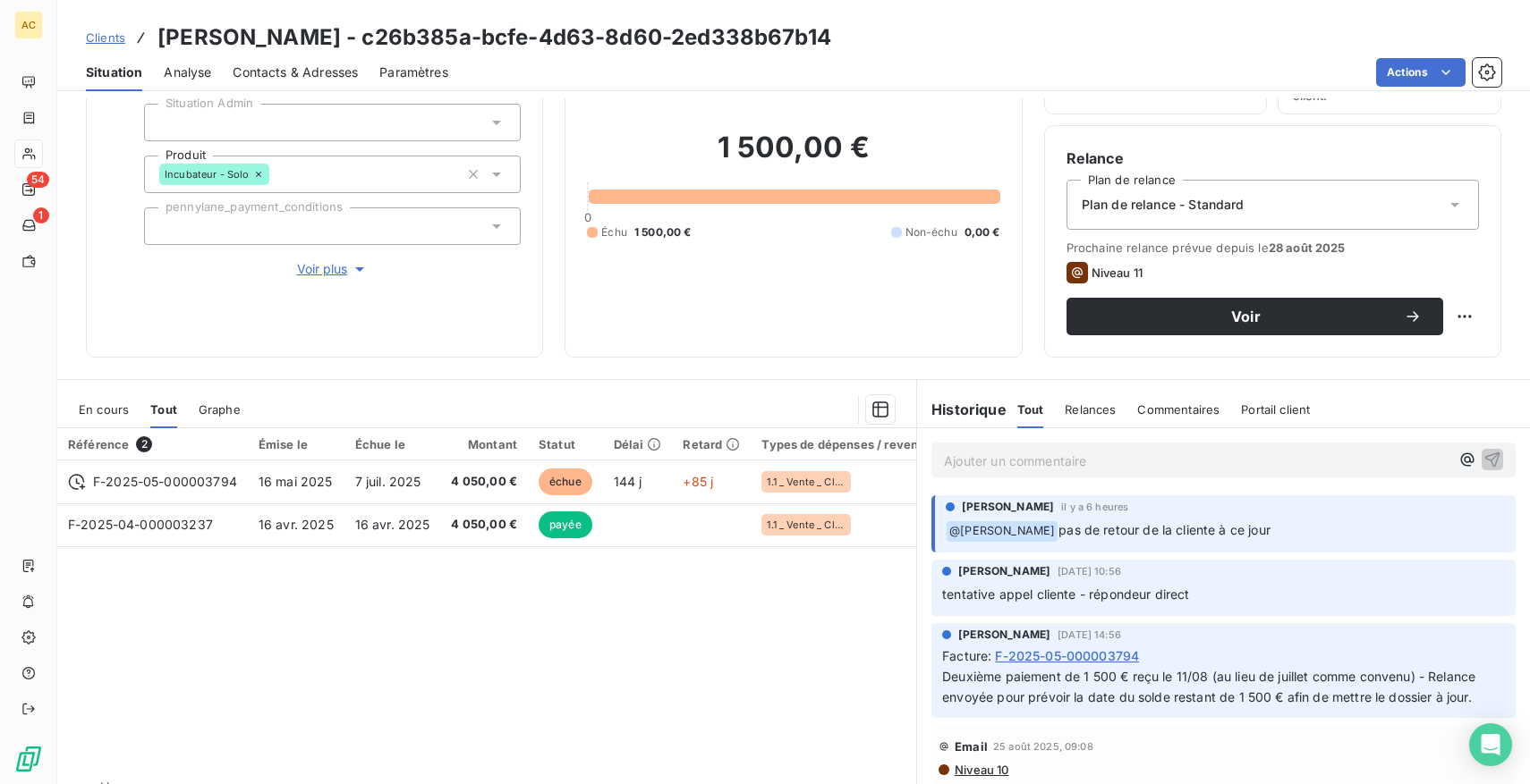
click at [316, 267] on span "Voir plus" at bounding box center [332, 268] width 72 height 17
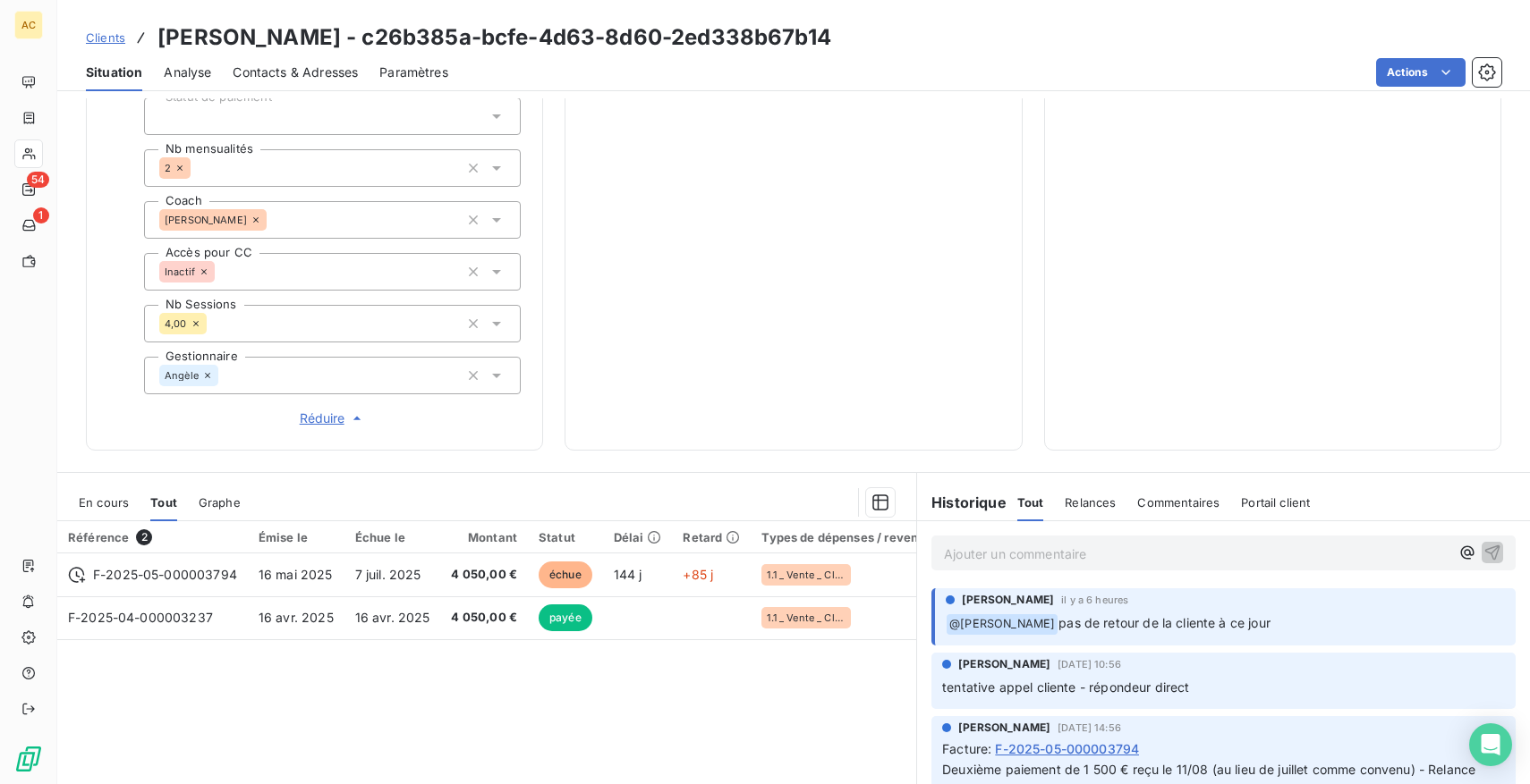
scroll to position [596, 0]
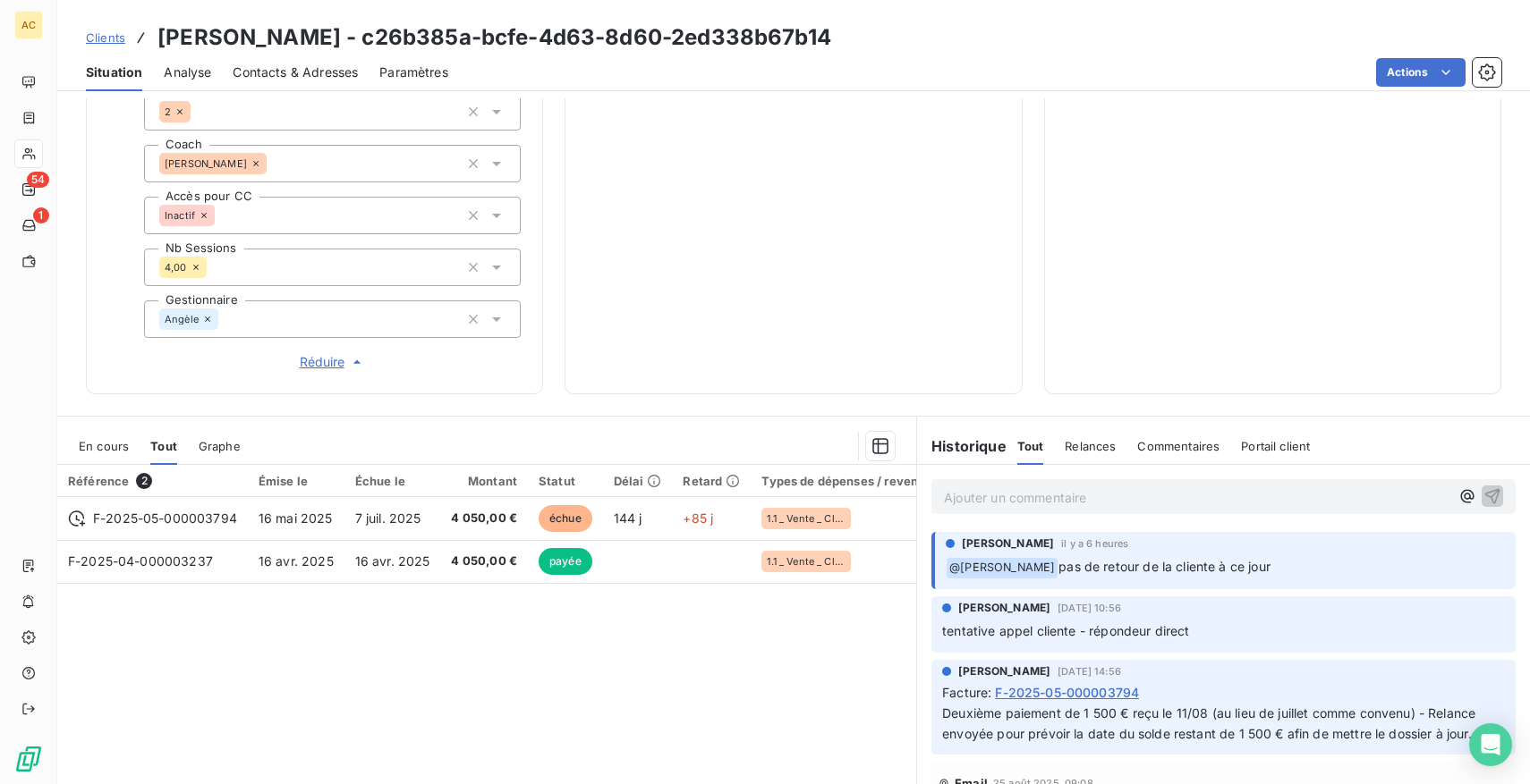
click at [1063, 505] on p "Ajouter un commentaire ﻿" at bounding box center [1197, 498] width 505 height 22
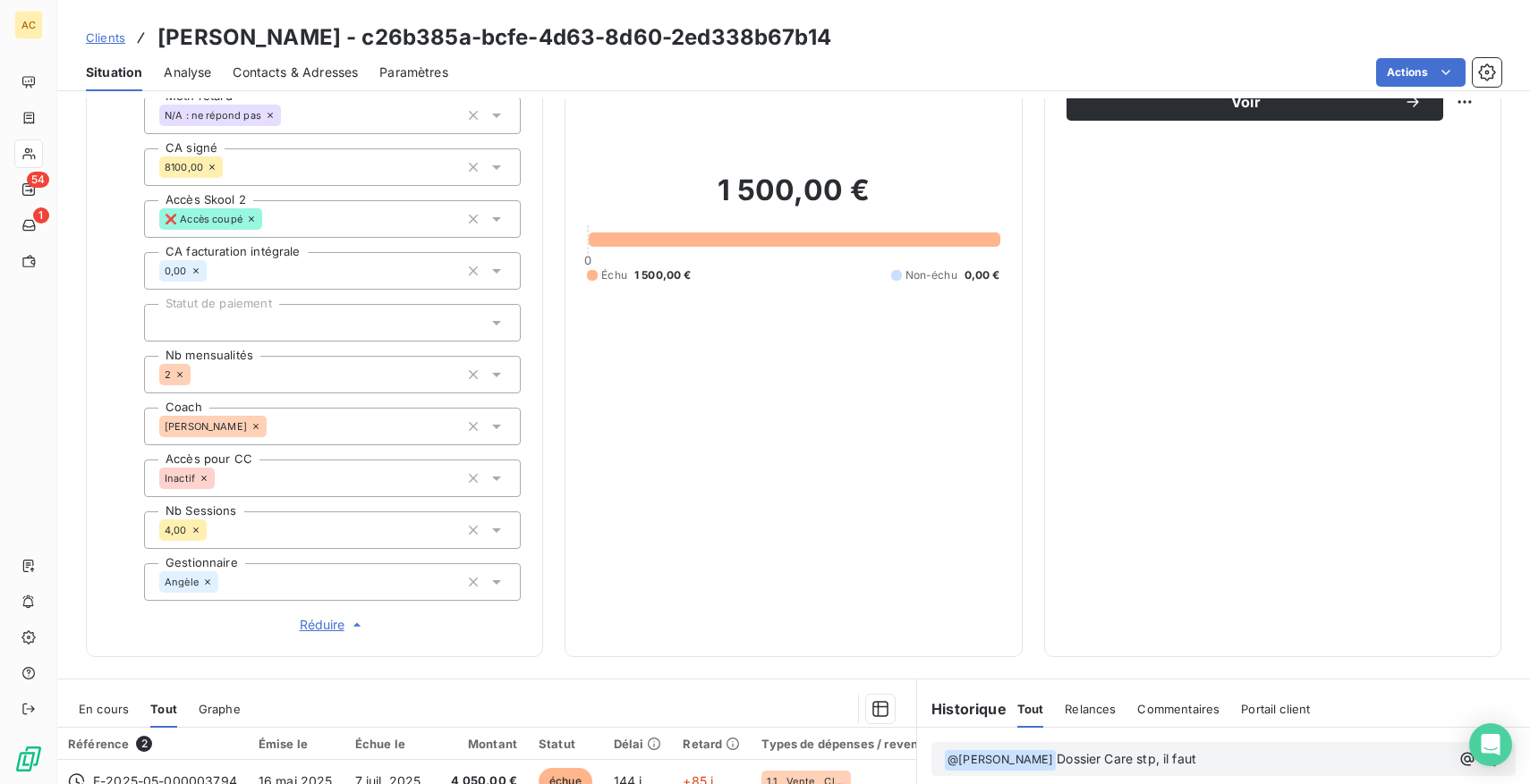
scroll to position [460, 0]
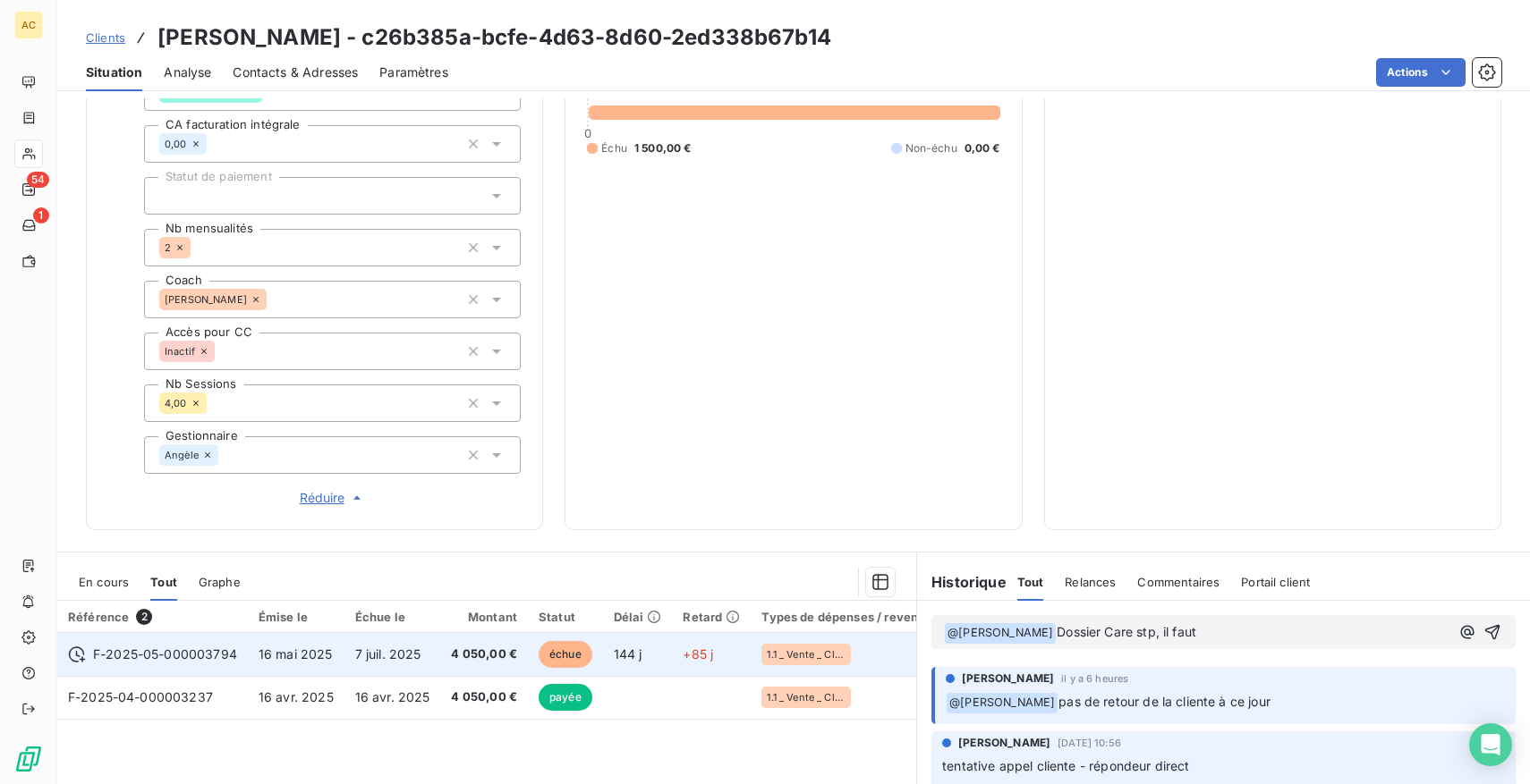
click at [493, 651] on span "4 050,00 €" at bounding box center [484, 654] width 66 height 17
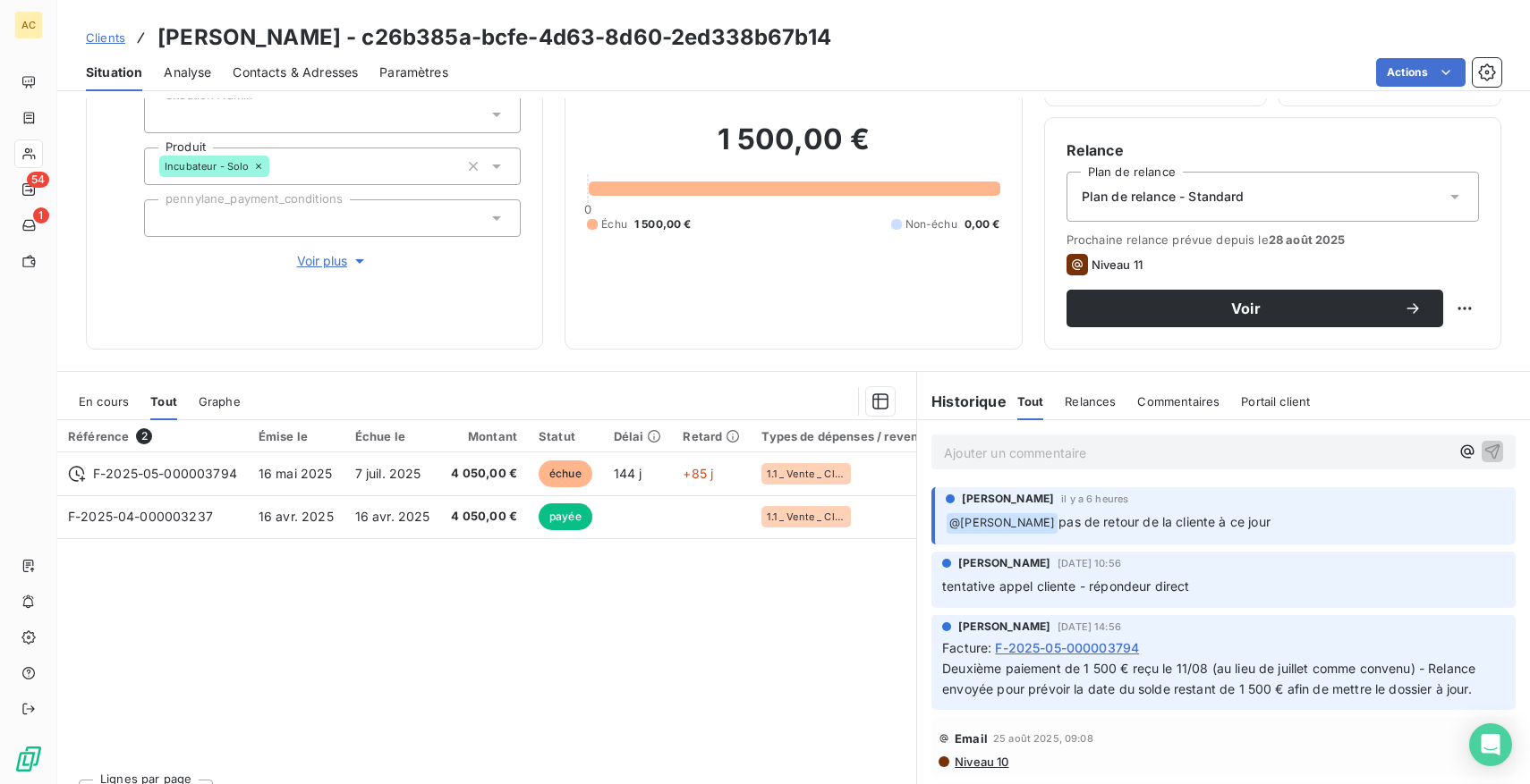
scroll to position [121, 0]
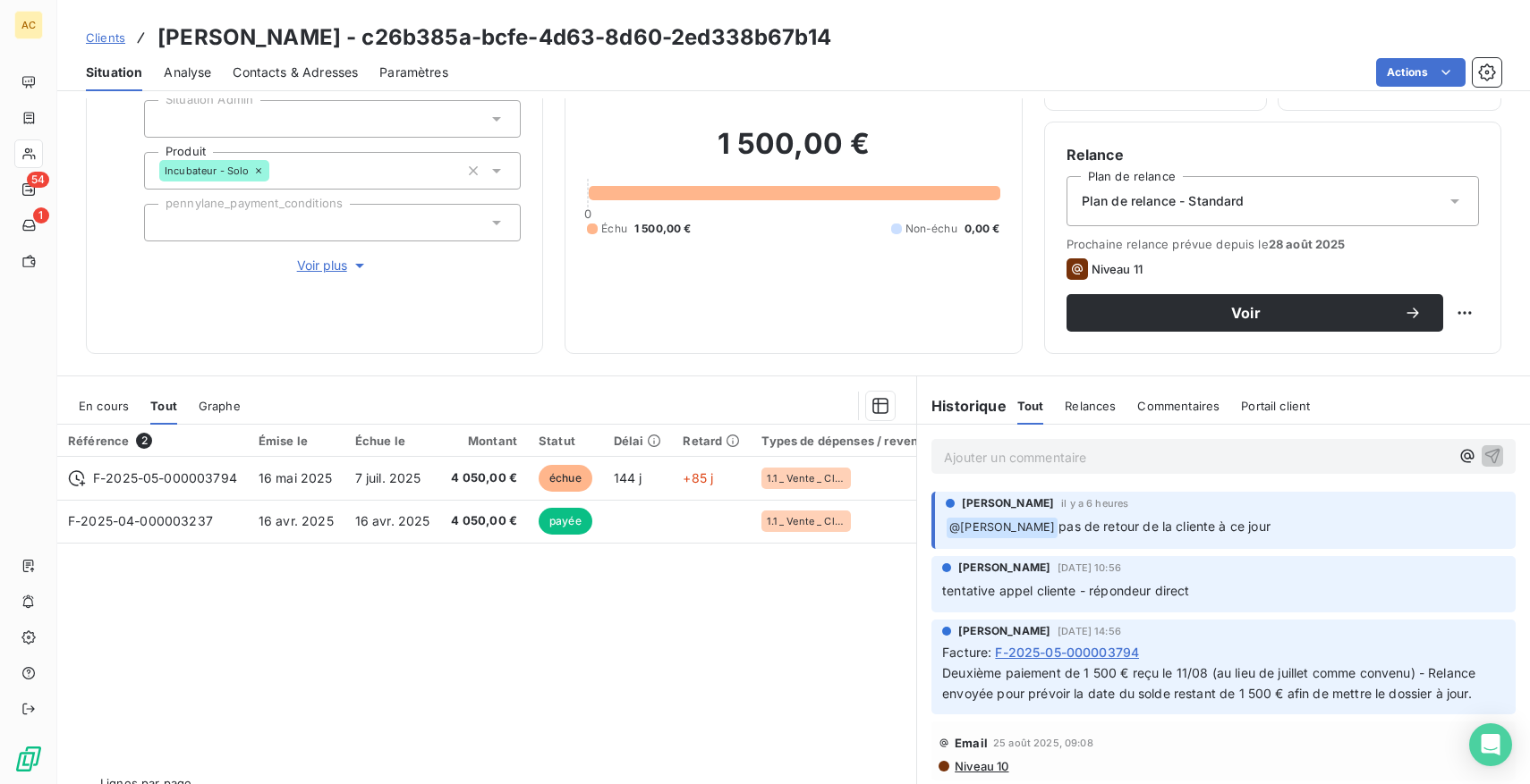
click at [1052, 454] on p "Ajouter un commentaire ﻿" at bounding box center [1197, 457] width 505 height 22
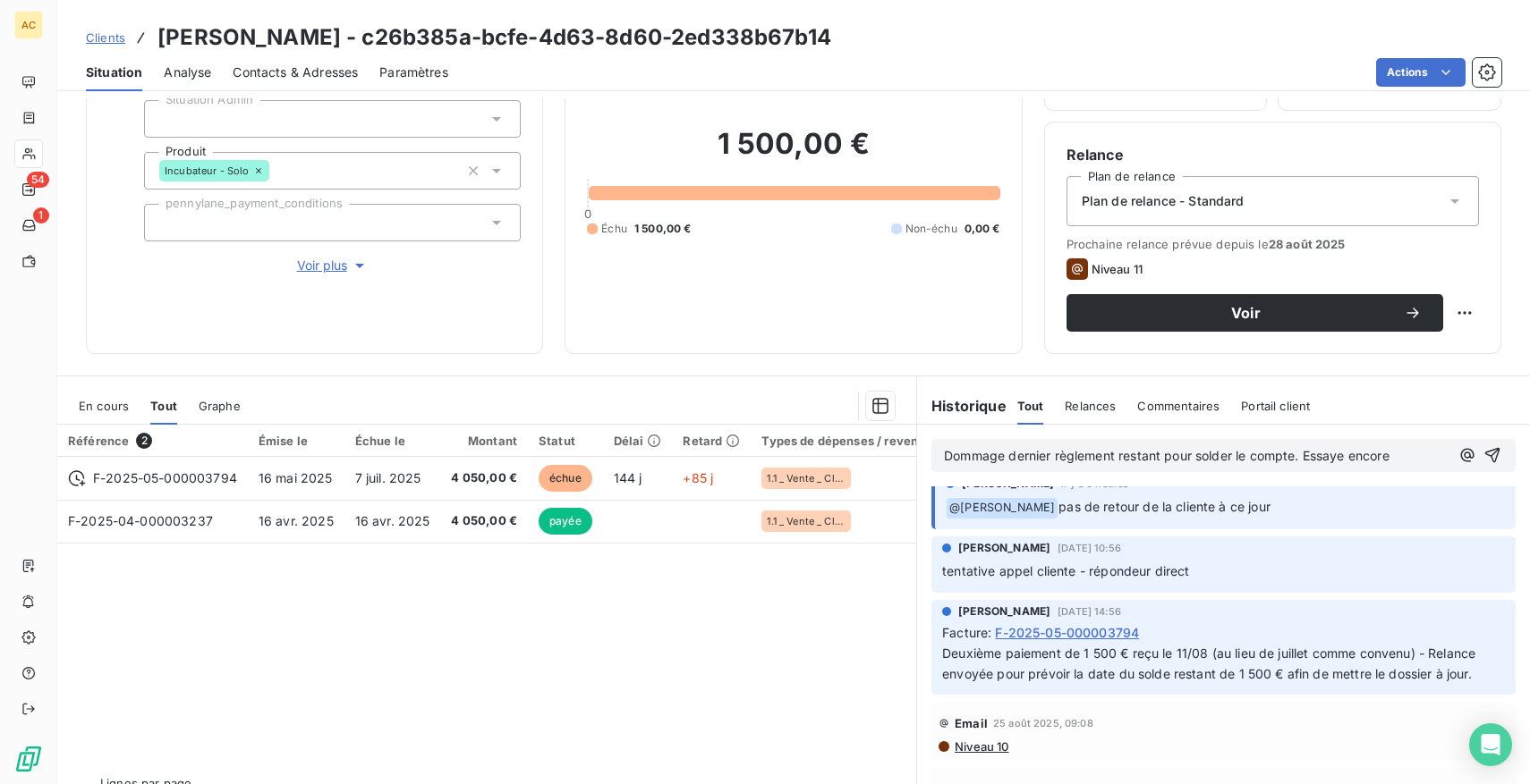
scroll to position [0, 0]
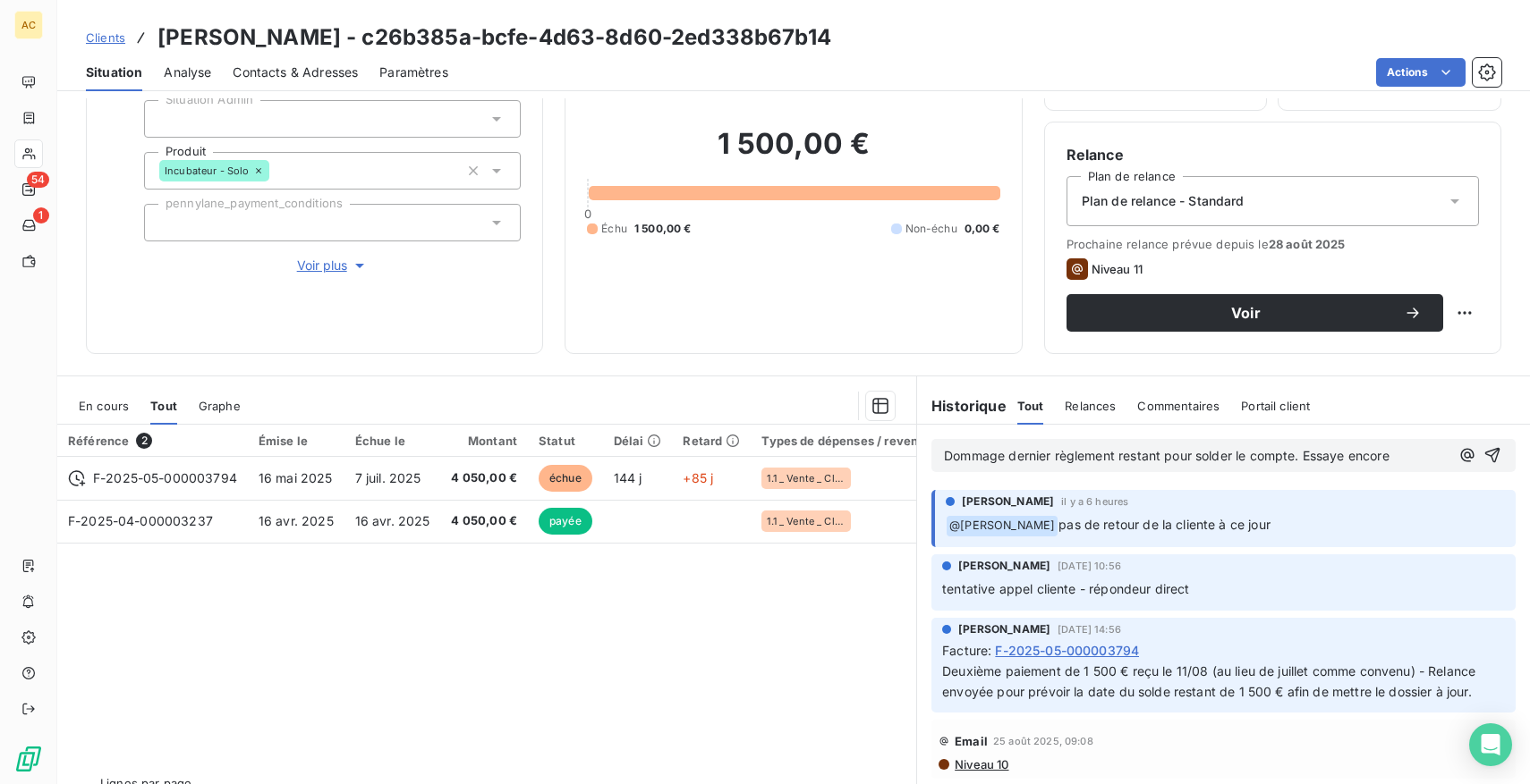
drag, startPoint x: 1421, startPoint y: 455, endPoint x: 1306, endPoint y: 461, distance: 115.2
click at [1306, 461] on p "Dommage dernier règlement restant pour solder le compte. Essaye encore" at bounding box center [1197, 456] width 505 height 20
click at [1496, 452] on icon "button" at bounding box center [1492, 456] width 16 height 16
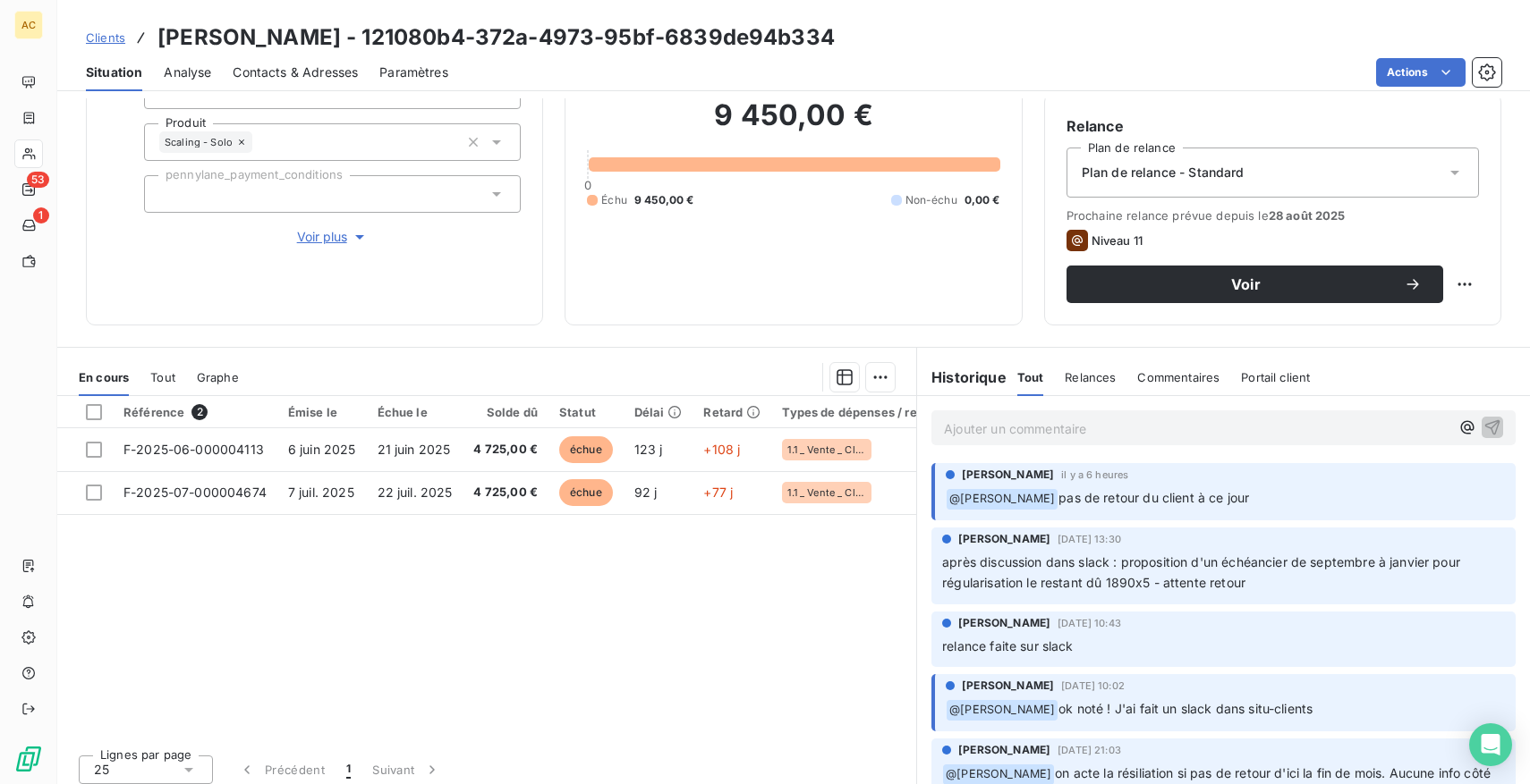
scroll to position [154, 0]
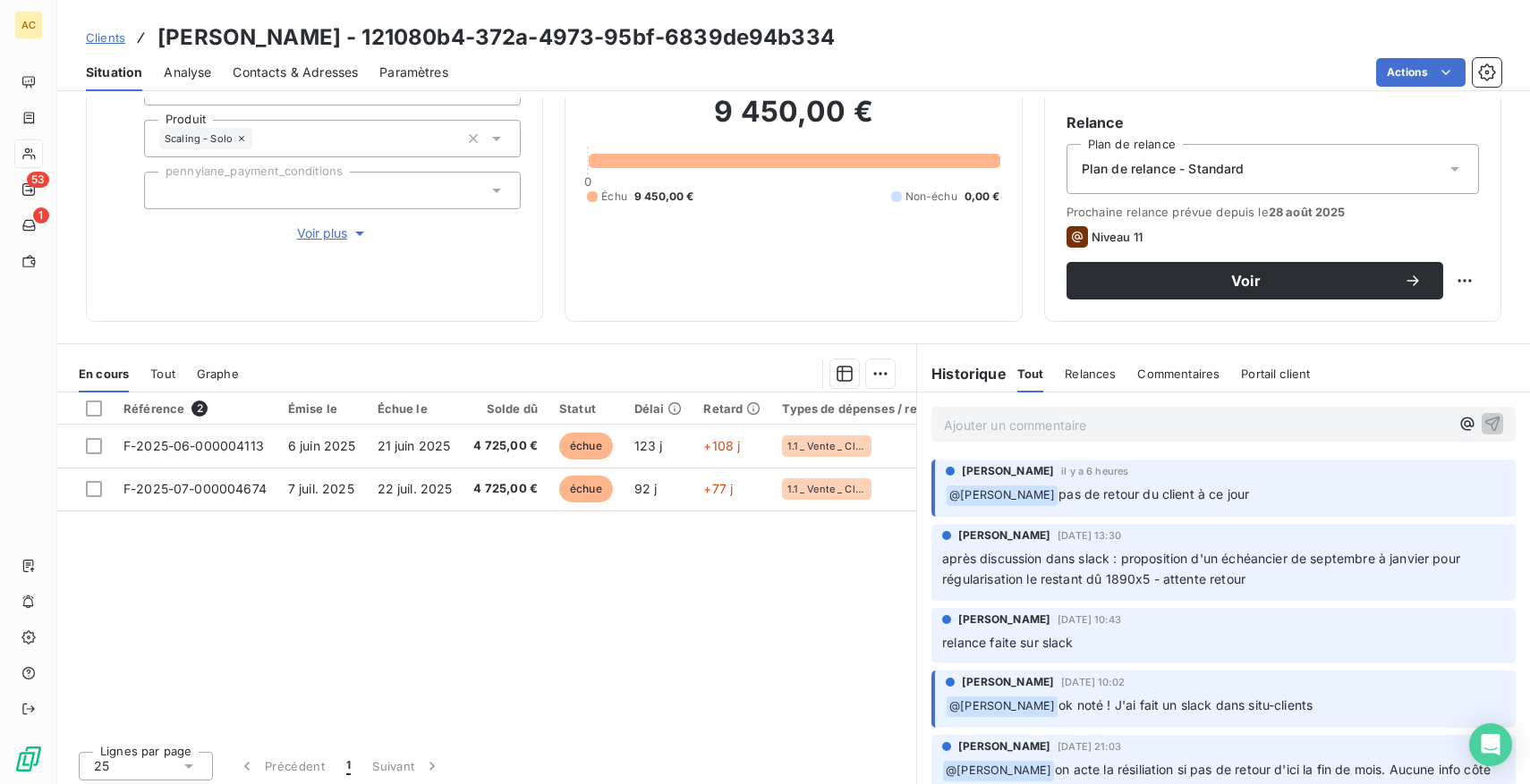
click at [156, 370] on span "Tout" at bounding box center [163, 374] width 25 height 15
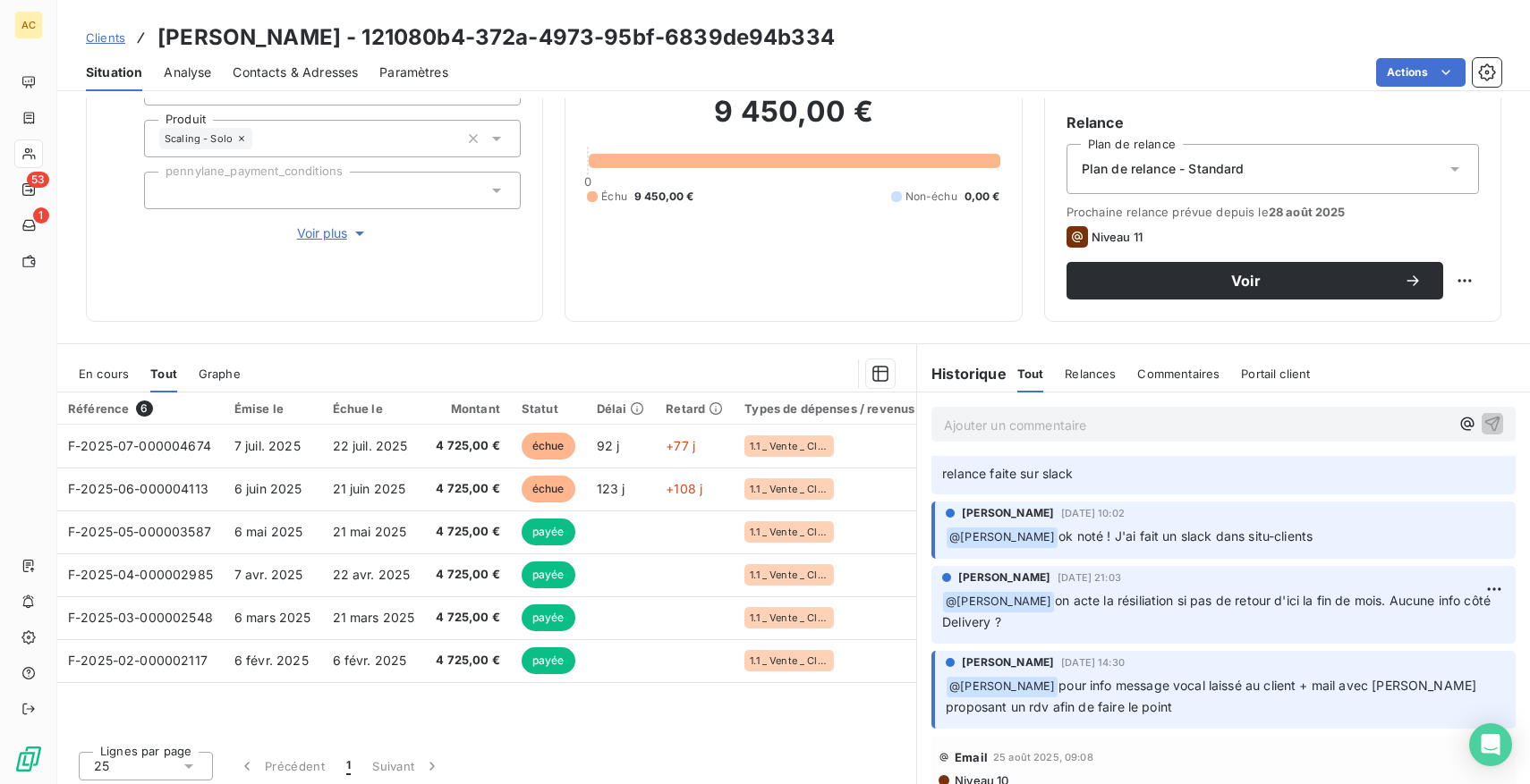
scroll to position [0, 0]
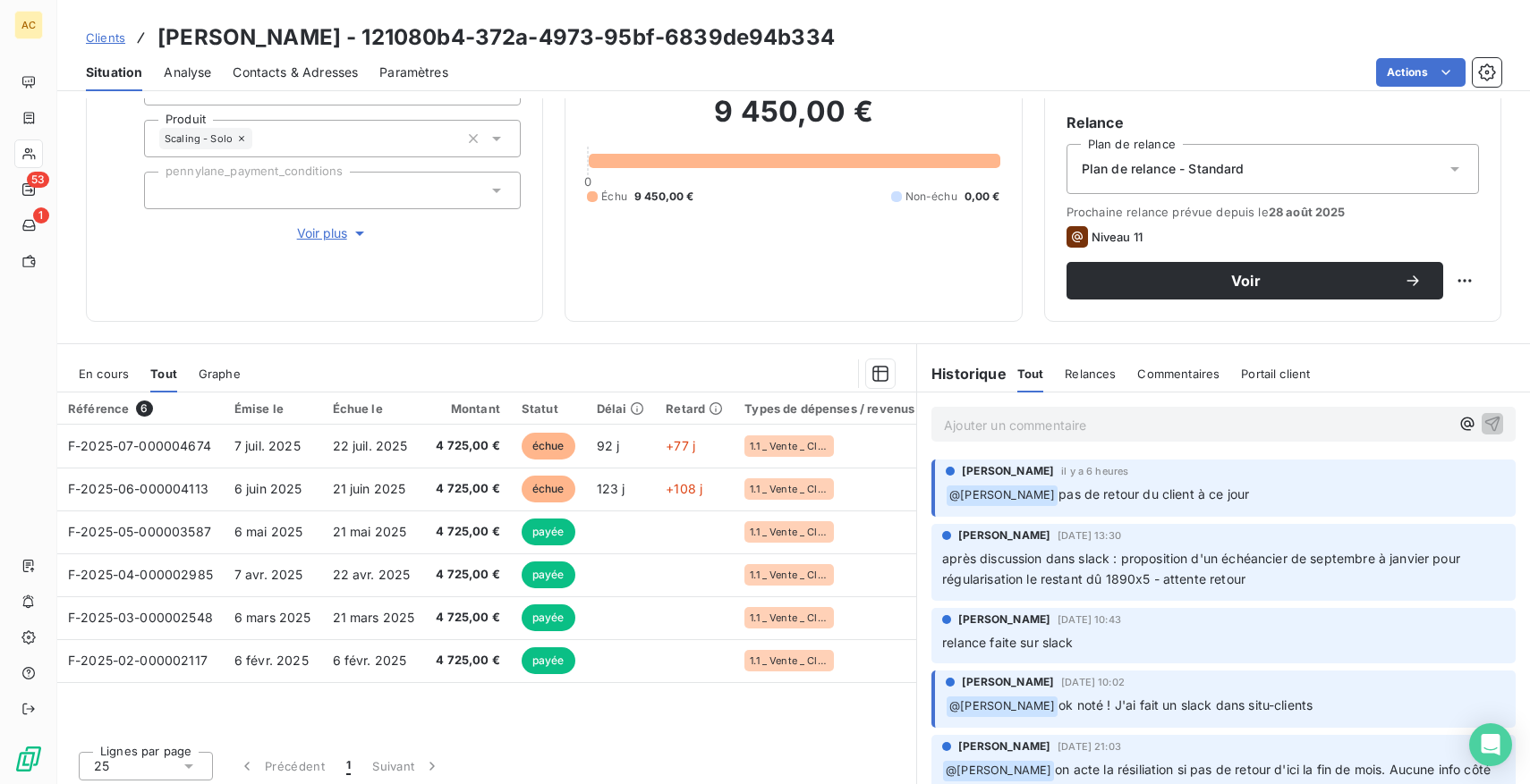
click at [1083, 424] on p "Ajouter un commentaire ﻿" at bounding box center [1197, 425] width 505 height 22
